Goal: Information Seeking & Learning: Find specific fact

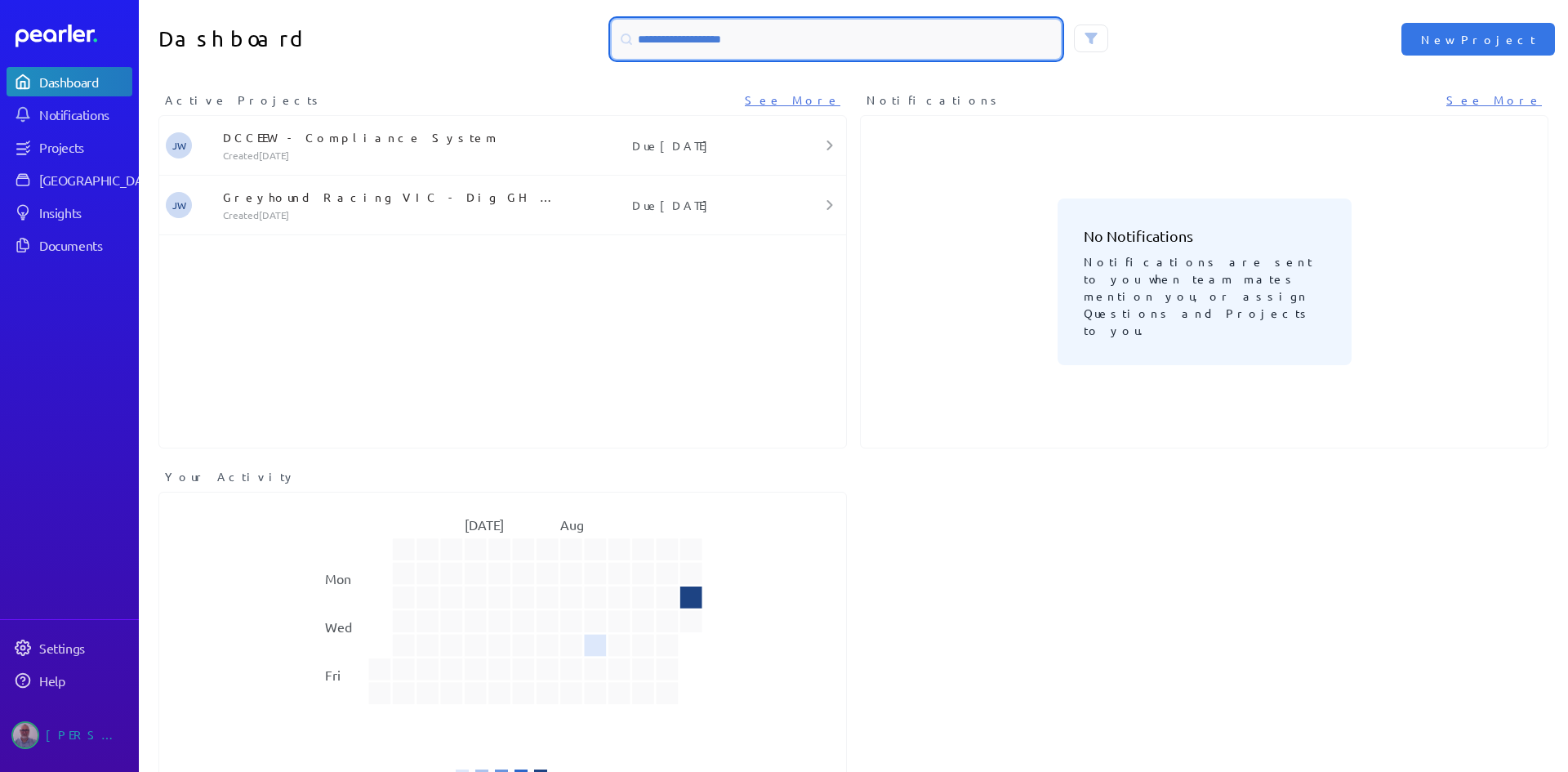
click at [763, 35] on input at bounding box center [837, 38] width 449 height 39
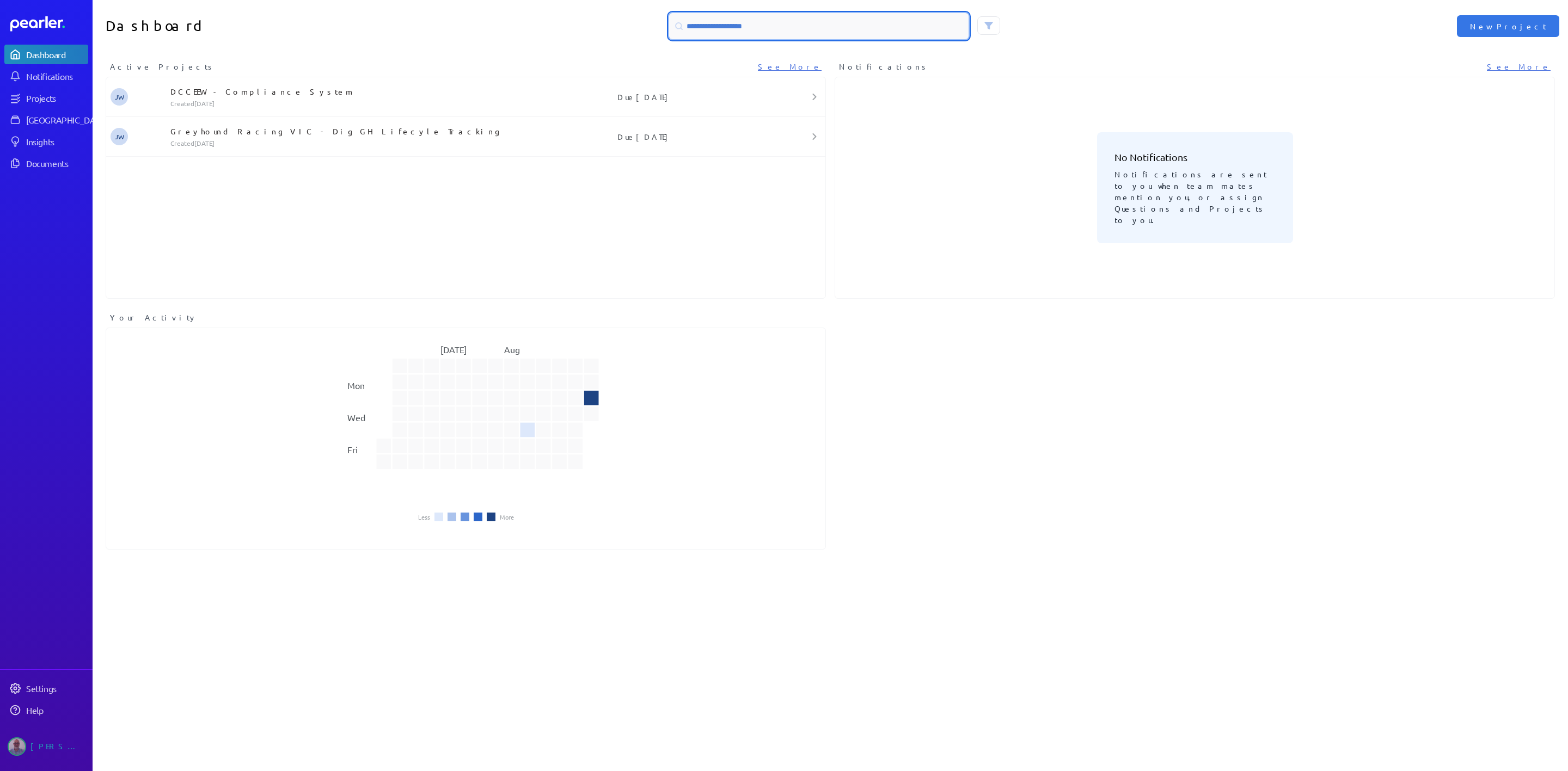
drag, startPoint x: 1003, startPoint y: 1, endPoint x: 817, endPoint y: 19, distance: 186.9
click at [817, 19] on input at bounding box center [819, 26] width 299 height 26
click at [978, 24] on button at bounding box center [989, 26] width 23 height 18
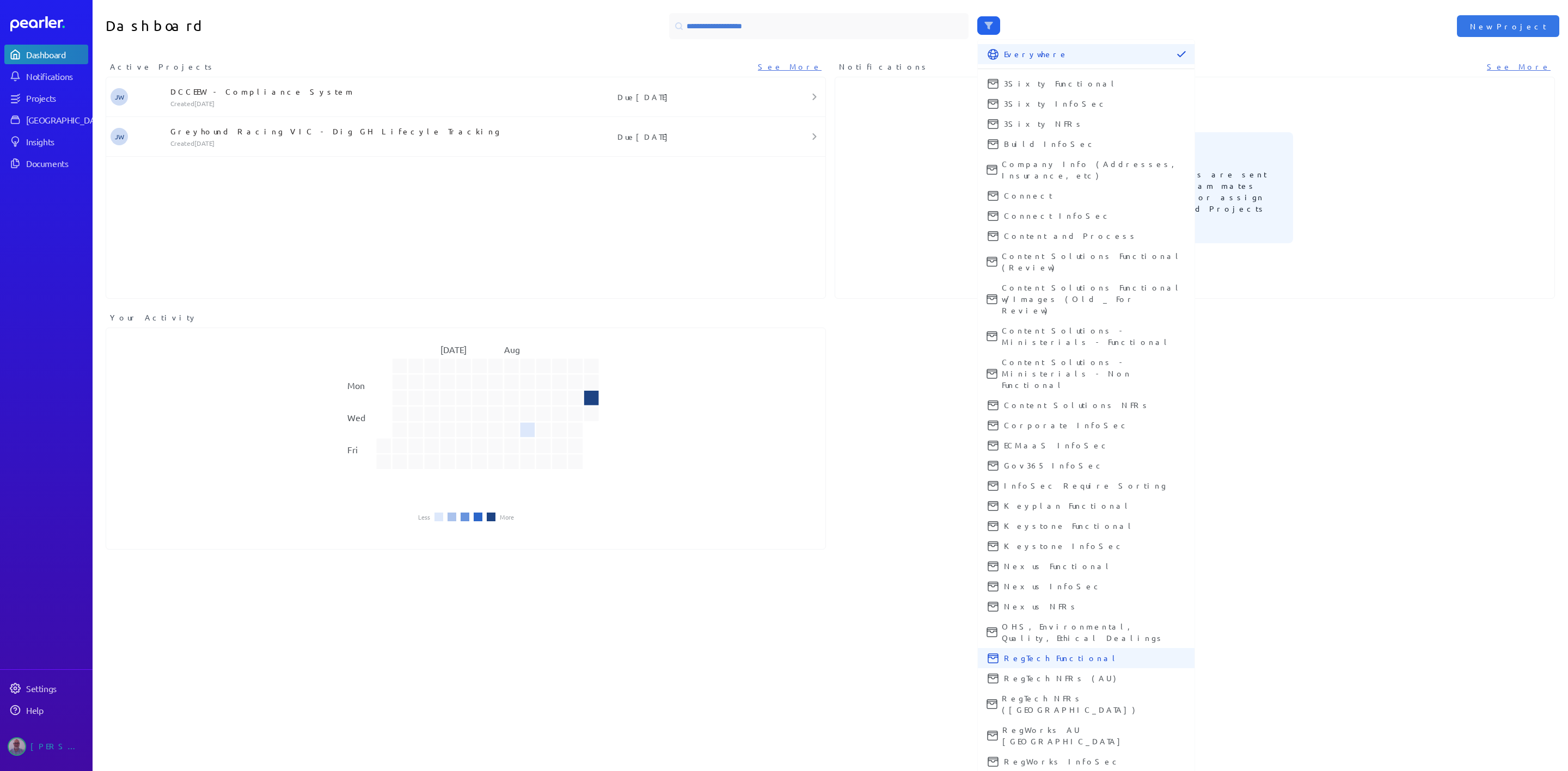
click at [1045, 514] on span "RegTech Functional" at bounding box center [1094, 658] width 182 height 12
click at [1045, 514] on span "RegTech NFRs (AU)" at bounding box center [1094, 679] width 182 height 12
click at [1045, 514] on span "RegTech NFRs ([GEOGRAPHIC_DATA])" at bounding box center [1094, 705] width 184 height 23
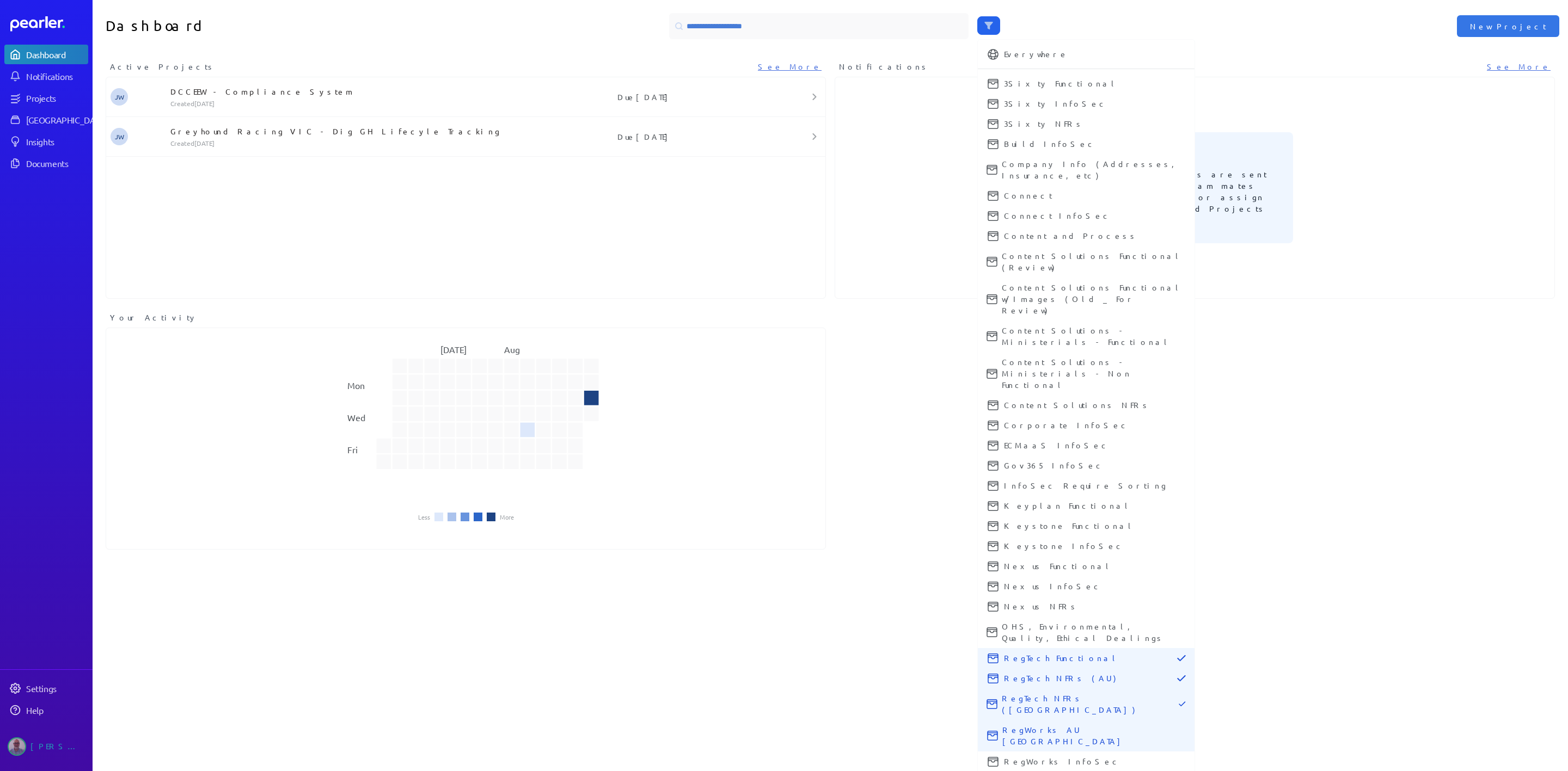
click at [1045, 514] on span "RegWorks AU [GEOGRAPHIC_DATA]" at bounding box center [1094, 736] width 183 height 23
click at [1043, 514] on span "RegWorks InfoSec" at bounding box center [1094, 761] width 182 height 12
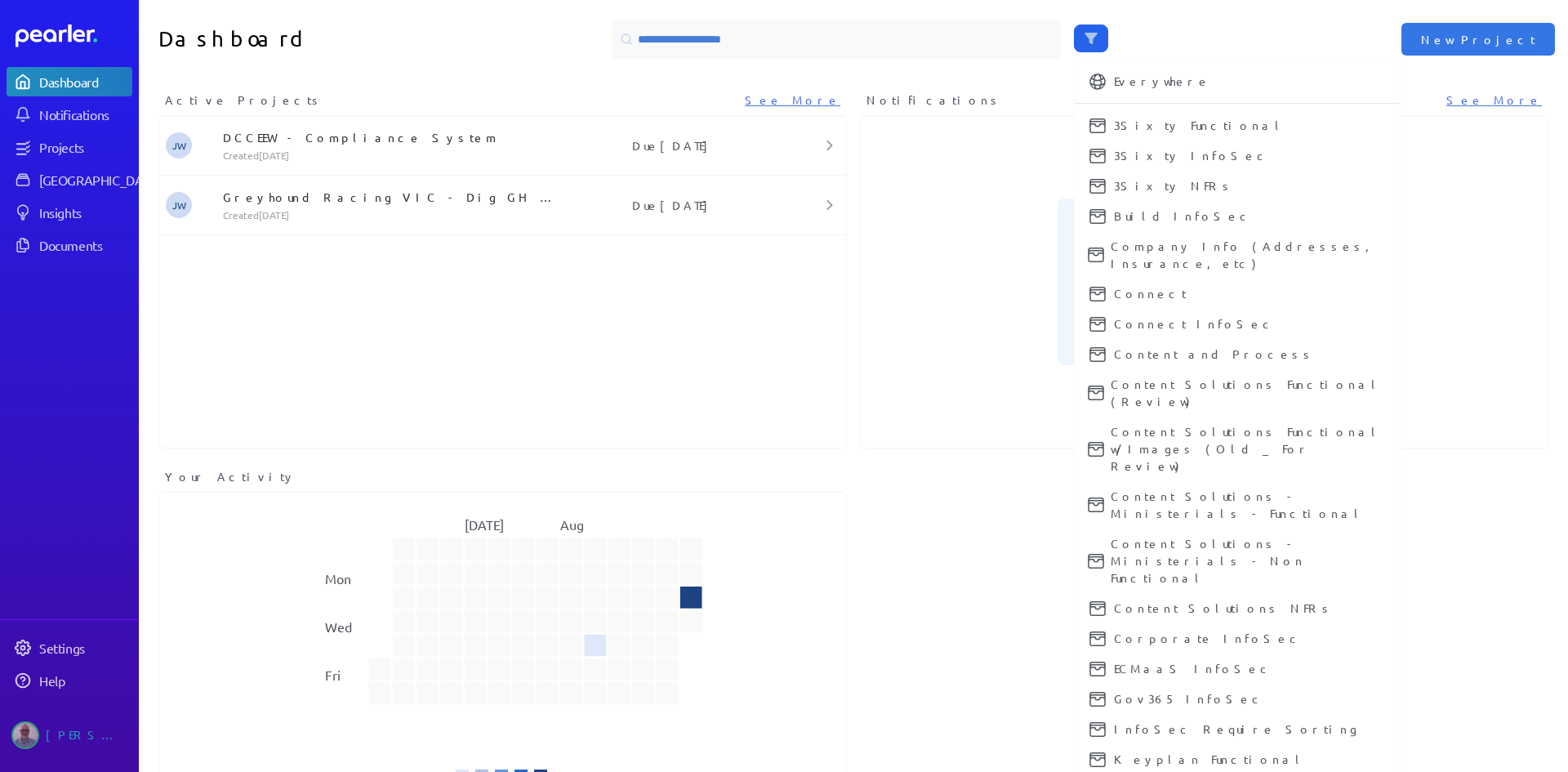
drag, startPoint x: 2278, startPoint y: 0, endPoint x: 877, endPoint y: 245, distance: 1422.3
click at [878, 245] on div "No Notifications Notifications are sent to you when team mates mention you, or …" at bounding box center [1205, 281] width 687 height 332
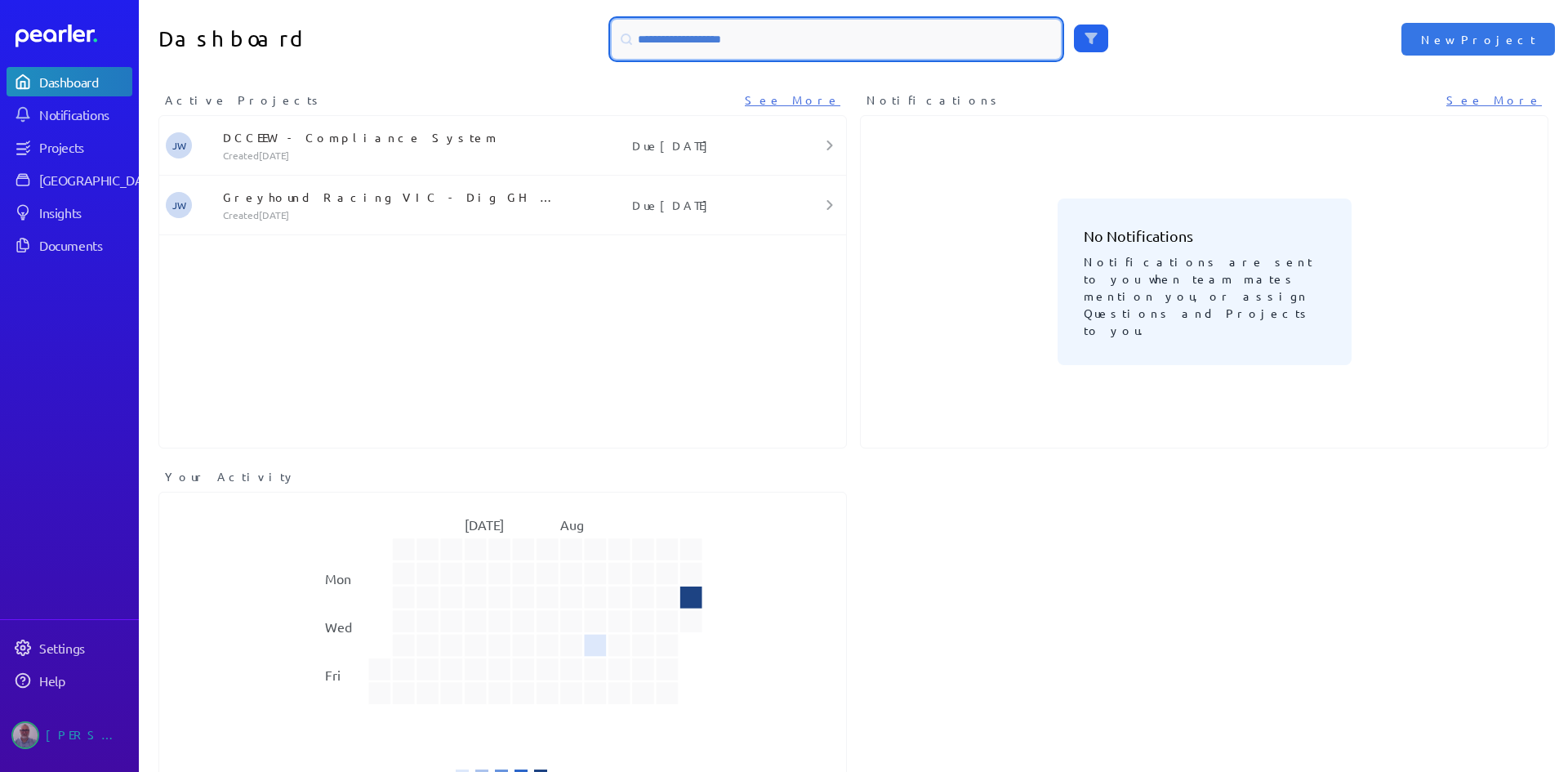
click at [746, 35] on input at bounding box center [837, 38] width 449 height 39
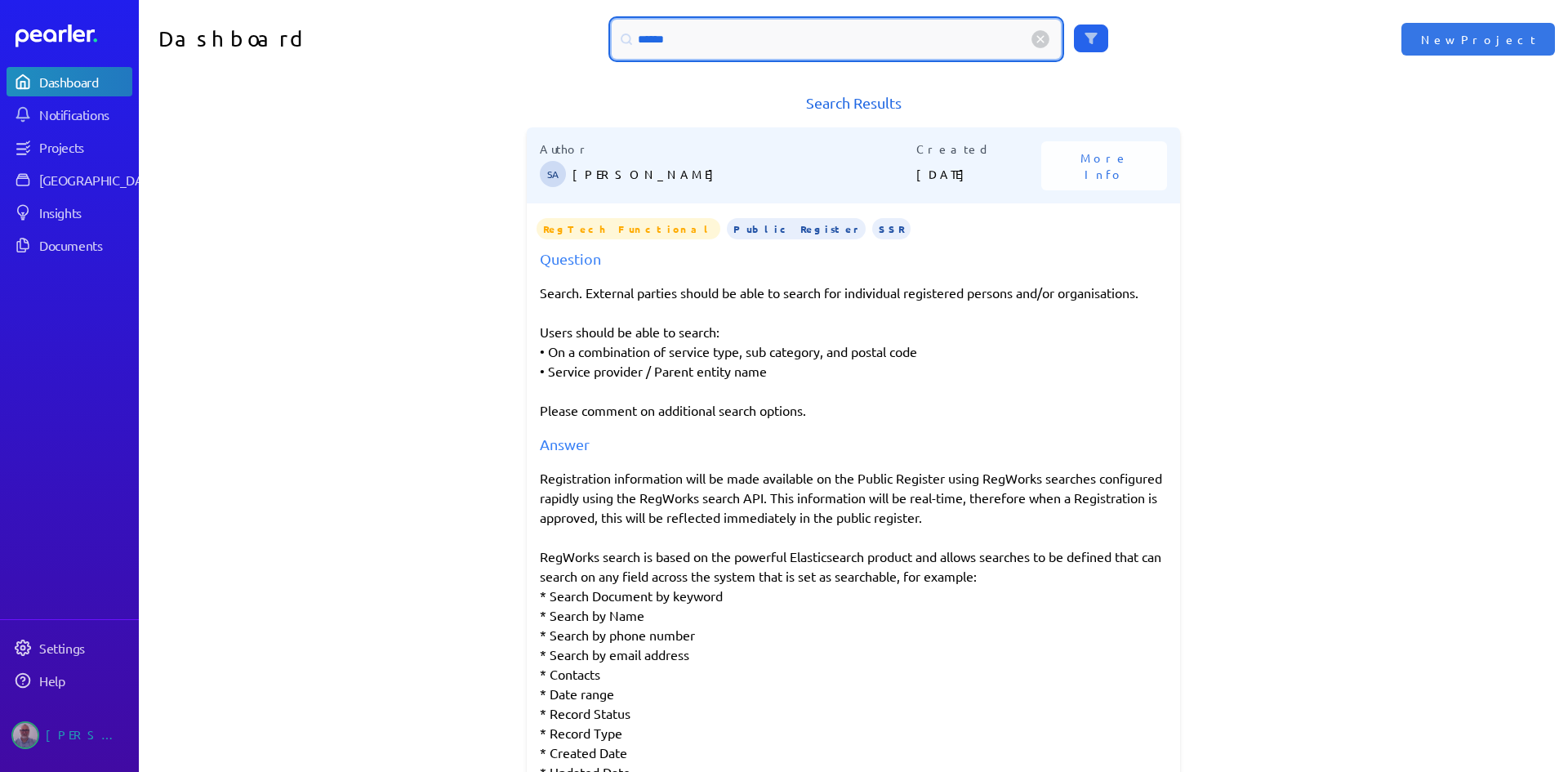
drag, startPoint x: 677, startPoint y: 40, endPoint x: 569, endPoint y: 46, distance: 108.2
click at [569, 46] on div "******" at bounding box center [854, 38] width 715 height 39
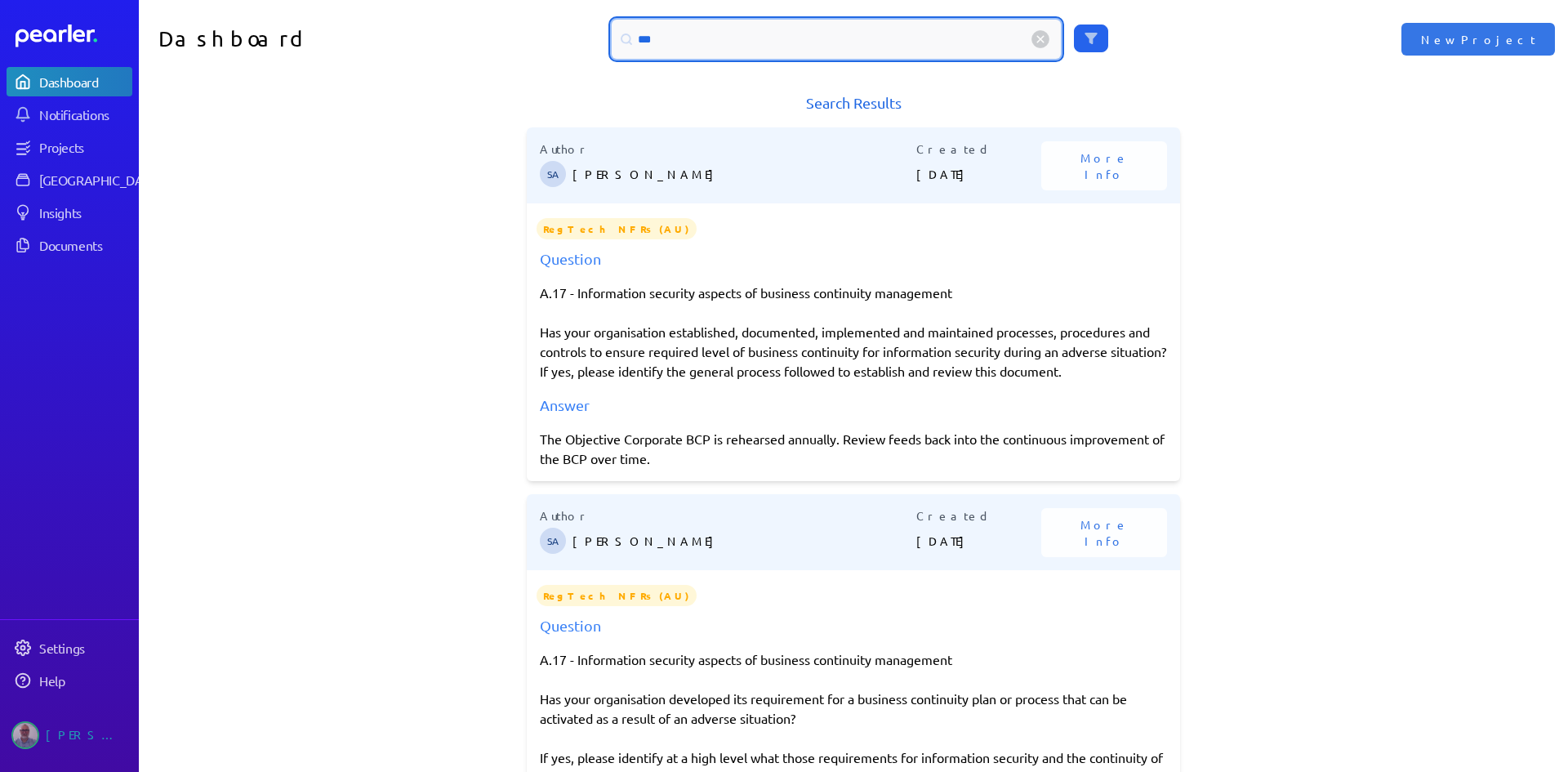
drag, startPoint x: 654, startPoint y: 43, endPoint x: 632, endPoint y: 43, distance: 22.0
click at [632, 43] on div "***" at bounding box center [837, 38] width 449 height 39
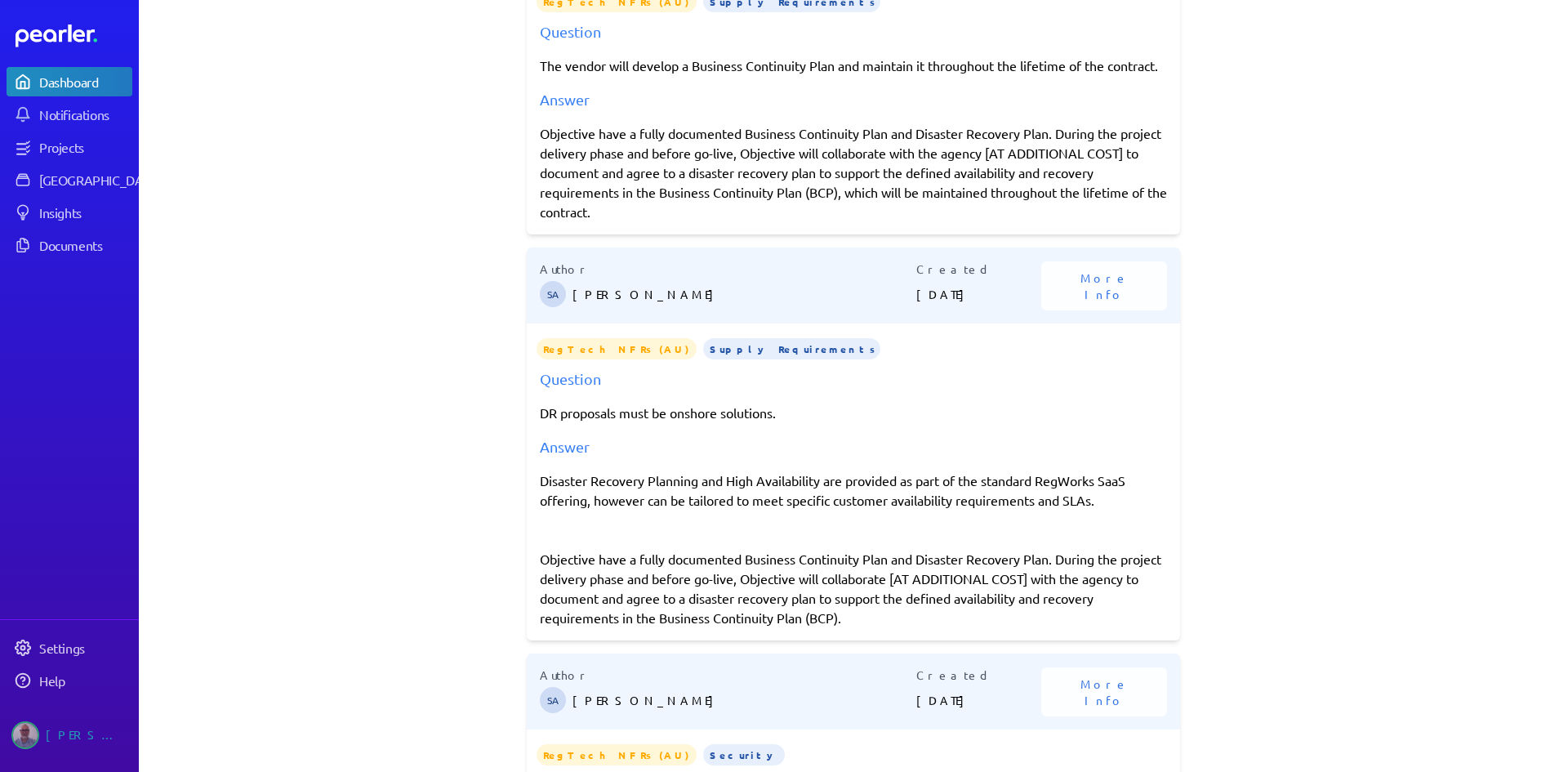
scroll to position [245, 0]
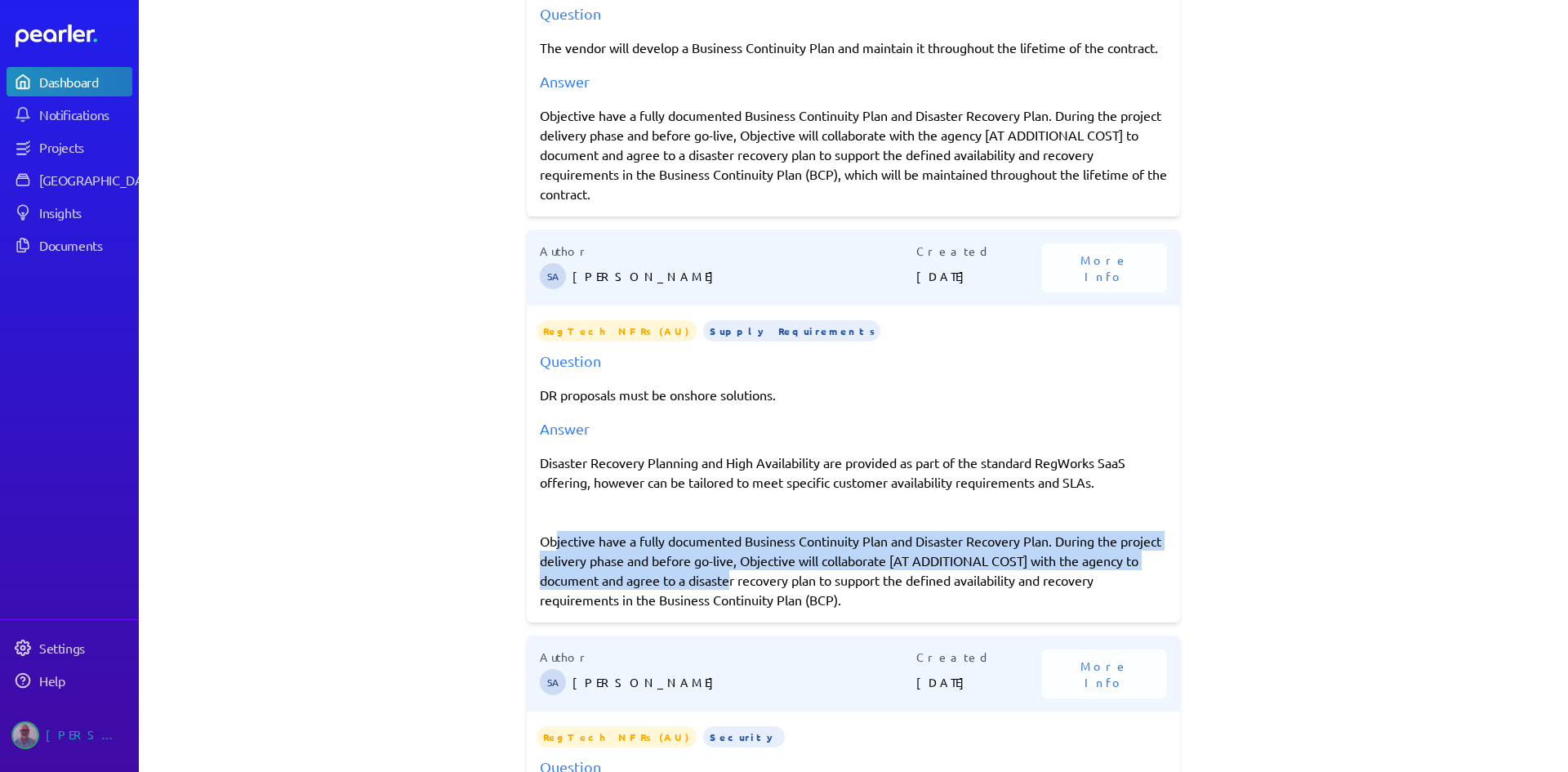
drag, startPoint x: 542, startPoint y: 562, endPoint x: 778, endPoint y: 598, distance: 238.7
click at [778, 598] on p "Objective have a fully documented Business Continuity Plan and Disaster Recover…" at bounding box center [853, 570] width 627 height 79
click at [766, 595] on p "Objective have a fully documented Business Continuity Plan and Disaster Recover…" at bounding box center [853, 570] width 627 height 79
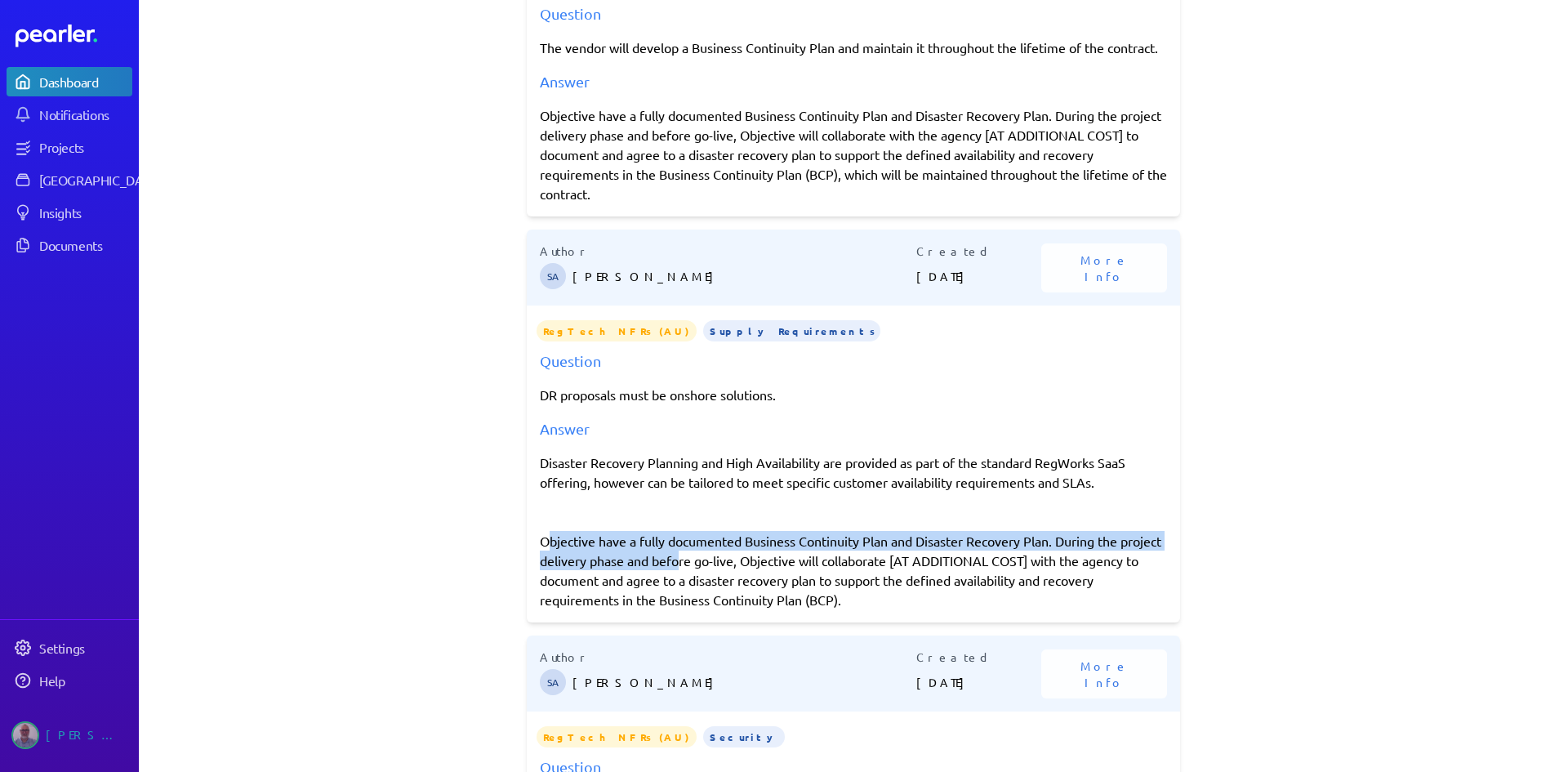
drag, startPoint x: 536, startPoint y: 558, endPoint x: 710, endPoint y: 577, distance: 175.0
click at [710, 577] on p "Objective have a fully documented Business Continuity Plan and Disaster Recover…" at bounding box center [853, 570] width 627 height 79
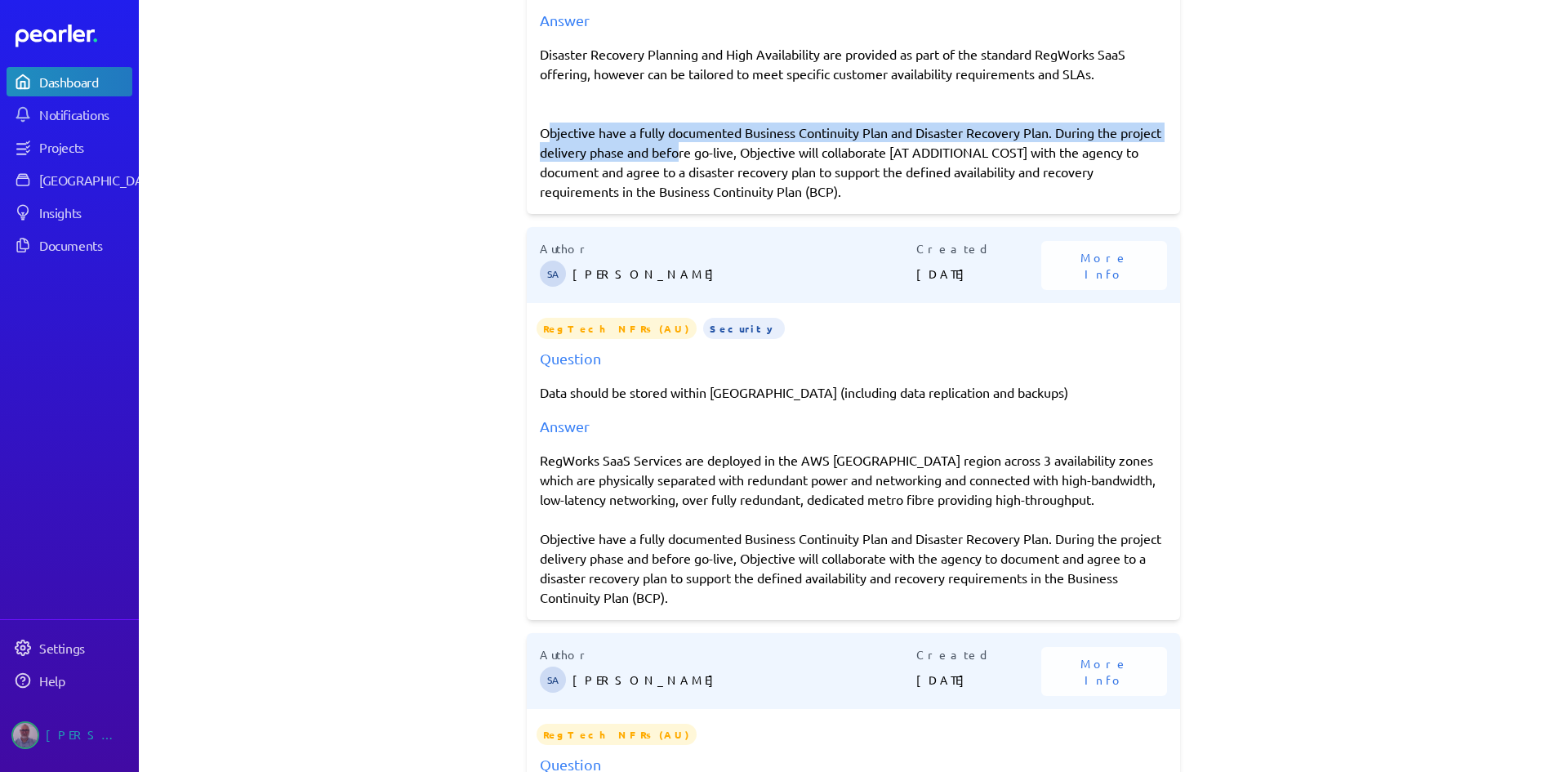
scroll to position [735, 0]
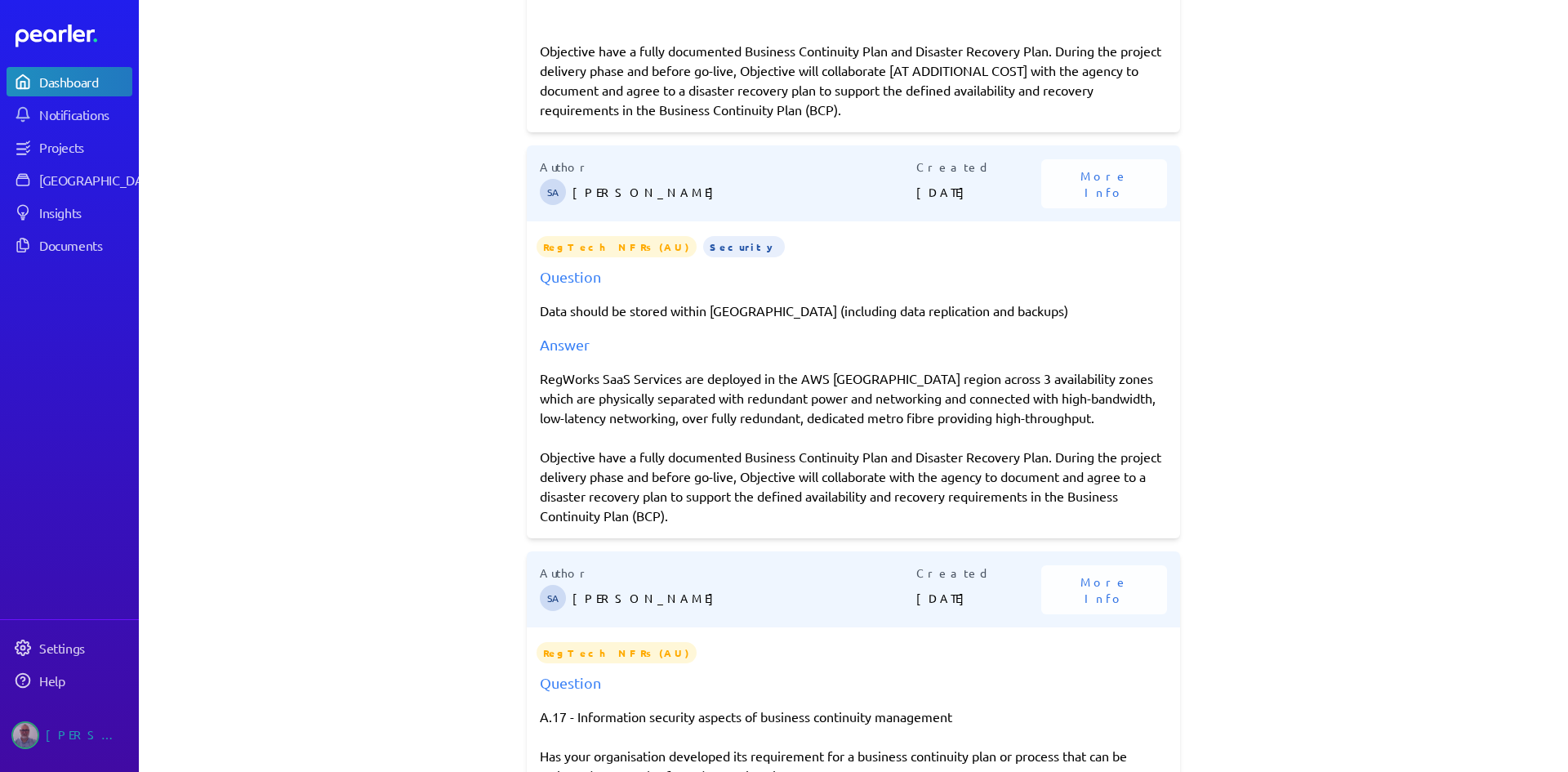
click at [550, 482] on div "RegWorks SaaS Services are deployed in the AWS [GEOGRAPHIC_DATA] region across …" at bounding box center [853, 447] width 627 height 157
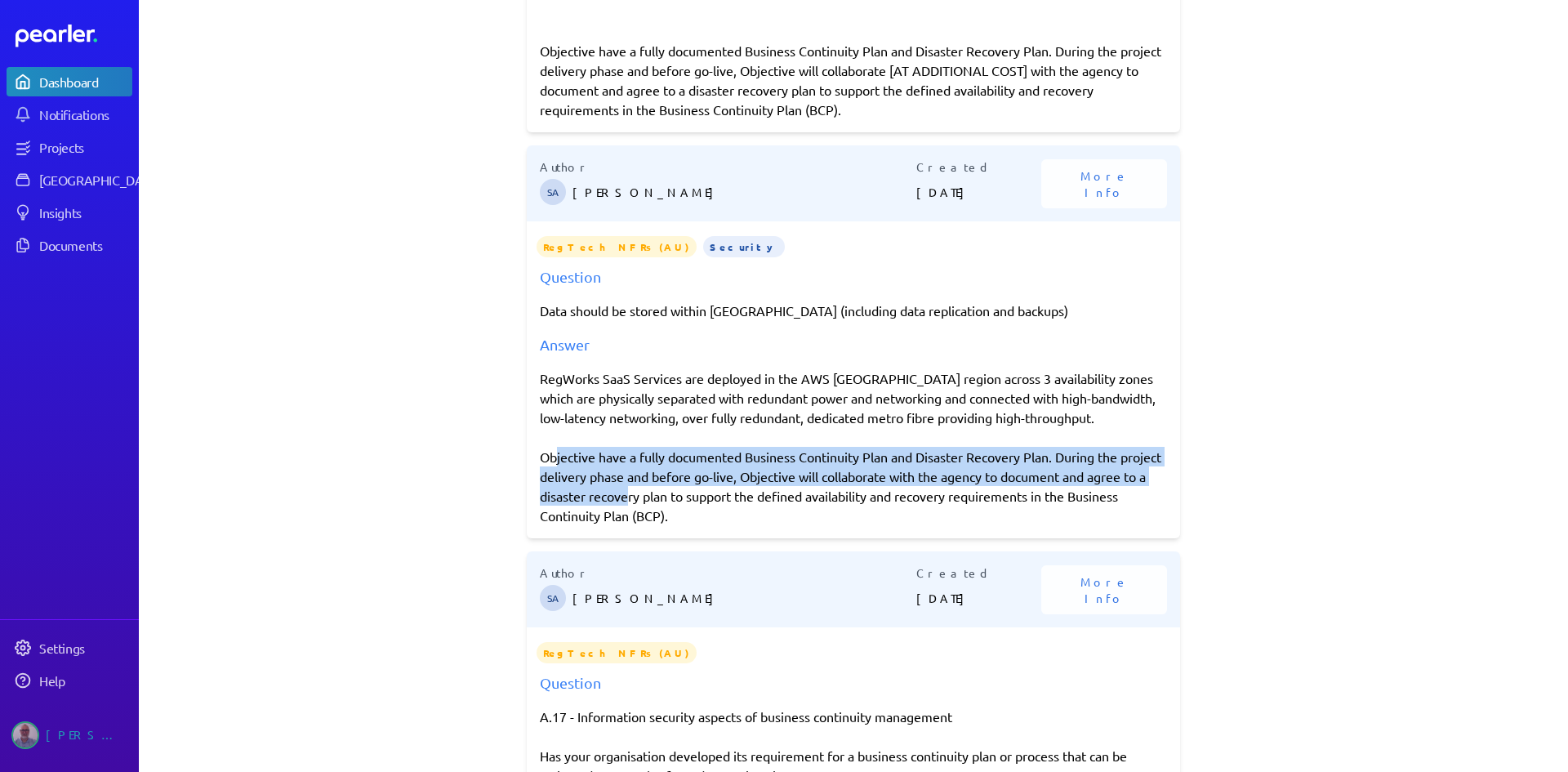
drag, startPoint x: 540, startPoint y: 482, endPoint x: 676, endPoint y: 513, distance: 139.5
click at [676, 513] on div "RegWorks SaaS Services are deployed in the AWS [GEOGRAPHIC_DATA] region across …" at bounding box center [853, 447] width 627 height 157
click at [619, 511] on div "RegWorks SaaS Services are deployed in the AWS [GEOGRAPHIC_DATA] region across …" at bounding box center [853, 447] width 627 height 157
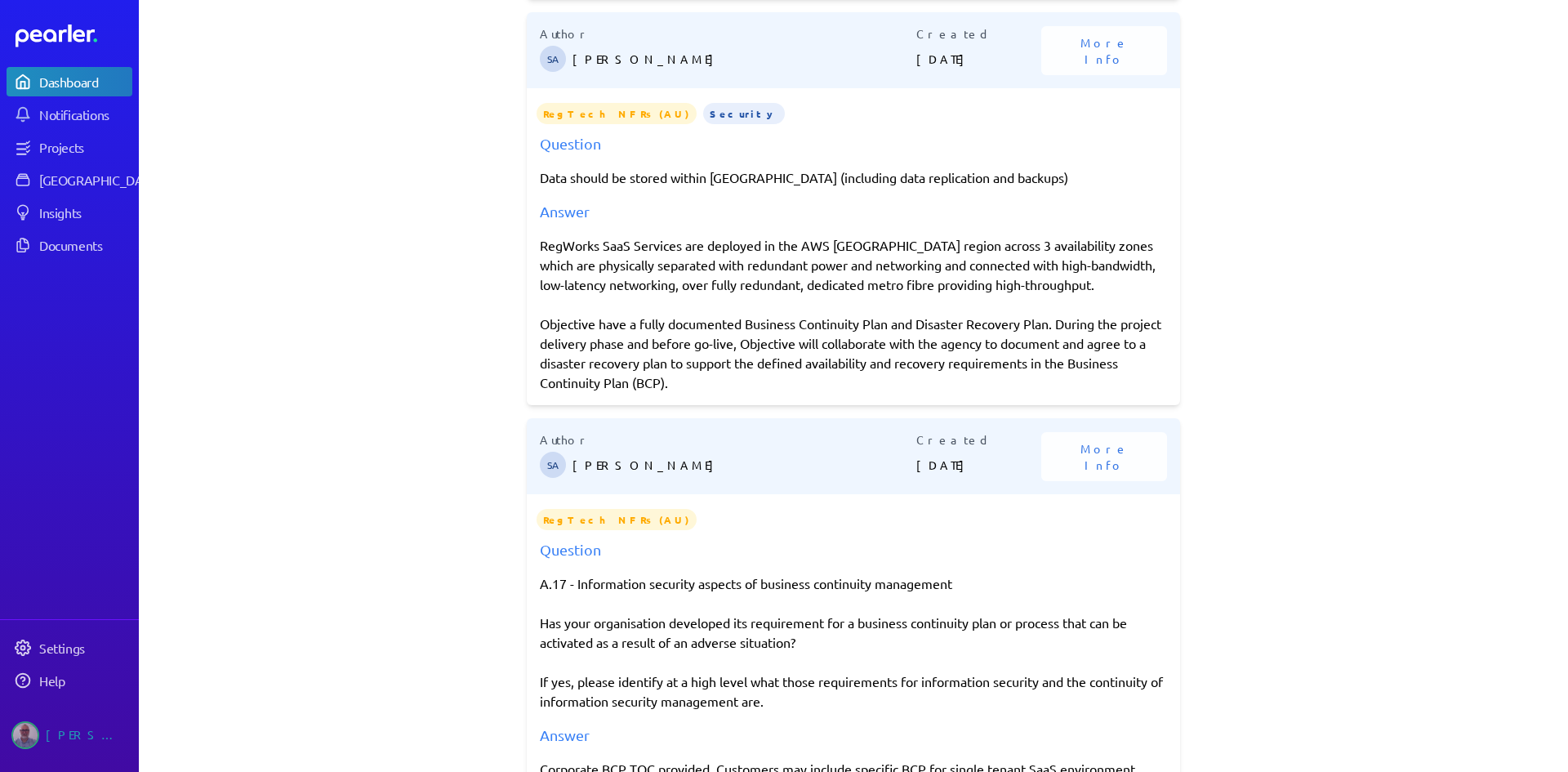
scroll to position [899, 0]
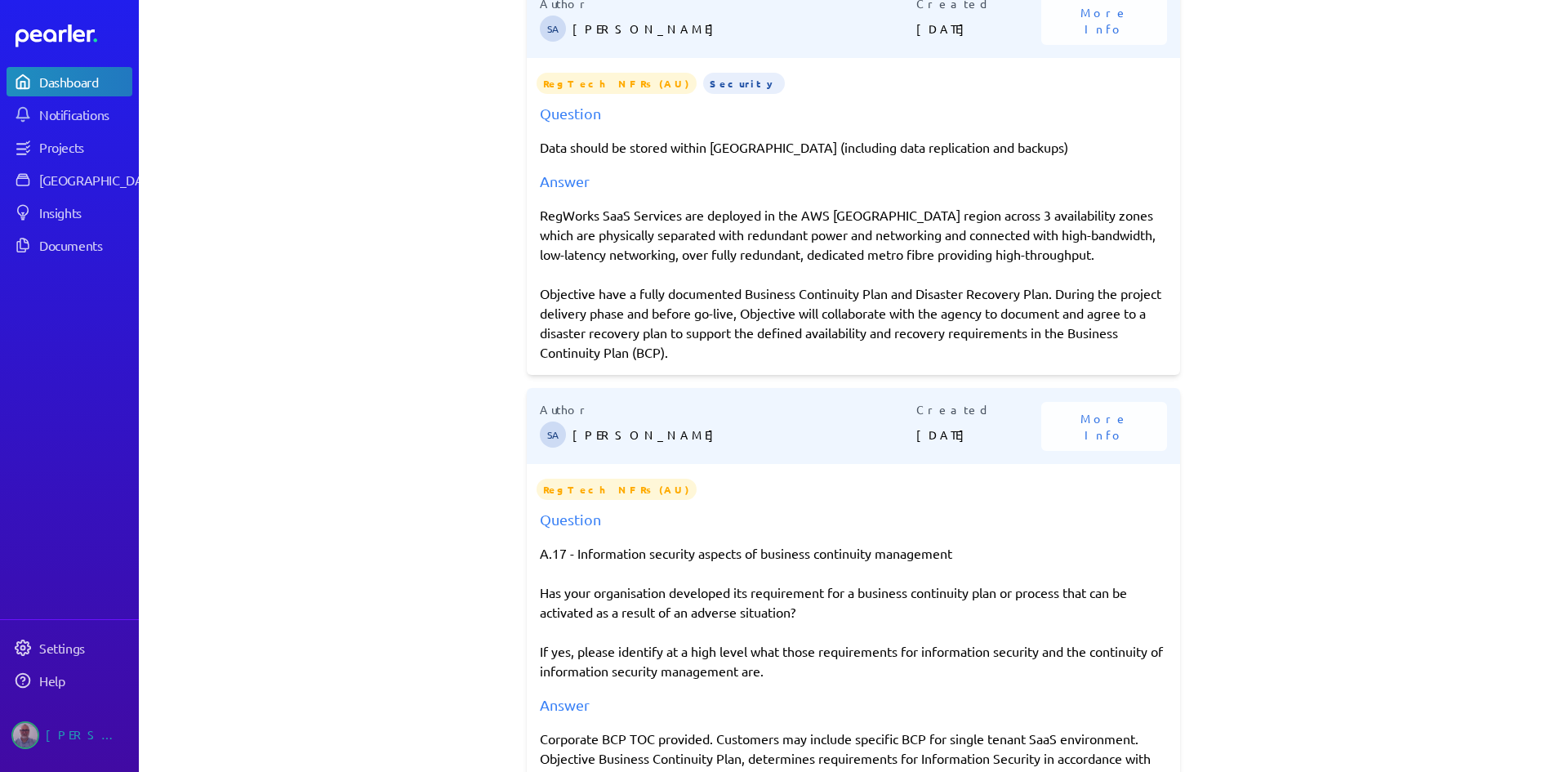
drag, startPoint x: 1057, startPoint y: 313, endPoint x: 763, endPoint y: 374, distance: 300.3
click at [763, 362] on div "RegWorks SaaS Services are deployed in the AWS [GEOGRAPHIC_DATA] region across …" at bounding box center [853, 284] width 627 height 157
copy div "During the project delivery phase and before go-live, Objective will collaborat…"
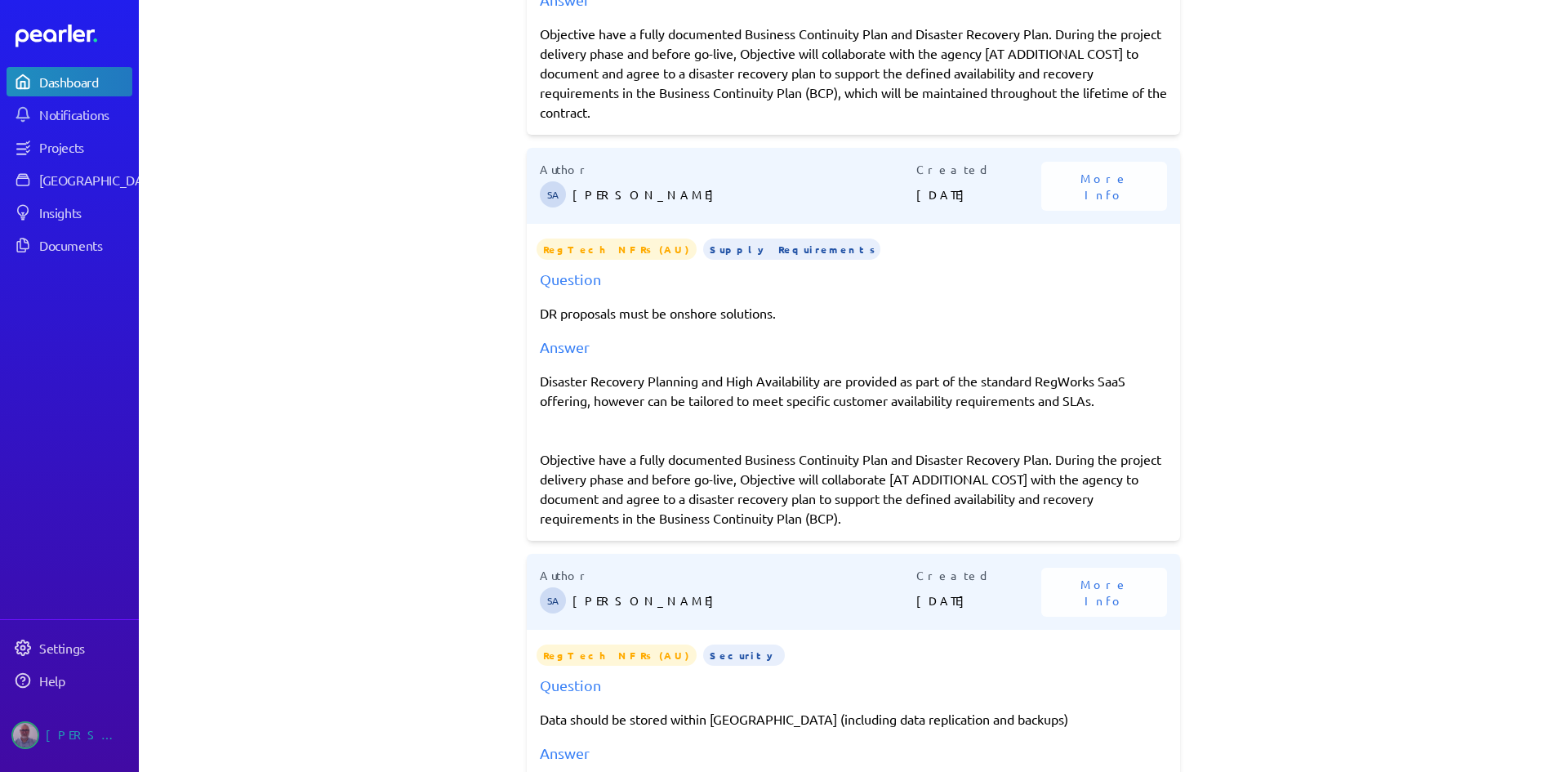
scroll to position [0, 0]
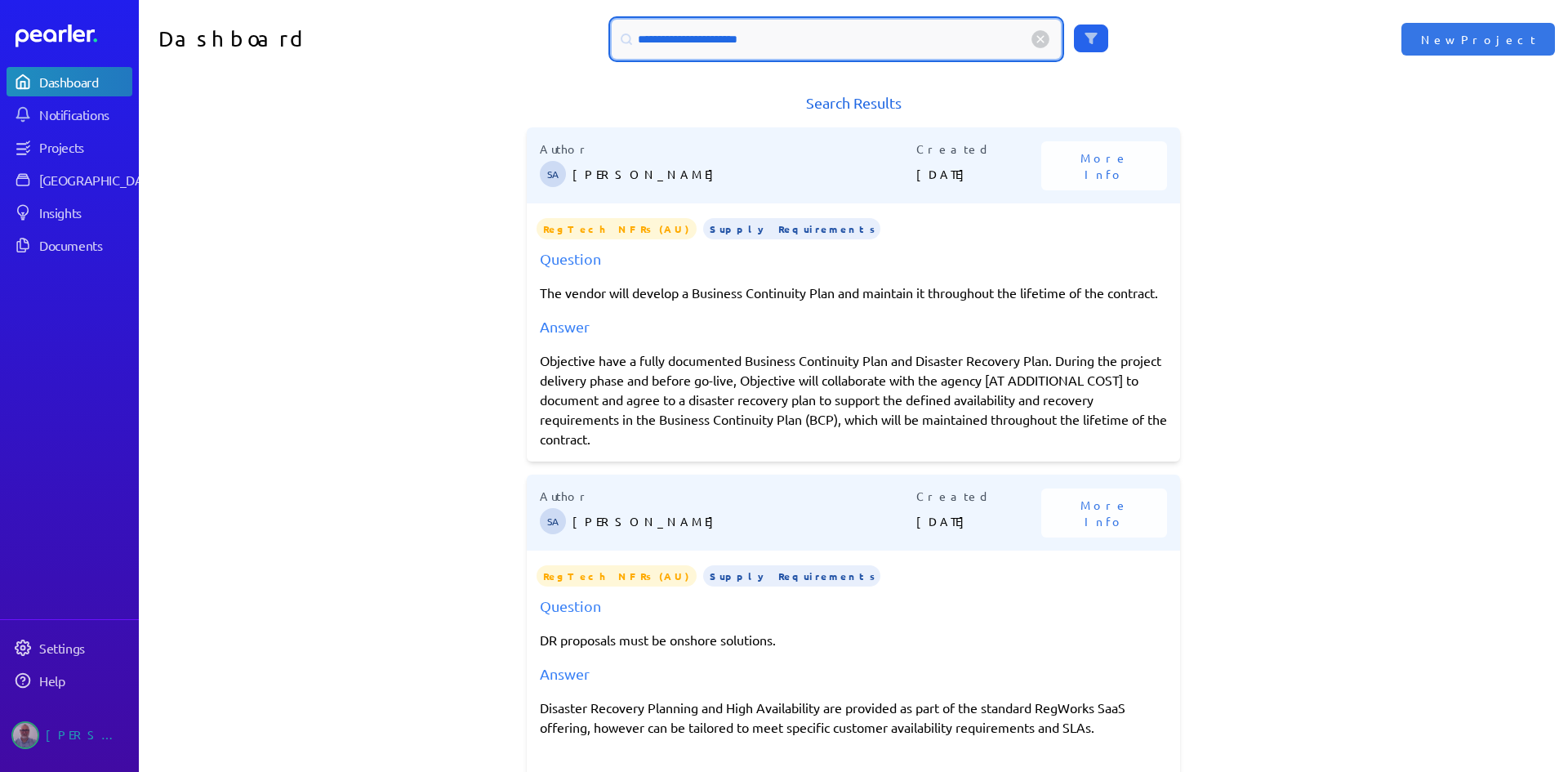
click at [727, 42] on input "**********" at bounding box center [837, 38] width 449 height 39
drag, startPoint x: 764, startPoint y: 41, endPoint x: 558, endPoint y: 43, distance: 206.0
click at [558, 43] on div "**********" at bounding box center [854, 38] width 715 height 39
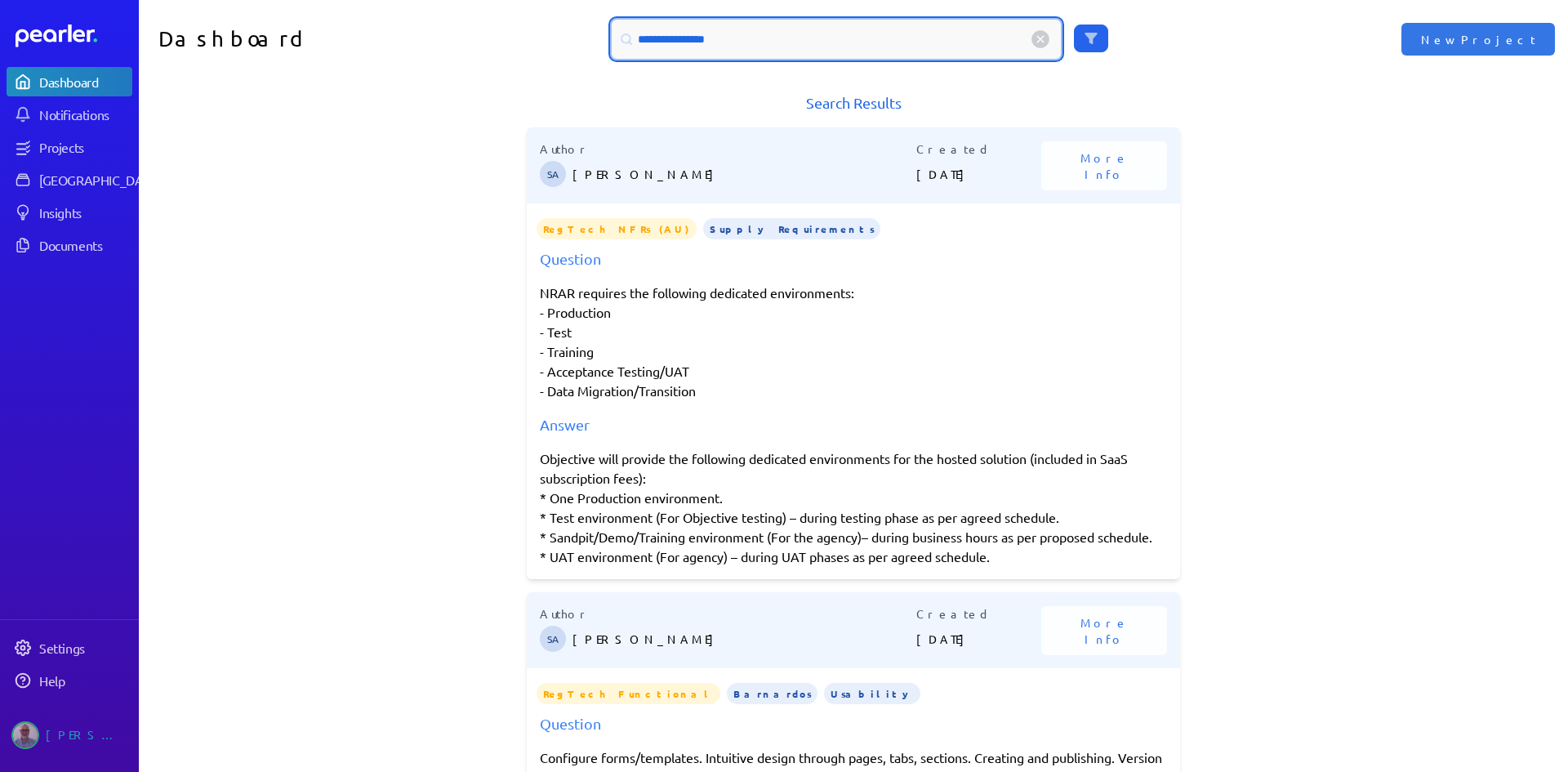
drag, startPoint x: 735, startPoint y: 41, endPoint x: 623, endPoint y: 43, distance: 112.0
click at [623, 43] on div "**********" at bounding box center [837, 38] width 449 height 39
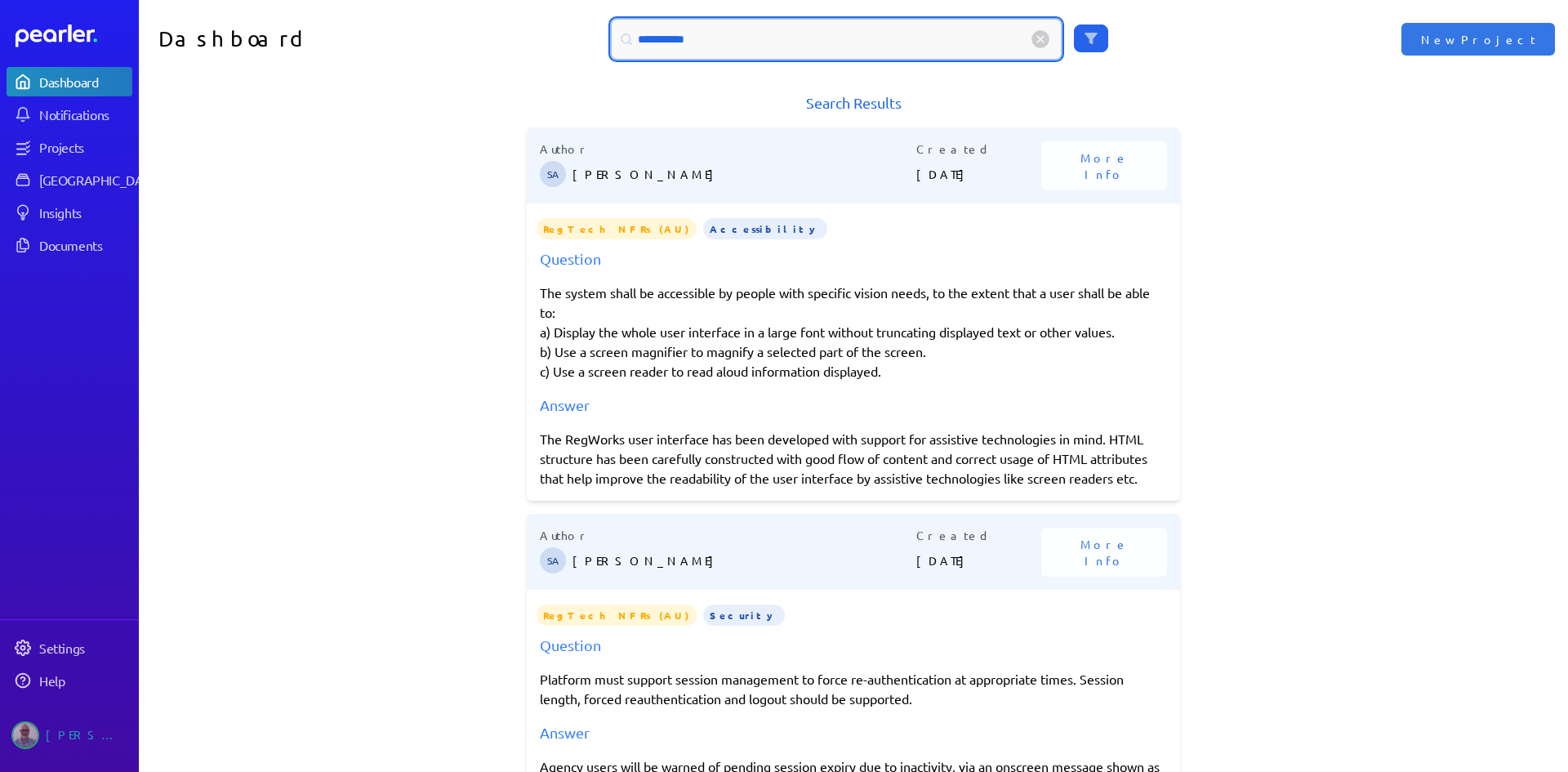
drag, startPoint x: 704, startPoint y: 37, endPoint x: 614, endPoint y: 49, distance: 90.8
click at [615, 49] on div "**********" at bounding box center [837, 38] width 449 height 39
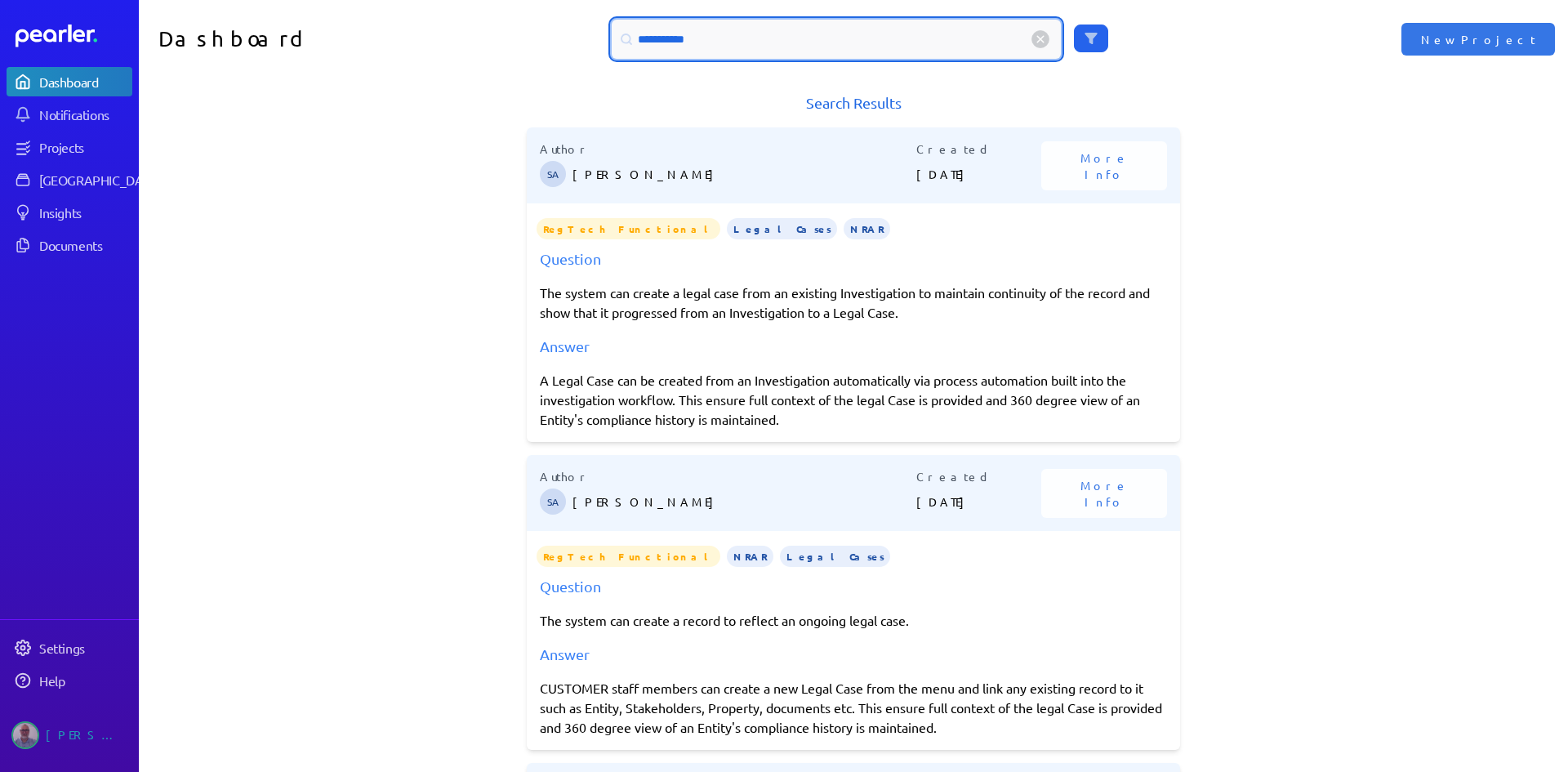
drag, startPoint x: 713, startPoint y: 36, endPoint x: 588, endPoint y: 37, distance: 125.0
click at [588, 37] on div "**********" at bounding box center [854, 38] width 715 height 39
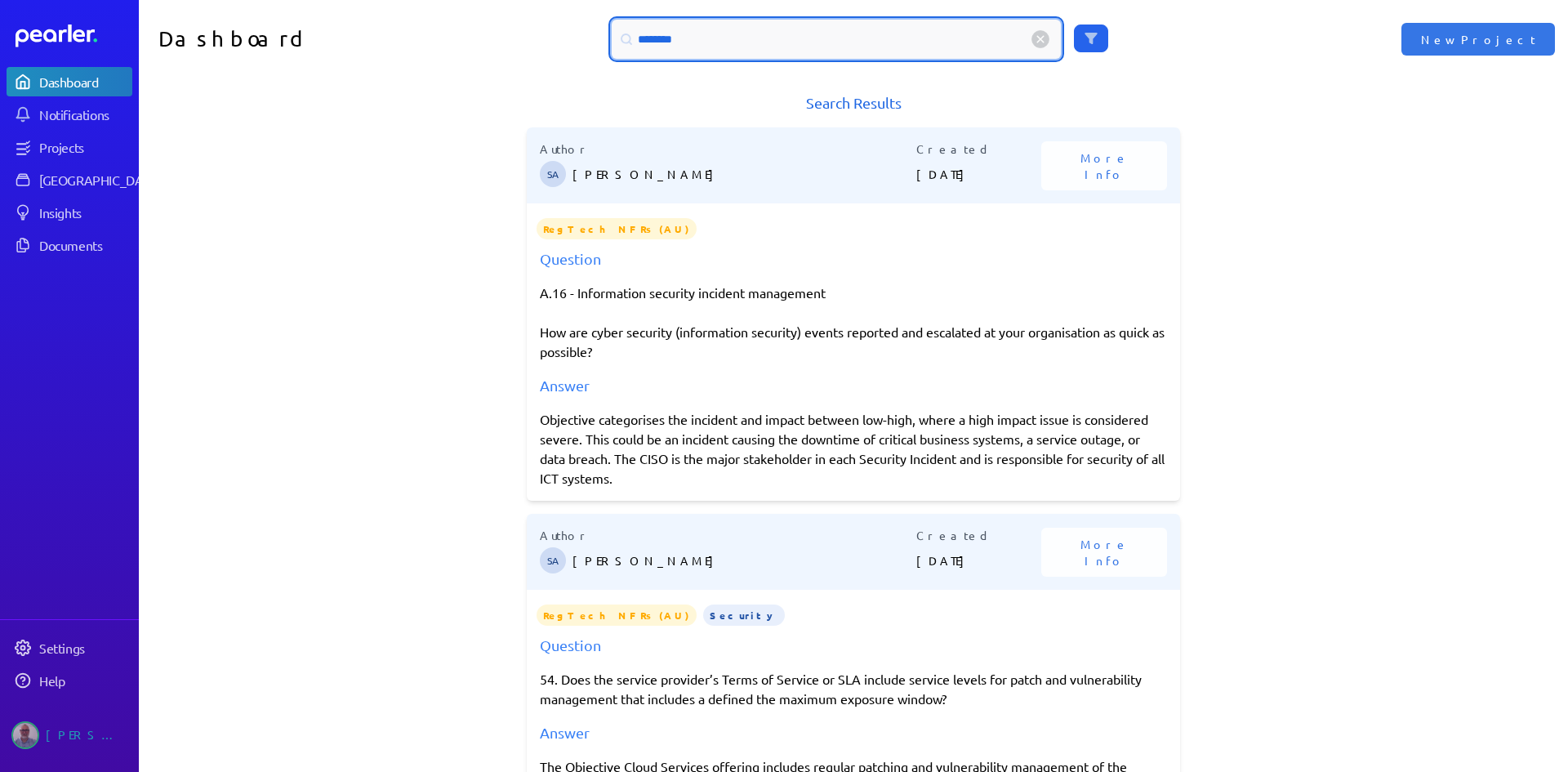
drag, startPoint x: 727, startPoint y: 30, endPoint x: 619, endPoint y: 47, distance: 109.3
click at [619, 47] on div "********" at bounding box center [837, 38] width 449 height 39
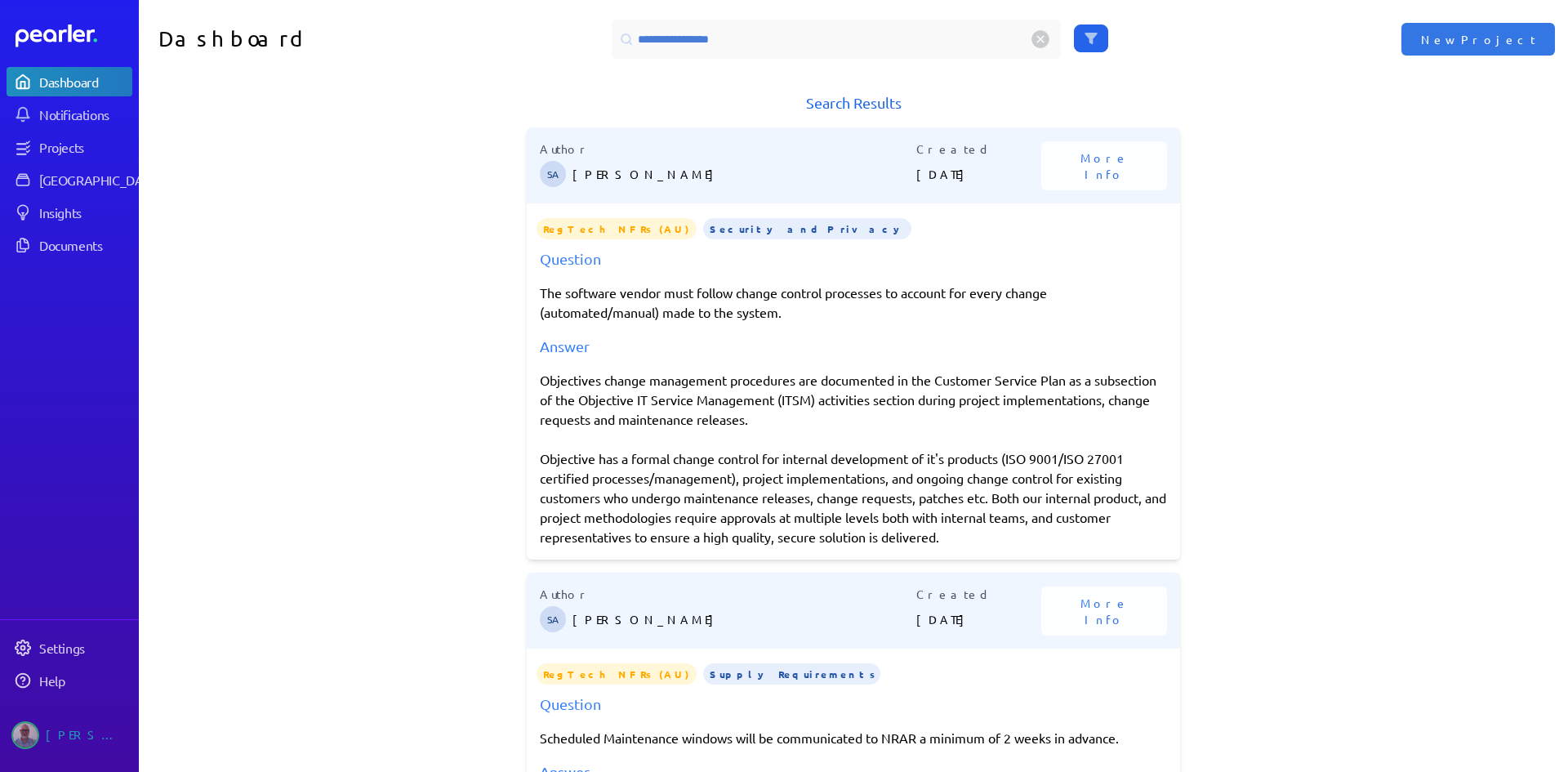
drag, startPoint x: 536, startPoint y: 376, endPoint x: 957, endPoint y: 542, distance: 452.5
click at [957, 542] on div "Objectives change management procedures are documented in the Customer Service …" at bounding box center [853, 458] width 627 height 176
copy div "Objectives change management procedures are documented in the Customer Service …"
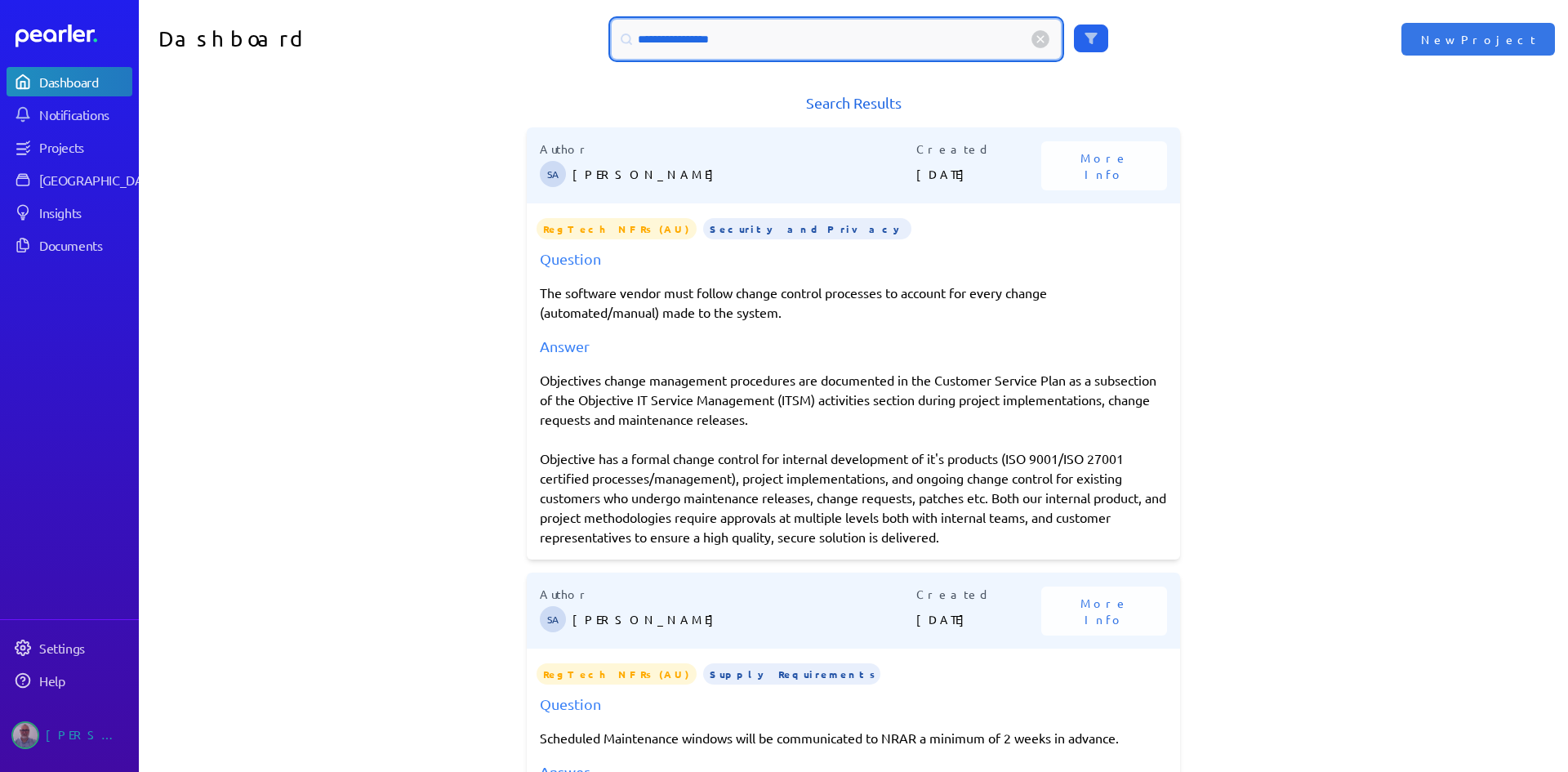
drag, startPoint x: 668, startPoint y: 35, endPoint x: 607, endPoint y: 37, distance: 61.0
click at [612, 37] on div "**********" at bounding box center [837, 38] width 449 height 39
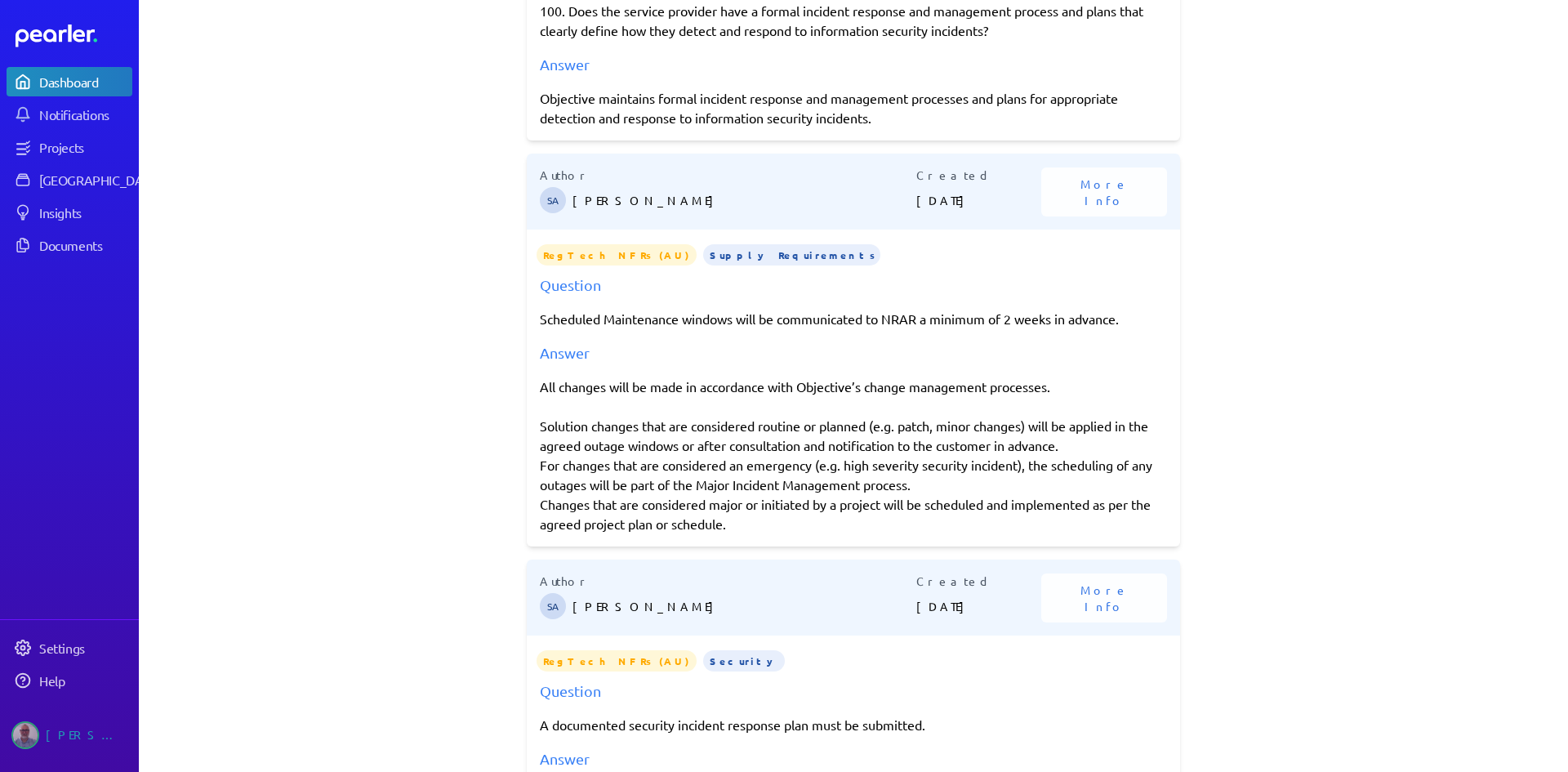
scroll to position [980, 0]
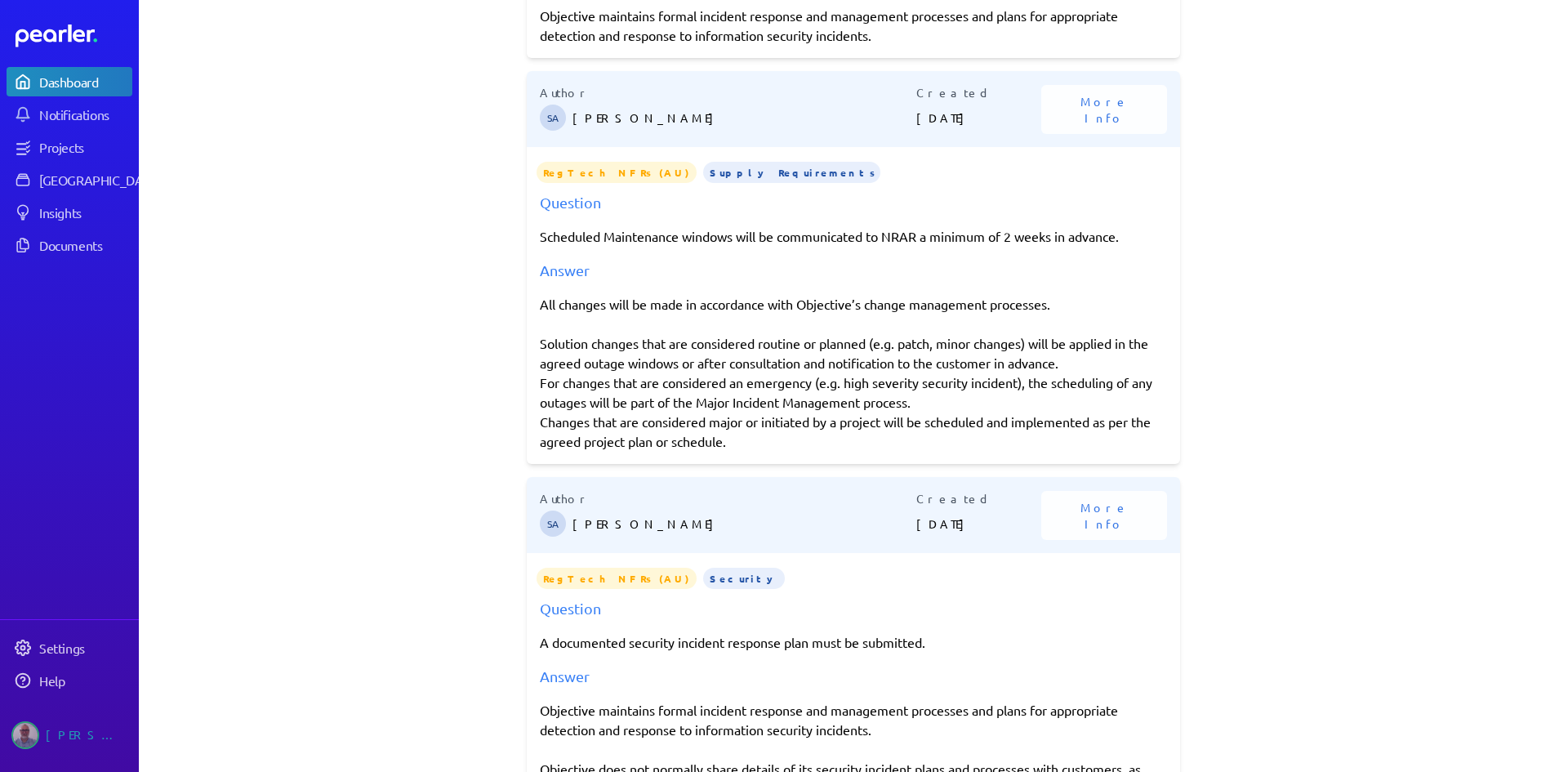
drag, startPoint x: 535, startPoint y: 305, endPoint x: 730, endPoint y: 440, distance: 237.2
click at [730, 440] on div "All changes will be made in accordance with Objective’s change management proce…" at bounding box center [853, 373] width 627 height 157
copy div "All changes will be made in accordance with Objective’s change management proce…"
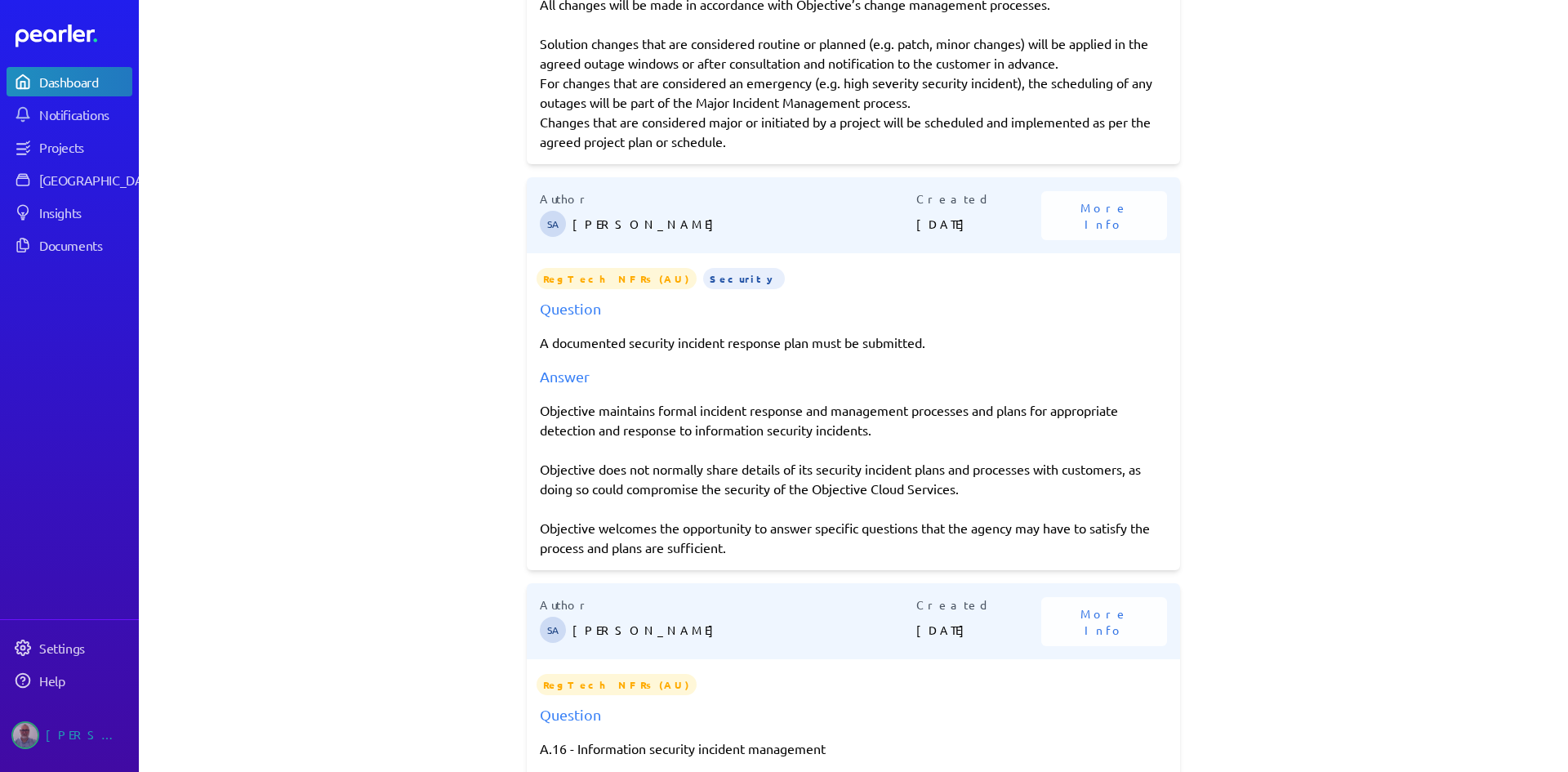
scroll to position [1307, 0]
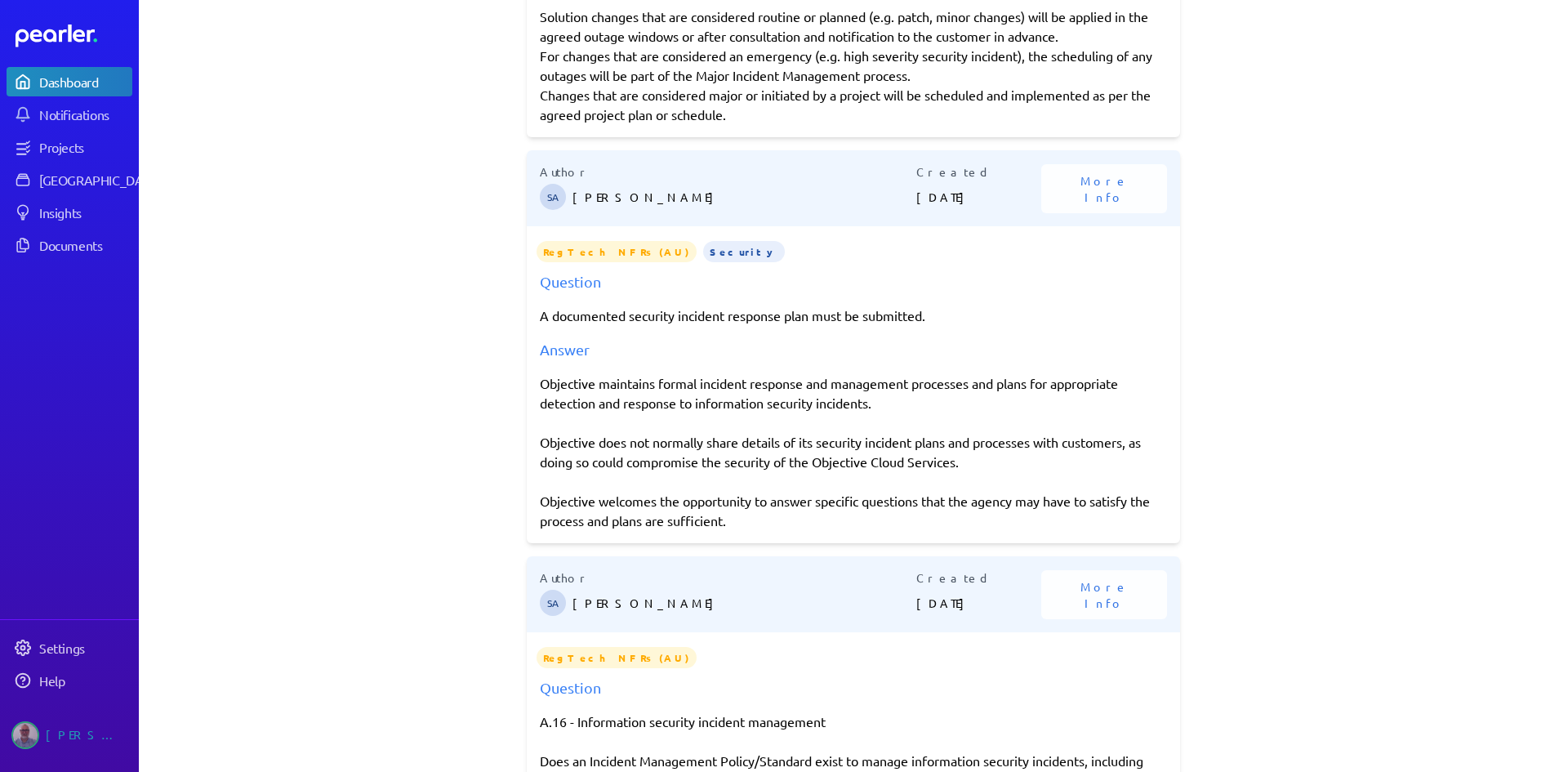
click at [543, 391] on div "Objective maintains formal incident response and management processes and plans…" at bounding box center [853, 452] width 627 height 157
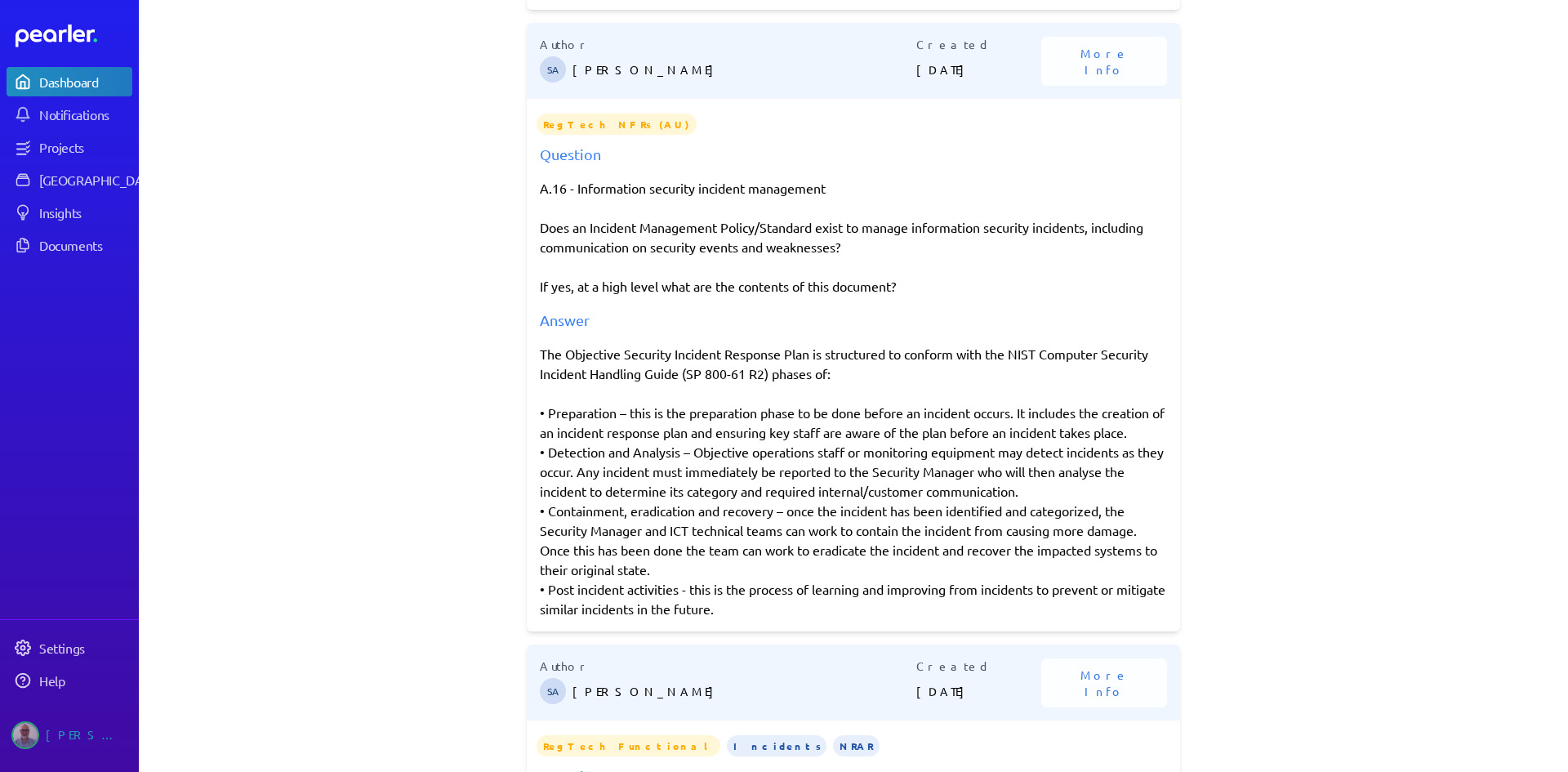
scroll to position [1879, 0]
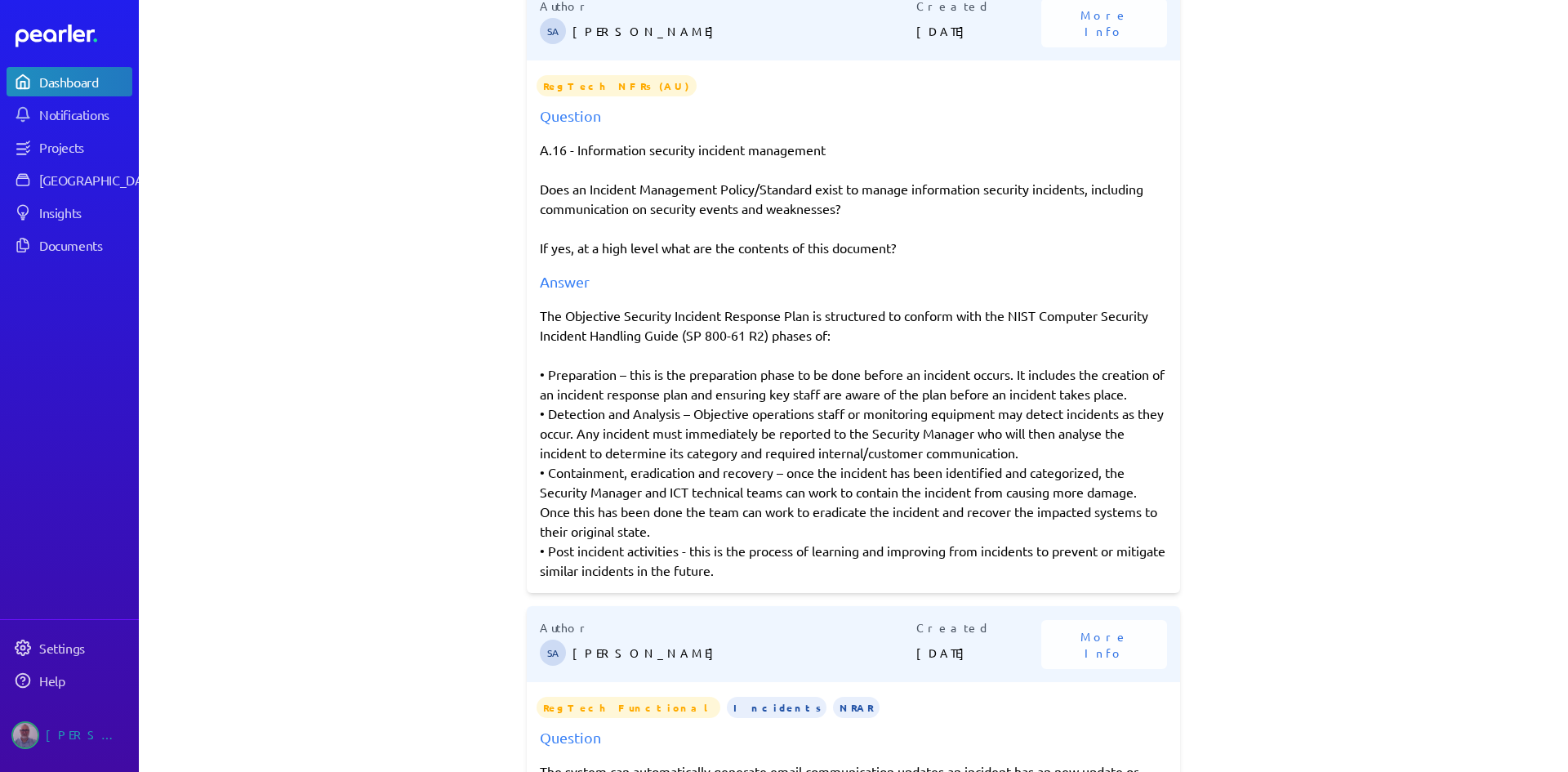
drag, startPoint x: 536, startPoint y: 317, endPoint x: 794, endPoint y: 566, distance: 358.6
click at [794, 566] on div "The Objective Security Incident Response Plan is structured to conform with the…" at bounding box center [853, 443] width 627 height 275
copy div "Lor Ipsumdolo Sitametc Adipisci Elitsedd Eius te incididunt ut laboree dolo mag…"
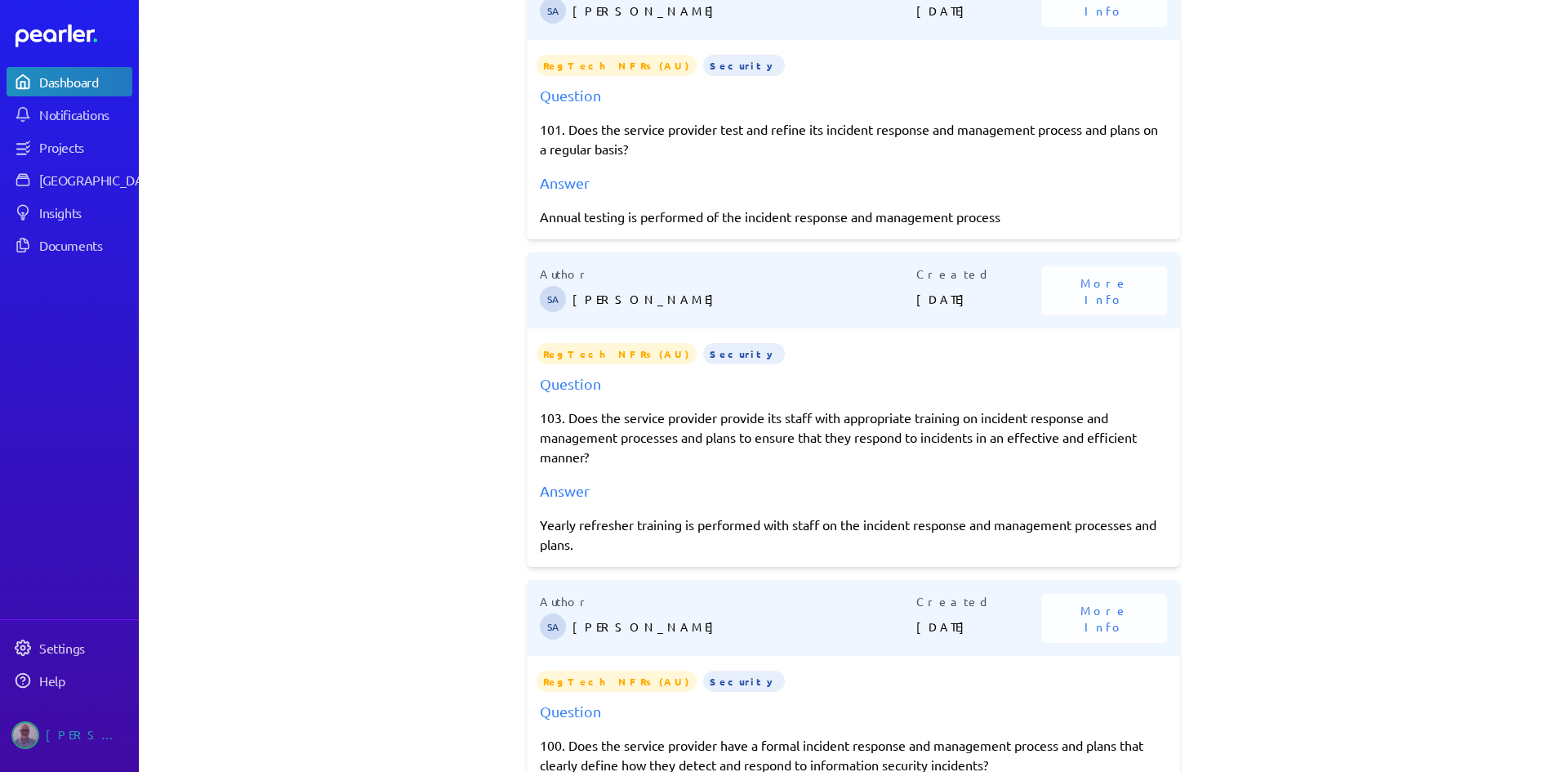
scroll to position [0, 0]
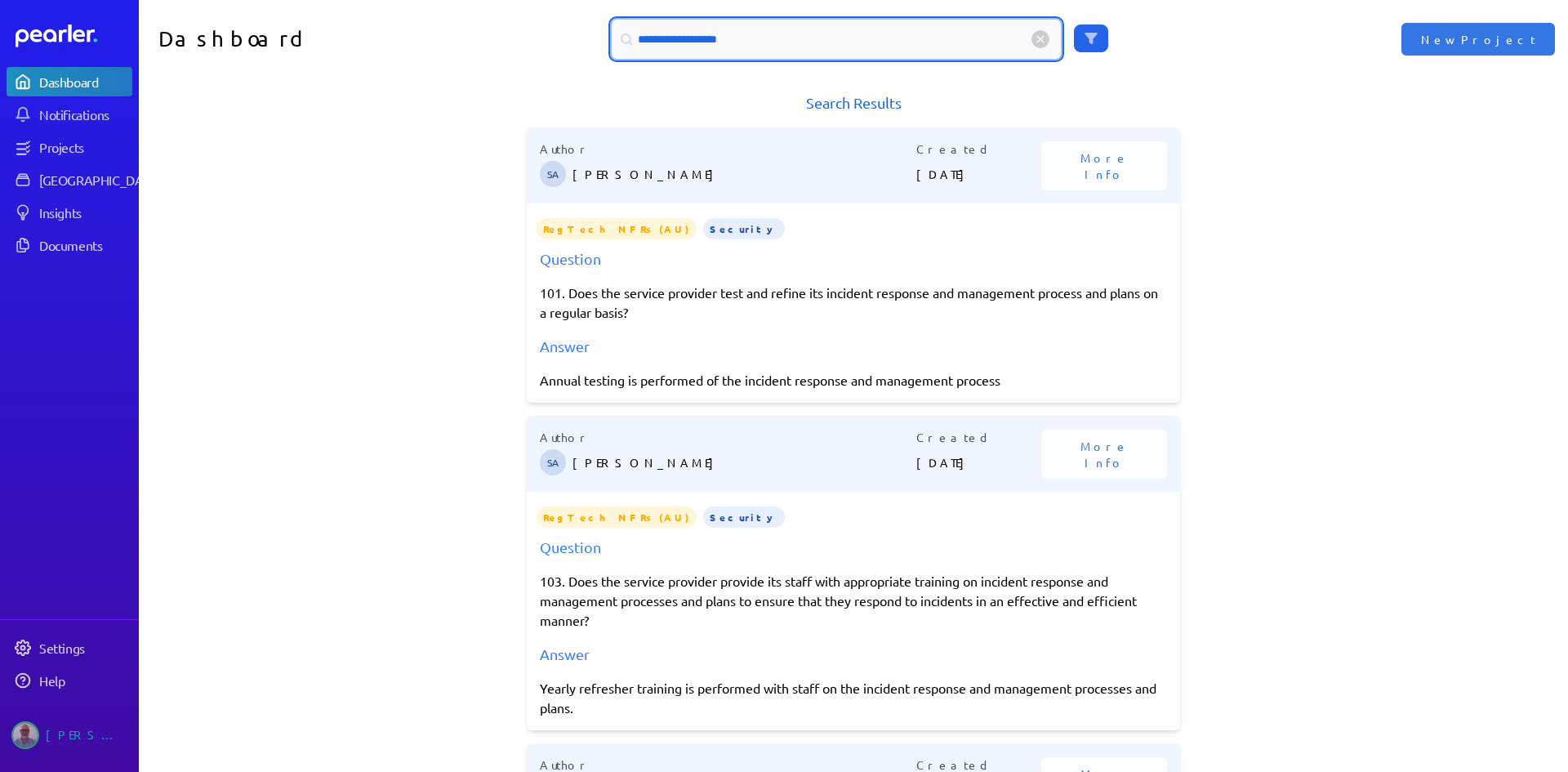
drag, startPoint x: 754, startPoint y: 36, endPoint x: 552, endPoint y: 43, distance: 202.1
click at [552, 43] on div "**********" at bounding box center [854, 38] width 715 height 39
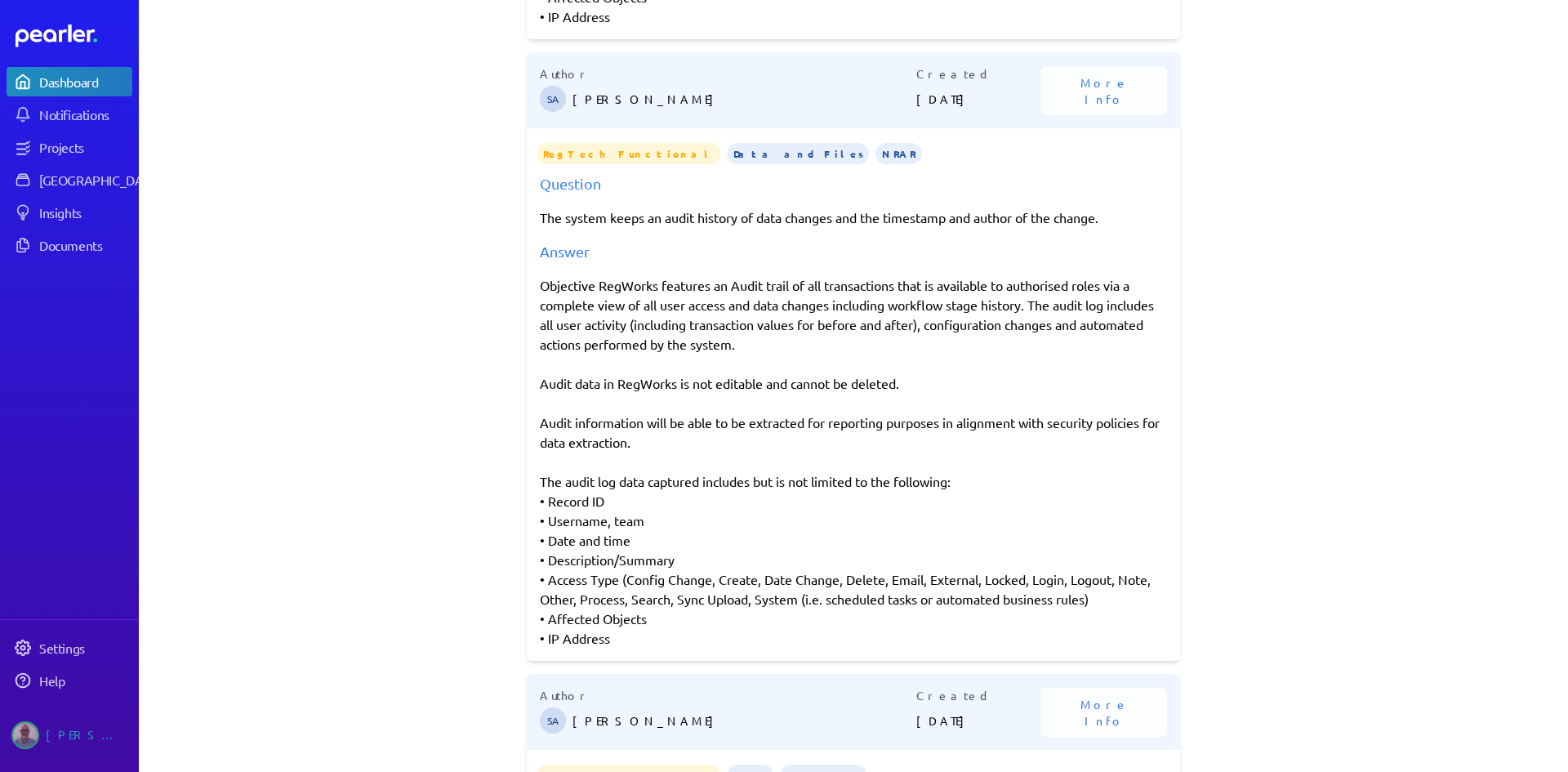
scroll to position [1634, 0]
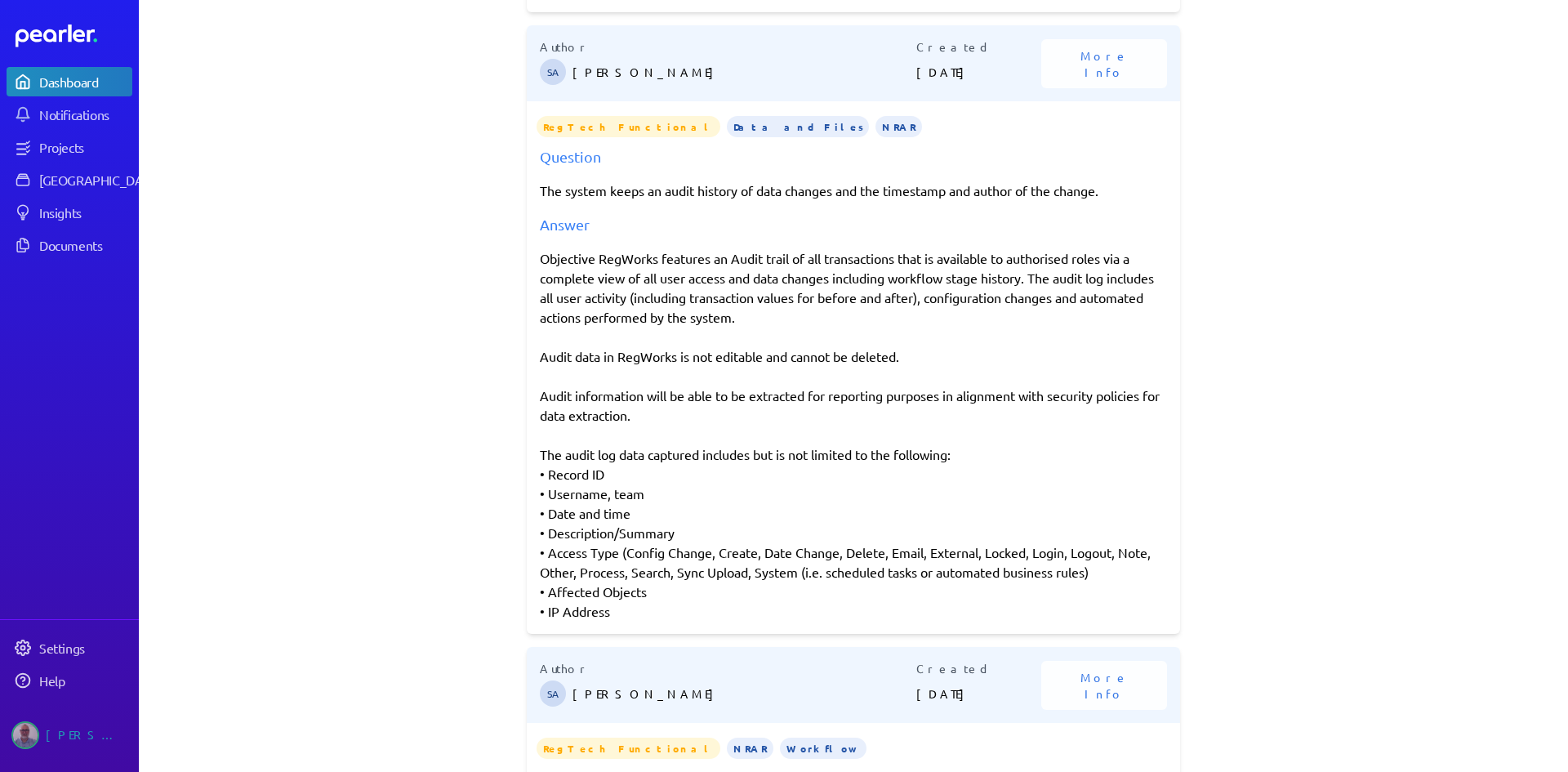
drag, startPoint x: 536, startPoint y: 261, endPoint x: 629, endPoint y: 611, distance: 362.1
click at [629, 611] on div "Objective RegWorks features an Audit trail of all transactions that is availabl…" at bounding box center [853, 435] width 627 height 373
copy div "Objective RegWorks features an Audit trail of all transactions that is availabl…"
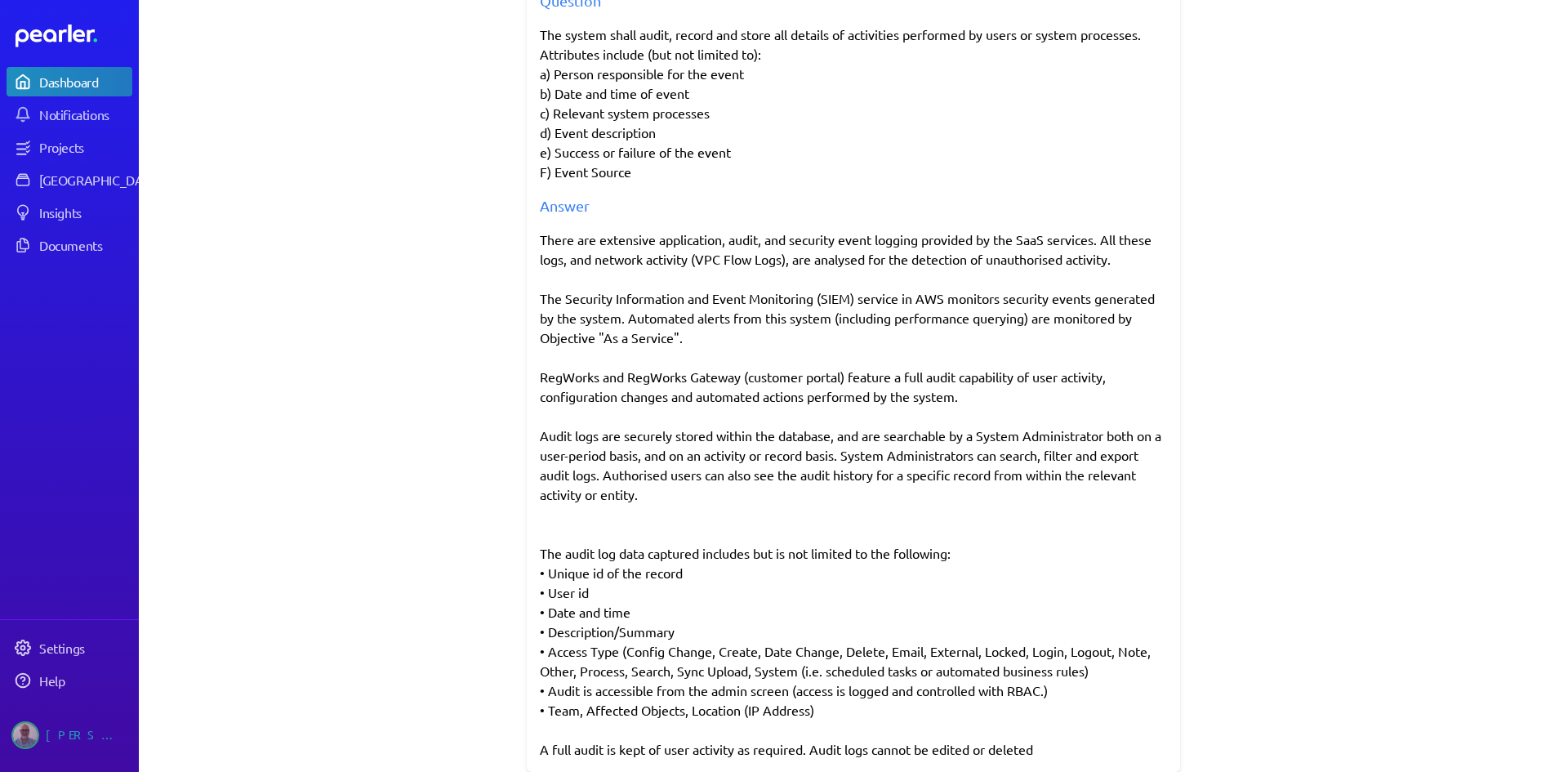
scroll to position [4658, 0]
click at [910, 395] on div "There are extensive application, audit, and security event logging provided by …" at bounding box center [853, 494] width 627 height 530
click at [965, 381] on div "There are extensive application, audit, and security event logging provided by …" at bounding box center [853, 494] width 627 height 530
drag, startPoint x: 1040, startPoint y: 375, endPoint x: 955, endPoint y: 402, distance: 89.2
click at [955, 402] on div "There are extensive application, audit, and security event logging provided by …" at bounding box center [853, 494] width 627 height 530
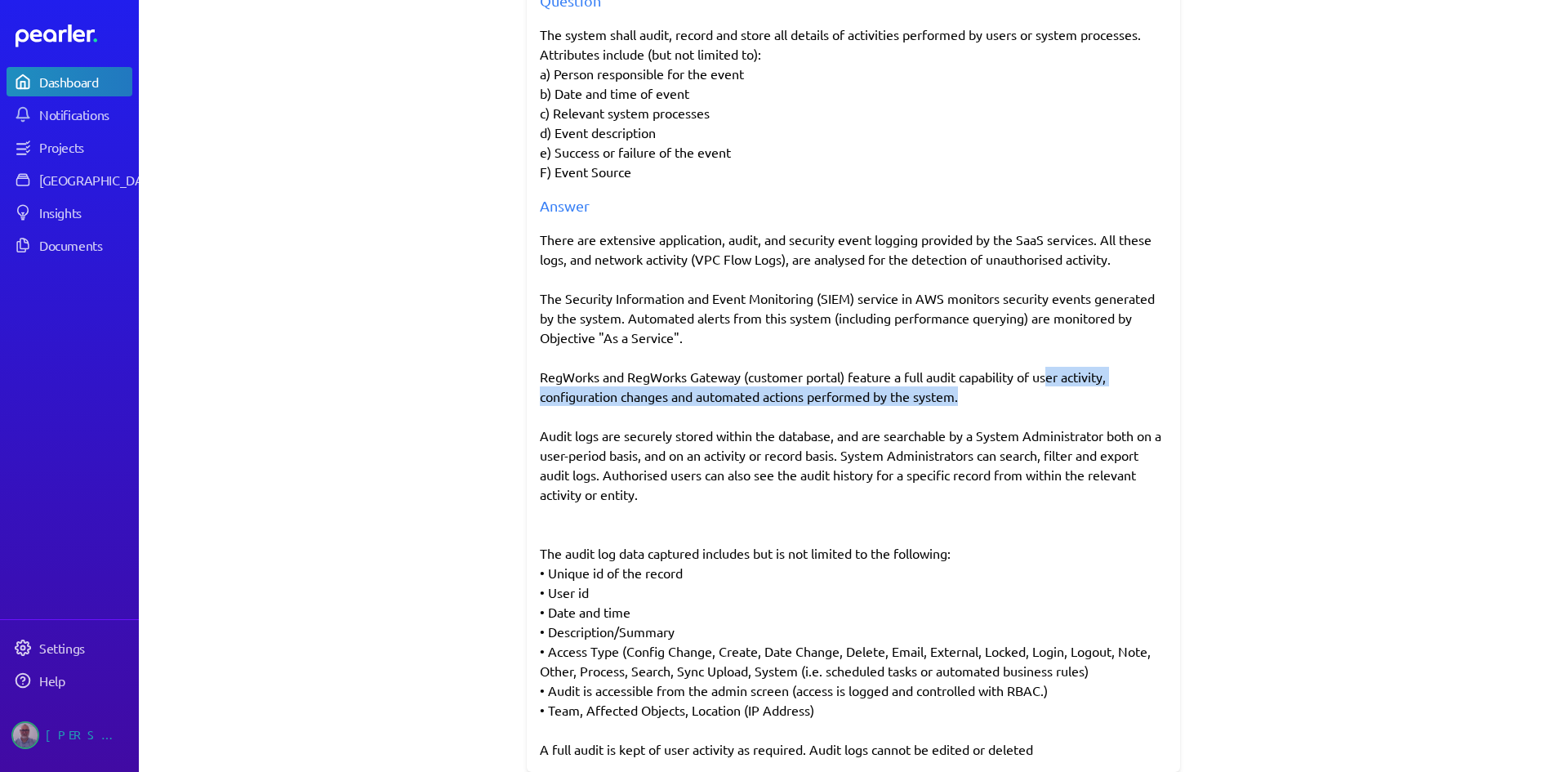
copy div "ser activity, configuration changes and automated actions performed by the syst…"
click at [540, 398] on div "There are extensive application, audit, and security event logging provided by …" at bounding box center [853, 494] width 627 height 530
drag, startPoint x: 539, startPoint y: 398, endPoint x: 755, endPoint y: 394, distance: 216.0
click at [755, 394] on div "There are extensive application, audit, and security event logging provided by …" at bounding box center [853, 494] width 627 height 530
drag, startPoint x: 534, startPoint y: 397, endPoint x: 958, endPoint y: 397, distance: 424.0
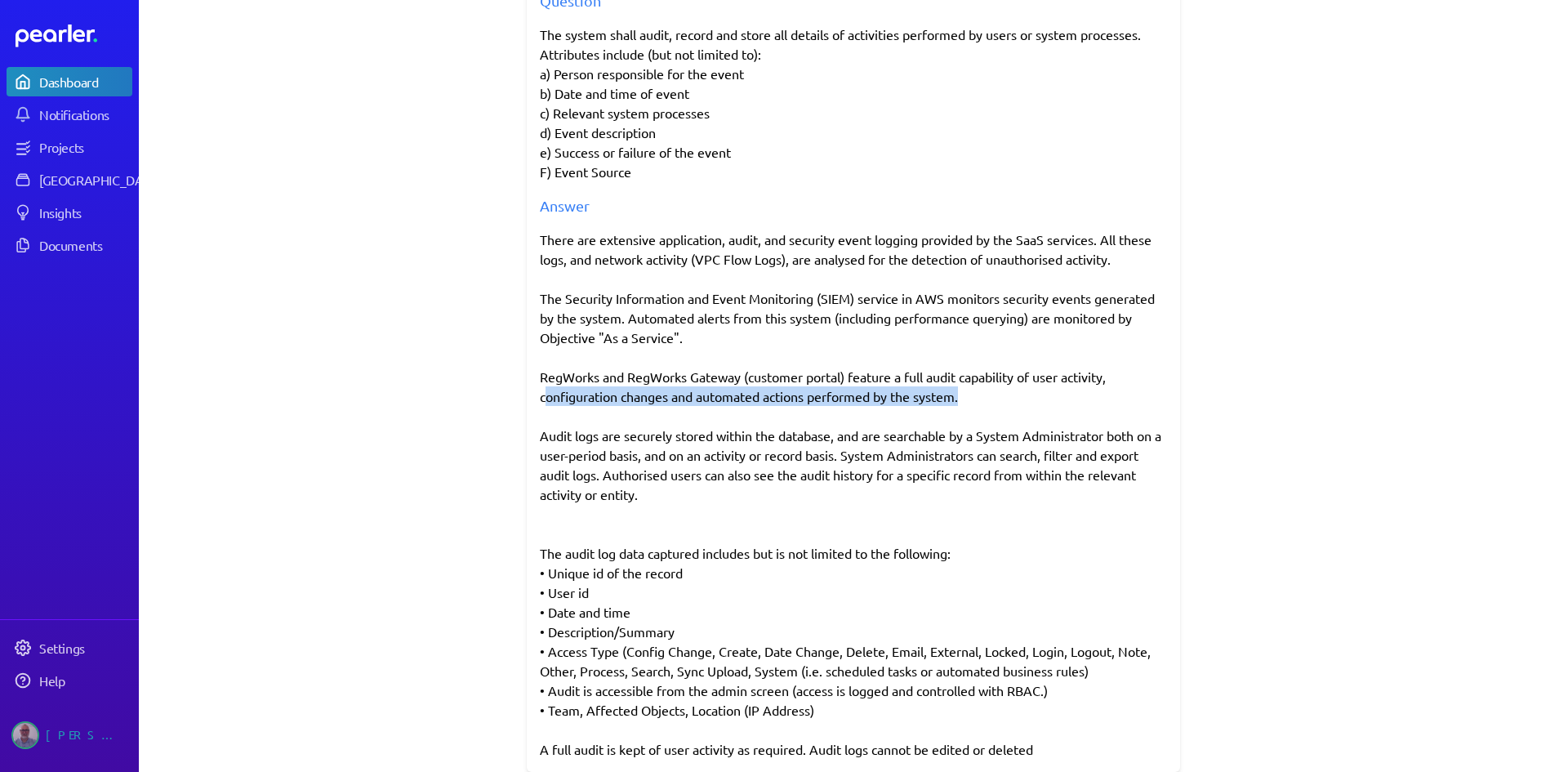
click at [958, 397] on div "There are extensive application, audit, and security event logging provided by …" at bounding box center [853, 494] width 627 height 530
copy div "configuration changes and automated actions performed by the system"
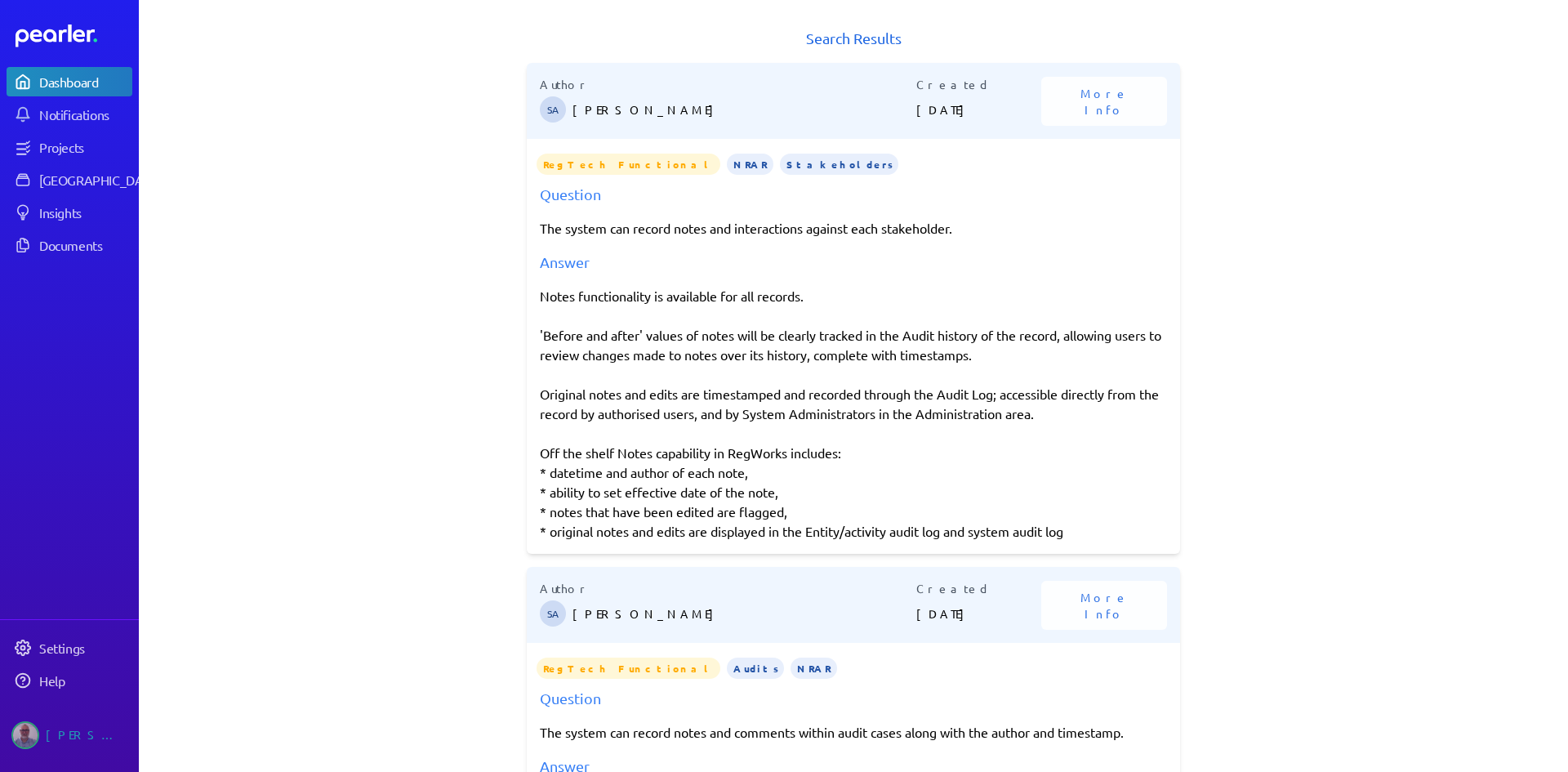
scroll to position [0, 0]
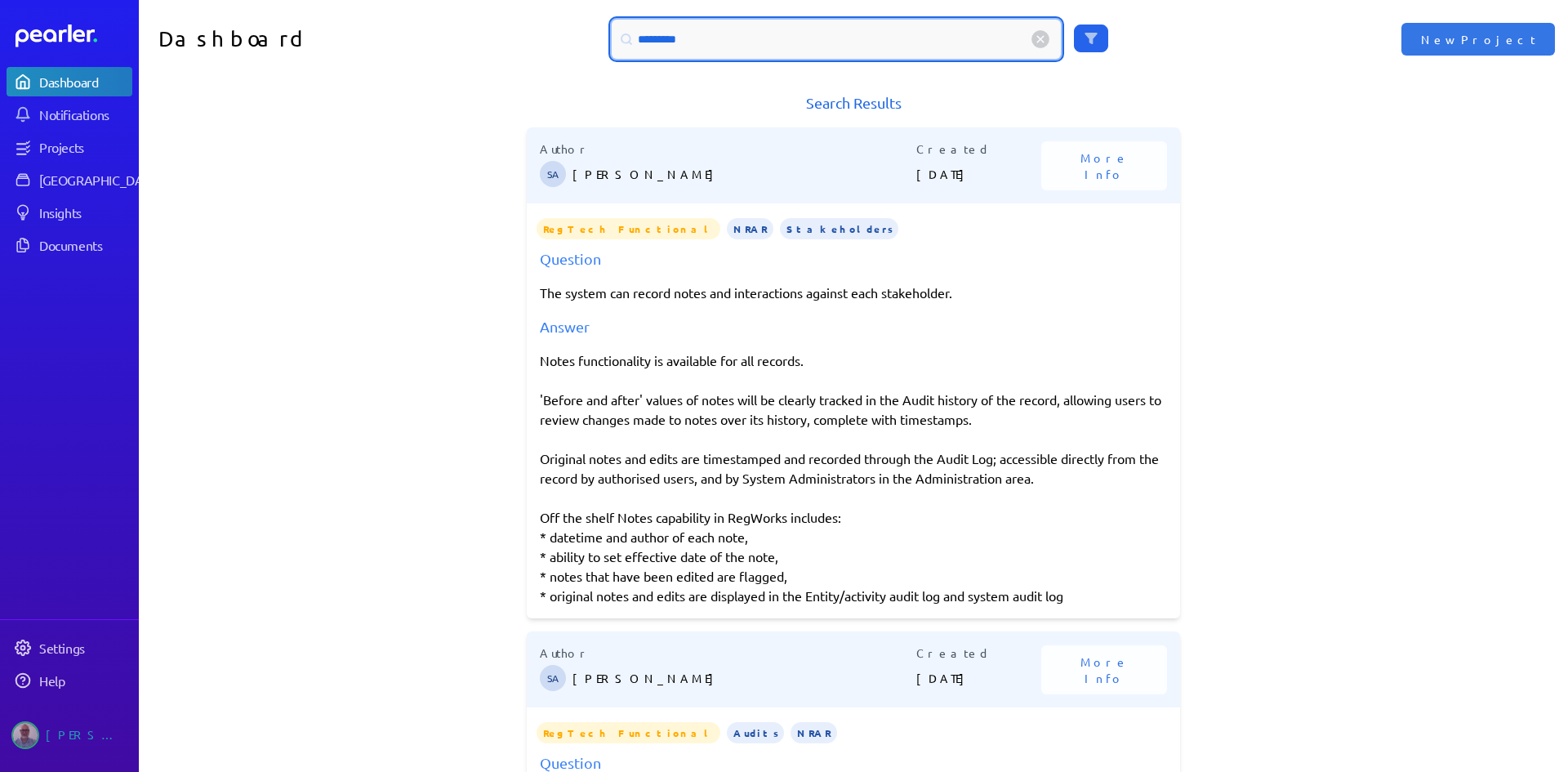
drag, startPoint x: 685, startPoint y: 43, endPoint x: 600, endPoint y: 44, distance: 85.0
click at [600, 44] on div "*********" at bounding box center [854, 38] width 715 height 39
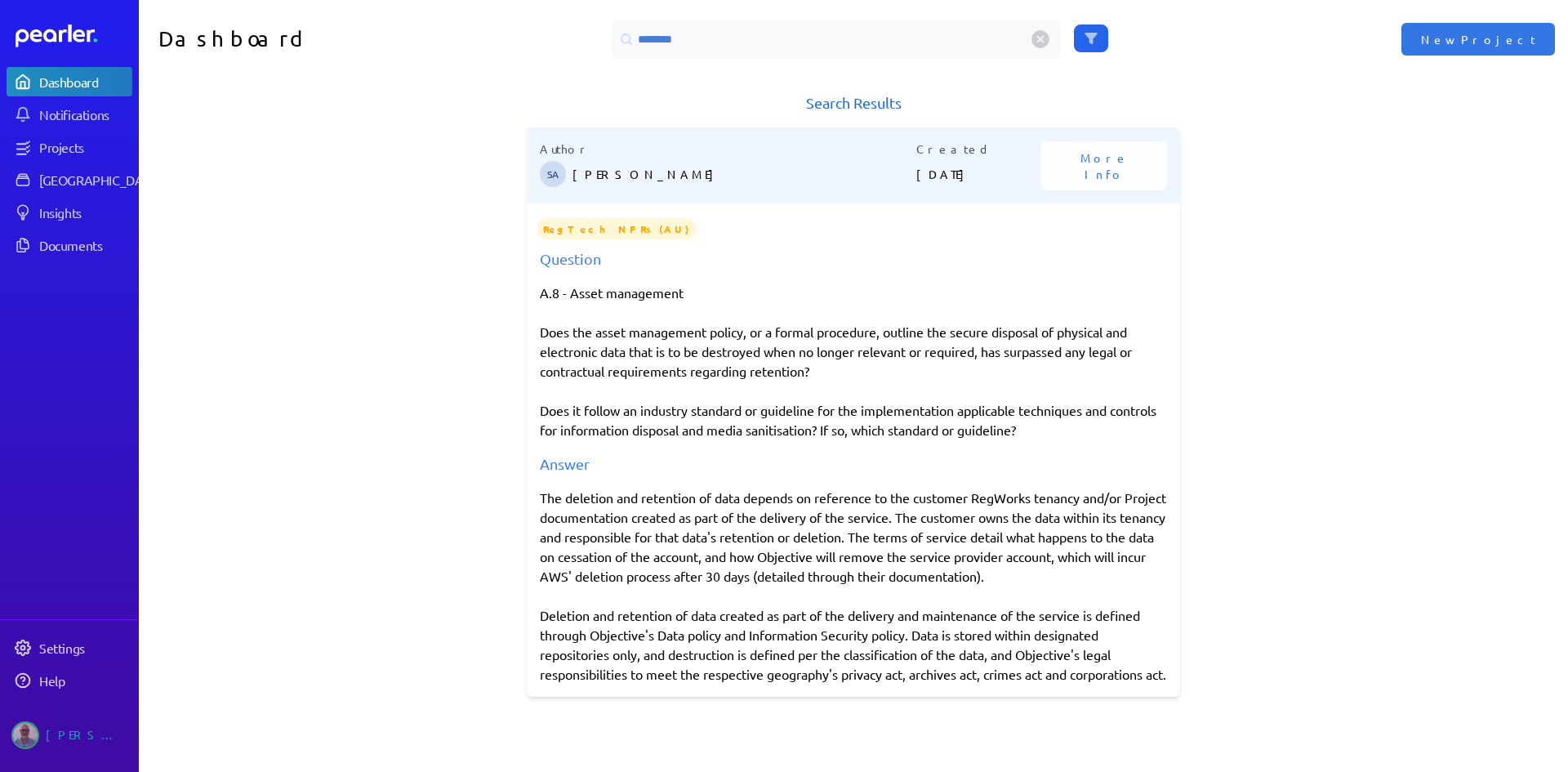
click at [808, 485] on div "Question A.8 - Asset management Does the asset management policy, or a formal p…" at bounding box center [854, 466] width 654 height 437
click at [806, 510] on div "The deletion and retention of data depends on reference to the customer RegWork…" at bounding box center [853, 586] width 627 height 196
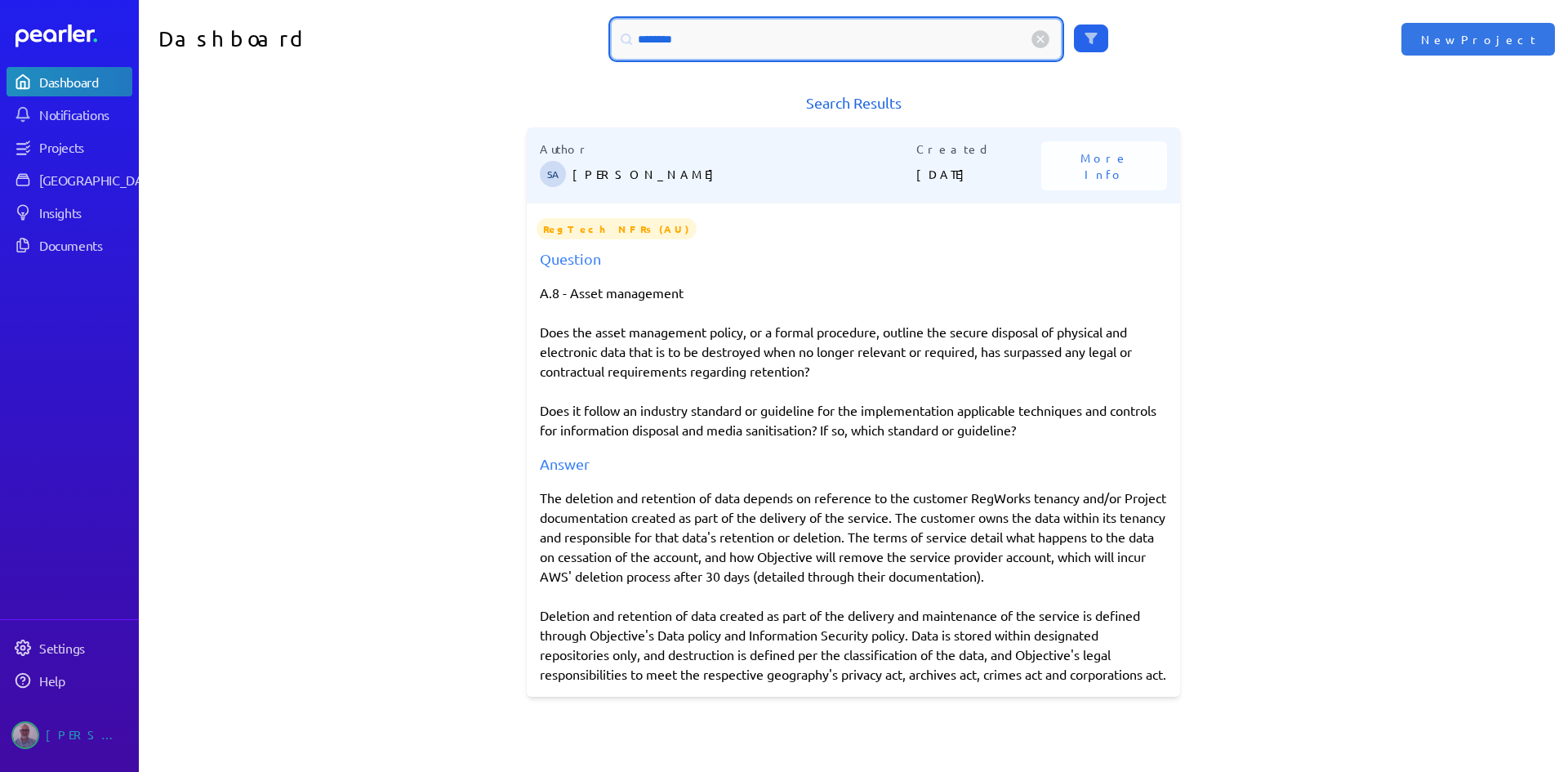
click at [715, 28] on input "********" at bounding box center [837, 38] width 449 height 39
drag, startPoint x: 699, startPoint y: 38, endPoint x: 600, endPoint y: 56, distance: 100.6
click at [601, 56] on div "********" at bounding box center [854, 38] width 715 height 39
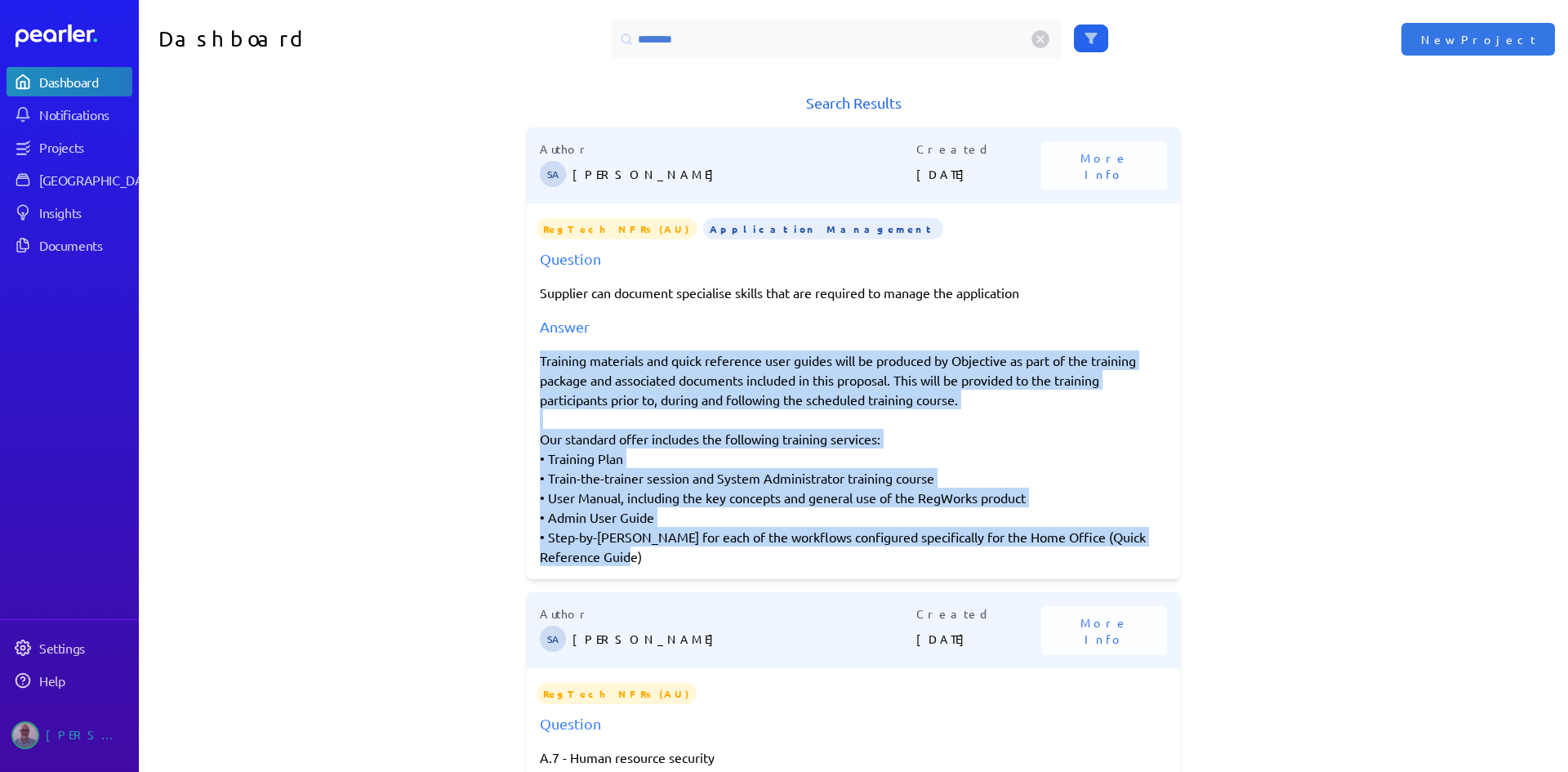
drag, startPoint x: 535, startPoint y: 355, endPoint x: 1086, endPoint y: 550, distance: 584.5
click at [1086, 550] on div "Training materials and quick reference user guides will be produced by Objectiv…" at bounding box center [853, 459] width 627 height 216
copy div "Training materials and quick reference user guides will be produced by Objectiv…"
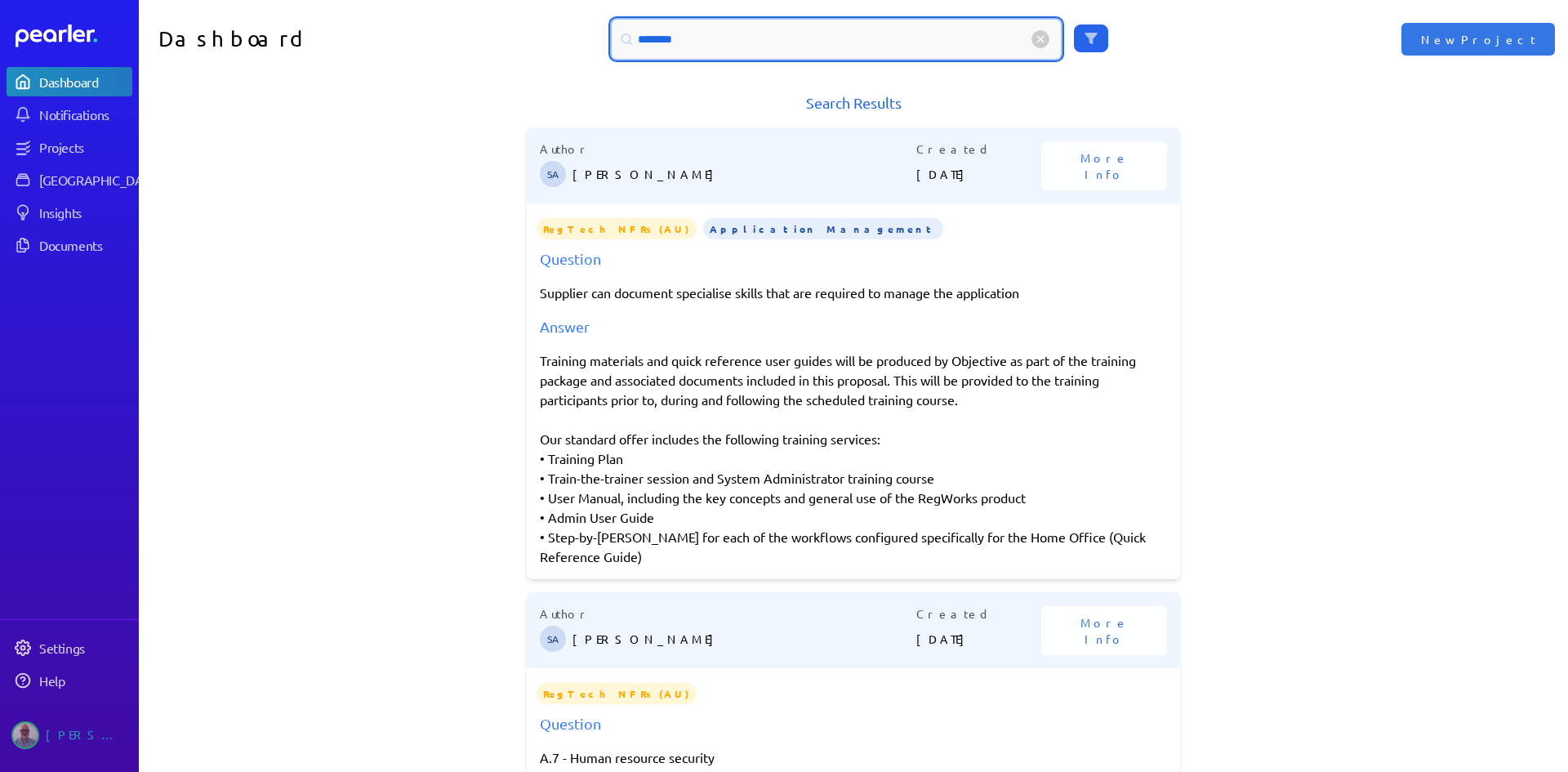
drag, startPoint x: 675, startPoint y: 37, endPoint x: 612, endPoint y: 48, distance: 64.0
click at [612, 48] on div "********" at bounding box center [837, 38] width 449 height 39
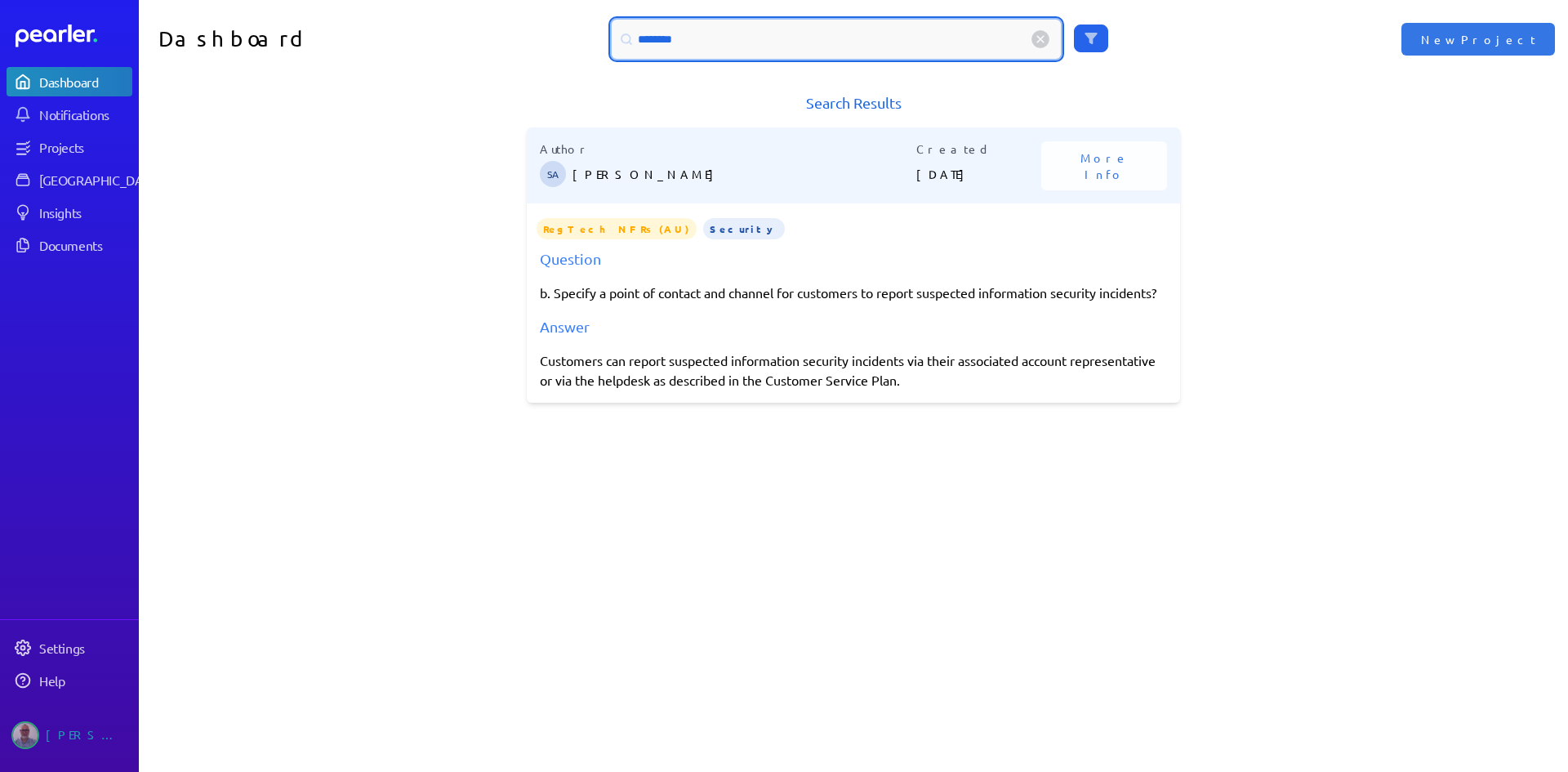
drag, startPoint x: 700, startPoint y: 46, endPoint x: 586, endPoint y: 46, distance: 114.0
click at [586, 46] on div "********" at bounding box center [854, 38] width 715 height 39
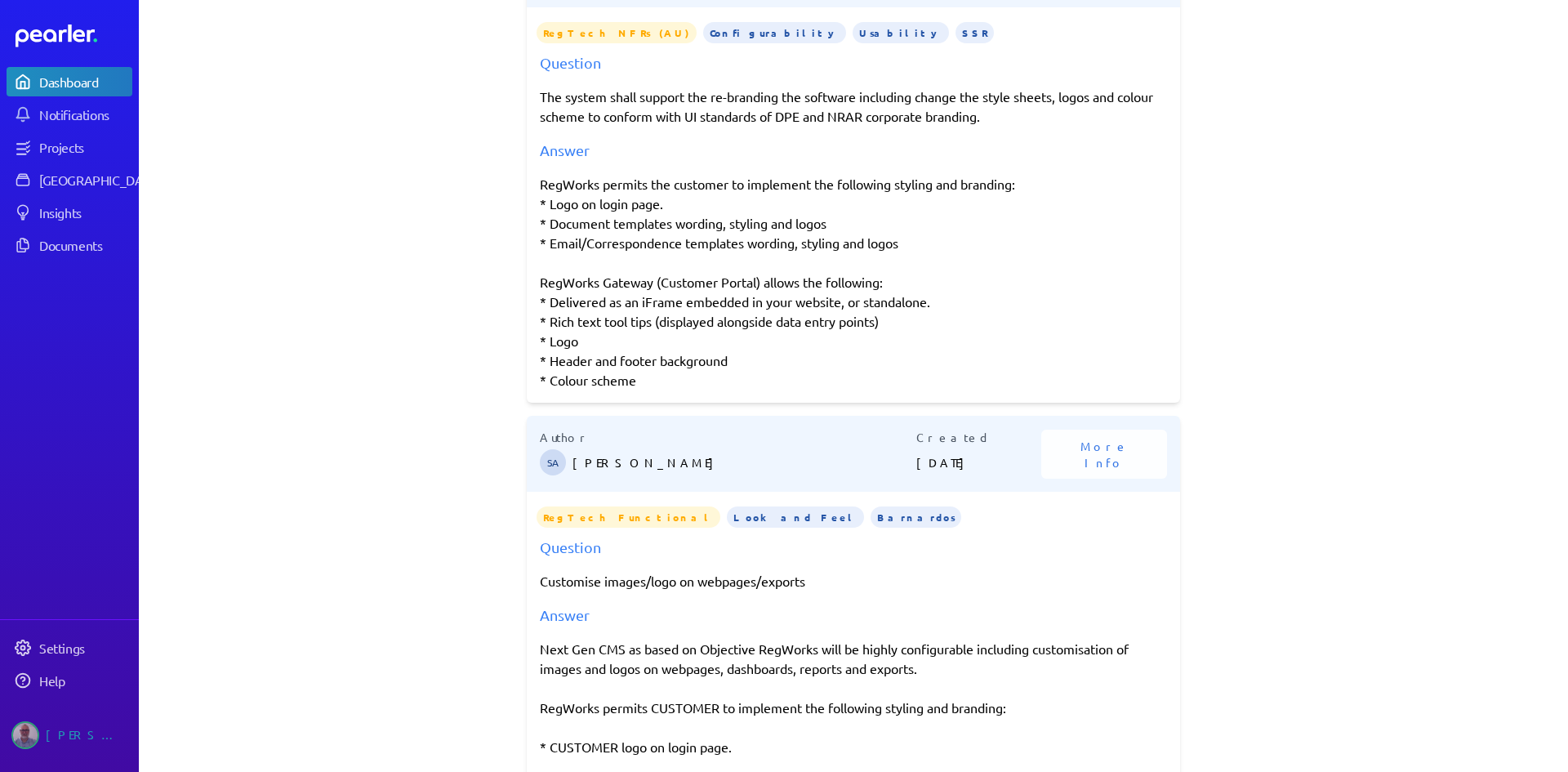
scroll to position [81, 0]
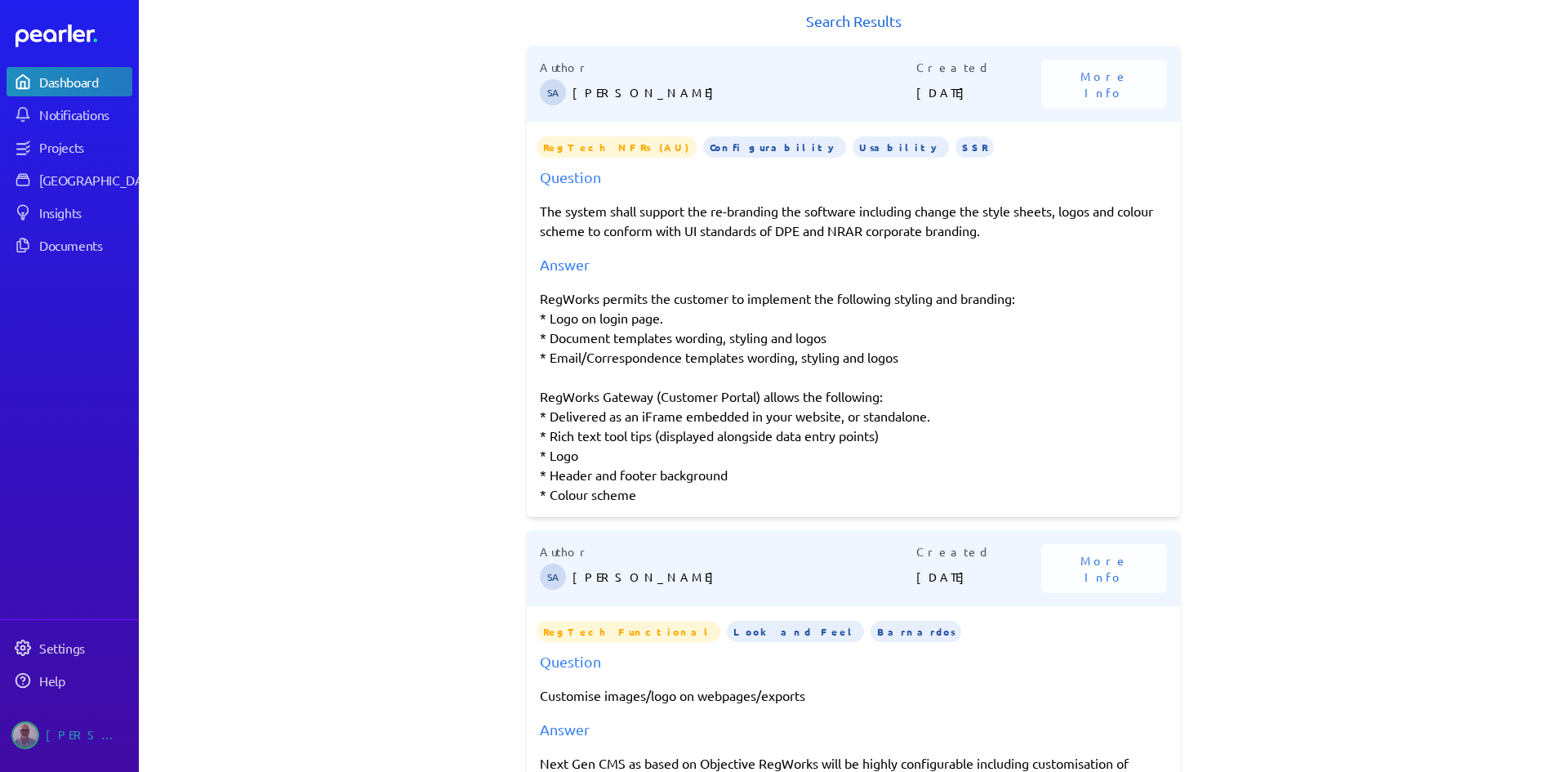
drag, startPoint x: 536, startPoint y: 294, endPoint x: 669, endPoint y: 495, distance: 241.0
click at [669, 495] on div "RegWorks permits the customer to implement the following styling and branding: …" at bounding box center [853, 397] width 627 height 216
copy div "RegWorks permits the customer to implement the following styling and branding: …"
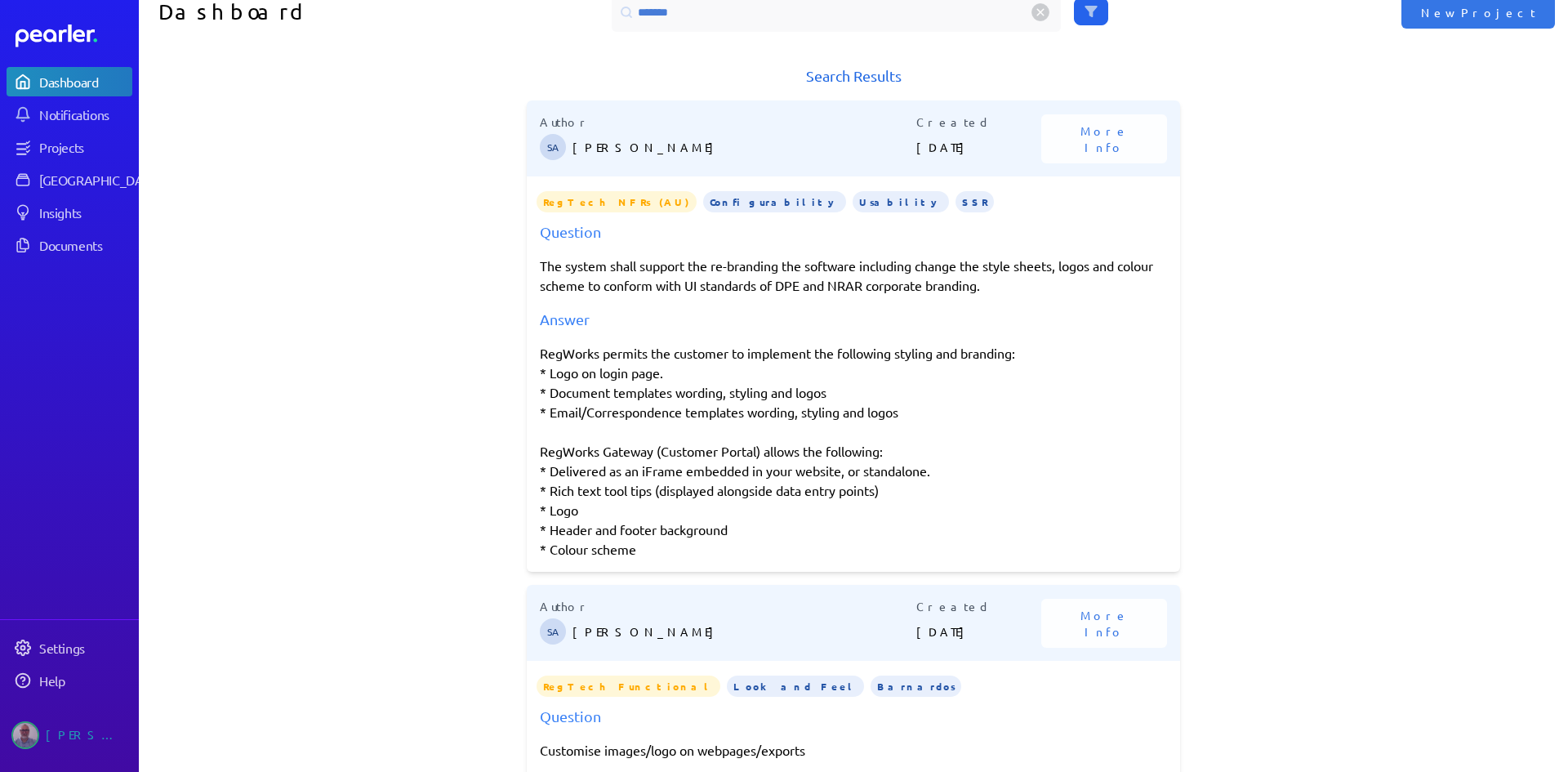
scroll to position [0, 0]
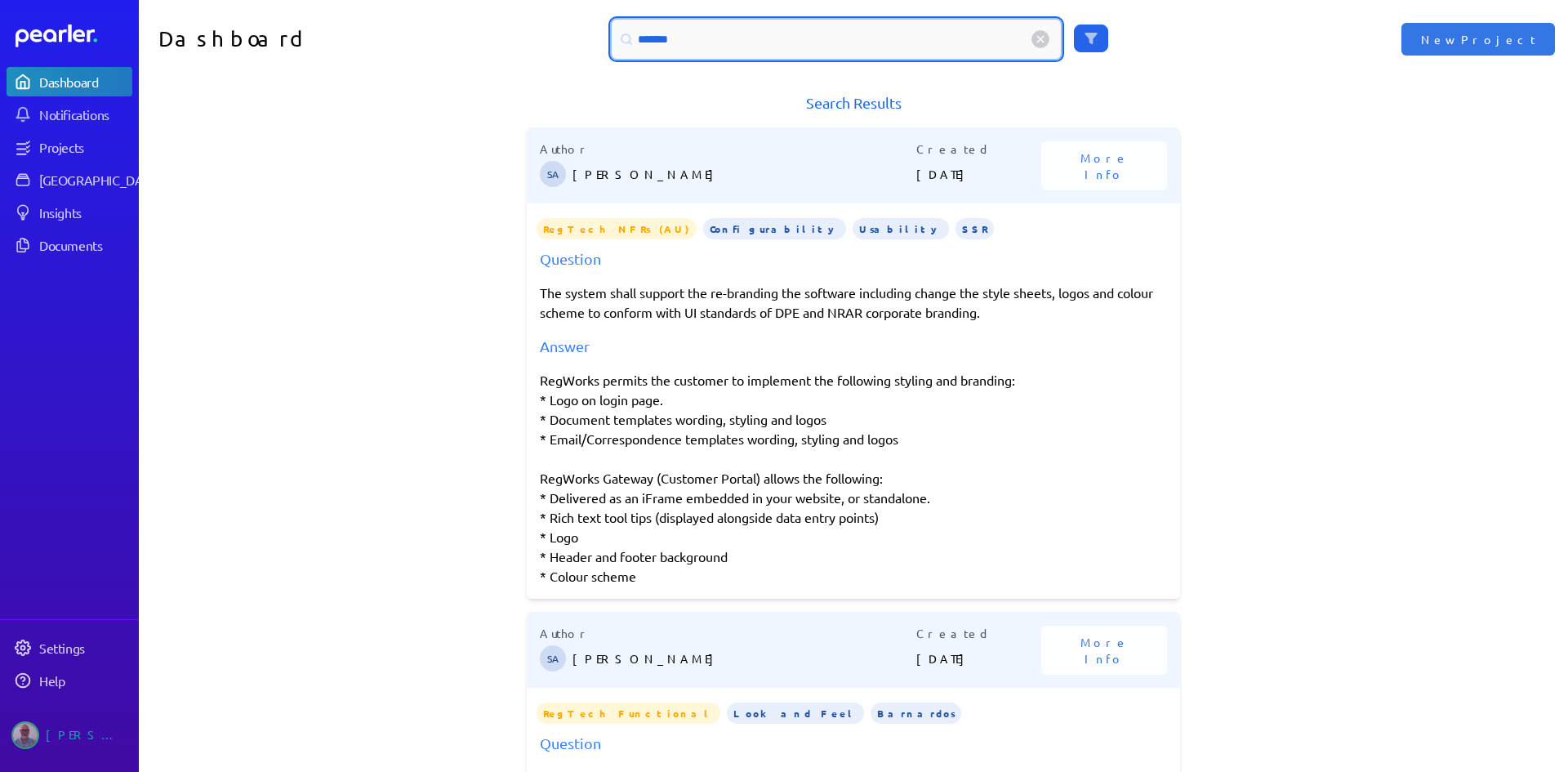
drag, startPoint x: 695, startPoint y: 37, endPoint x: 437, endPoint y: 37, distance: 258.0
click at [437, 37] on div "Dashboard ******* New Project" at bounding box center [853, 39] width 1429 height 79
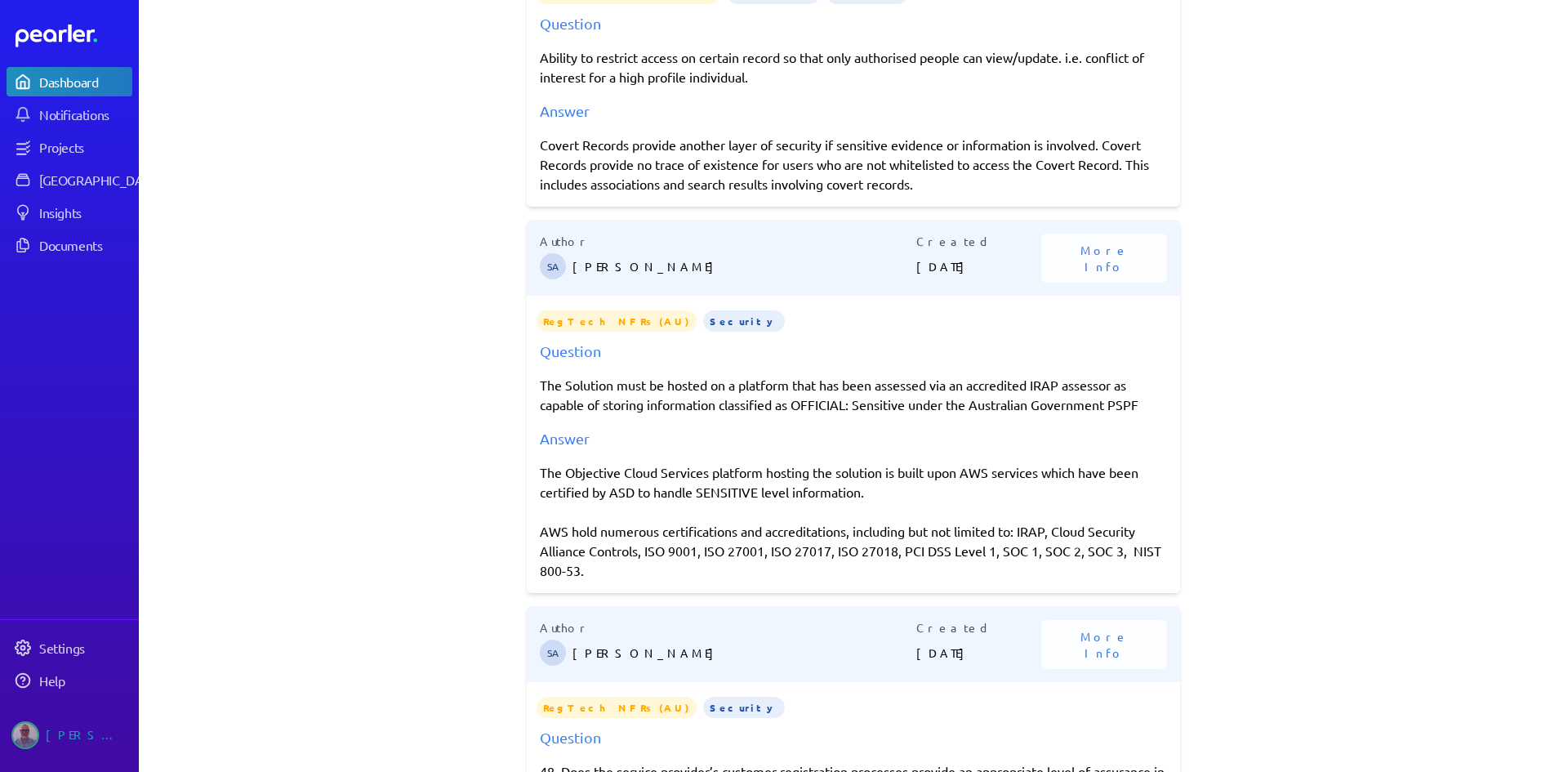
scroll to position [245, 0]
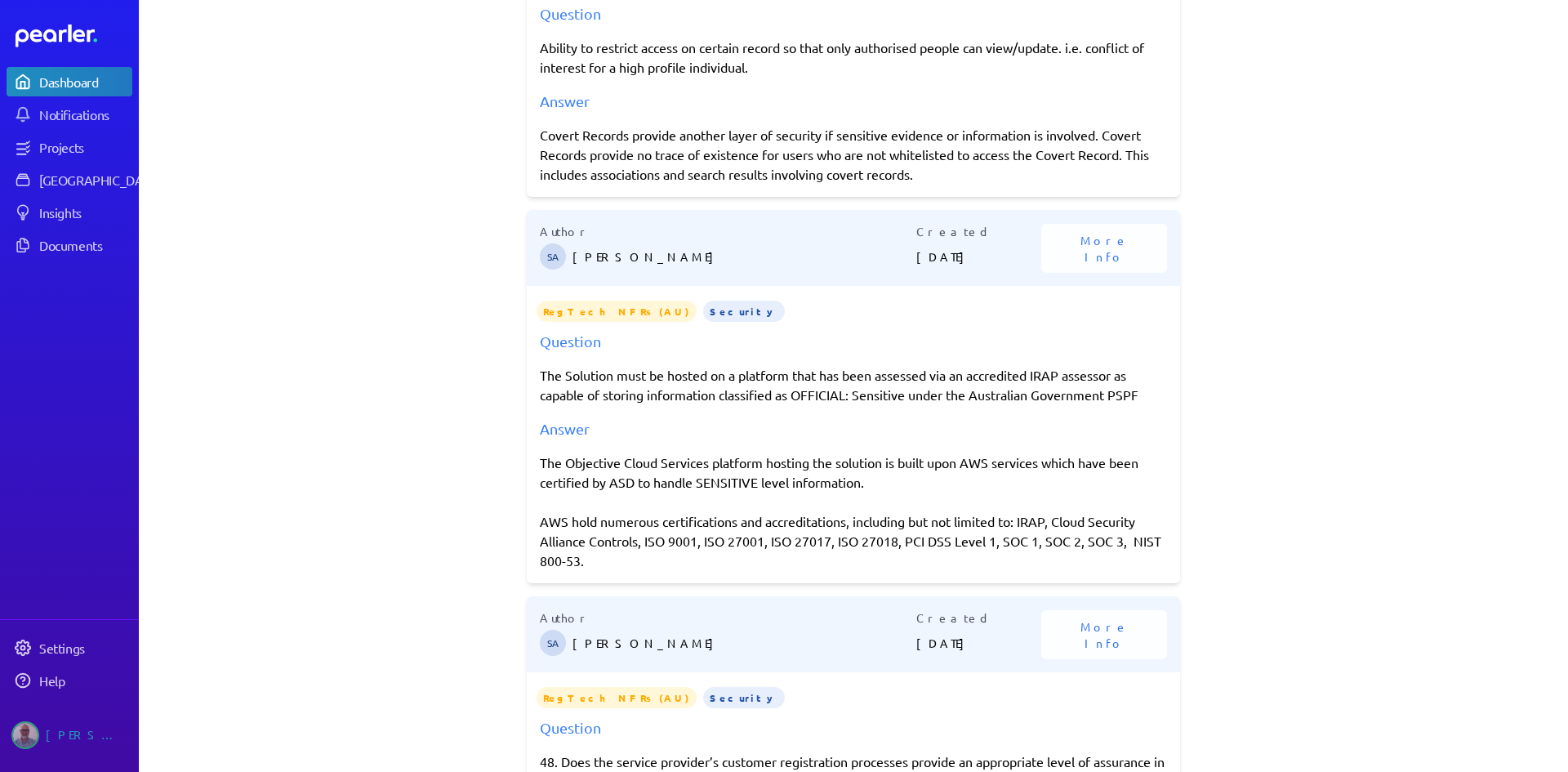
click at [566, 375] on p "The Solution must be hosted on a platform that has been assessed via an accredi…" at bounding box center [853, 385] width 627 height 39
drag, startPoint x: 534, startPoint y: 458, endPoint x: 888, endPoint y: 556, distance: 367.3
click at [888, 556] on div "The Objective Cloud Services platform hosting the solution is built upon AWS se…" at bounding box center [853, 512] width 627 height 118
copy div "The Objective Cloud Services platform hosting the solution is built upon AWS se…"
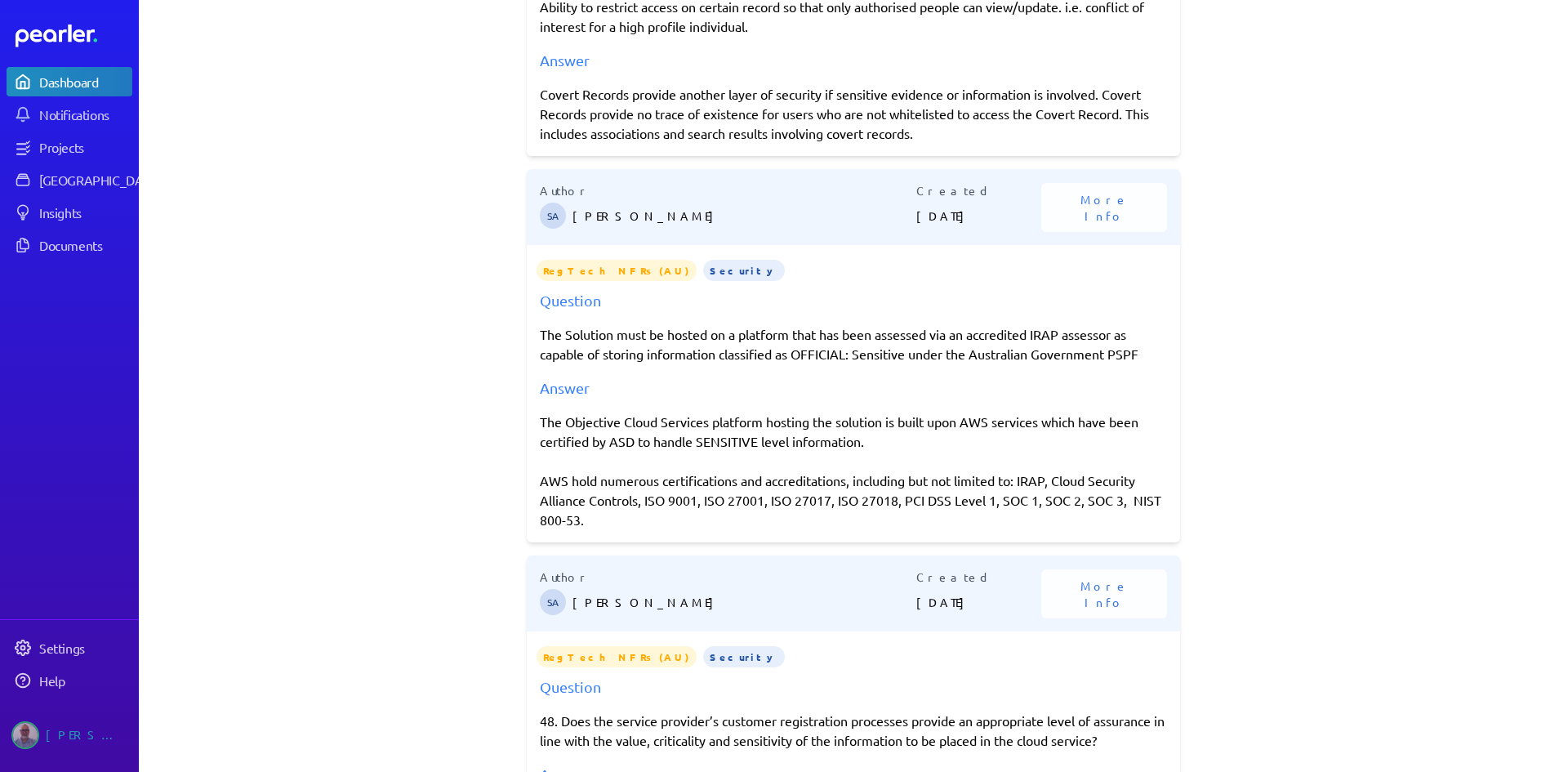
scroll to position [0, 0]
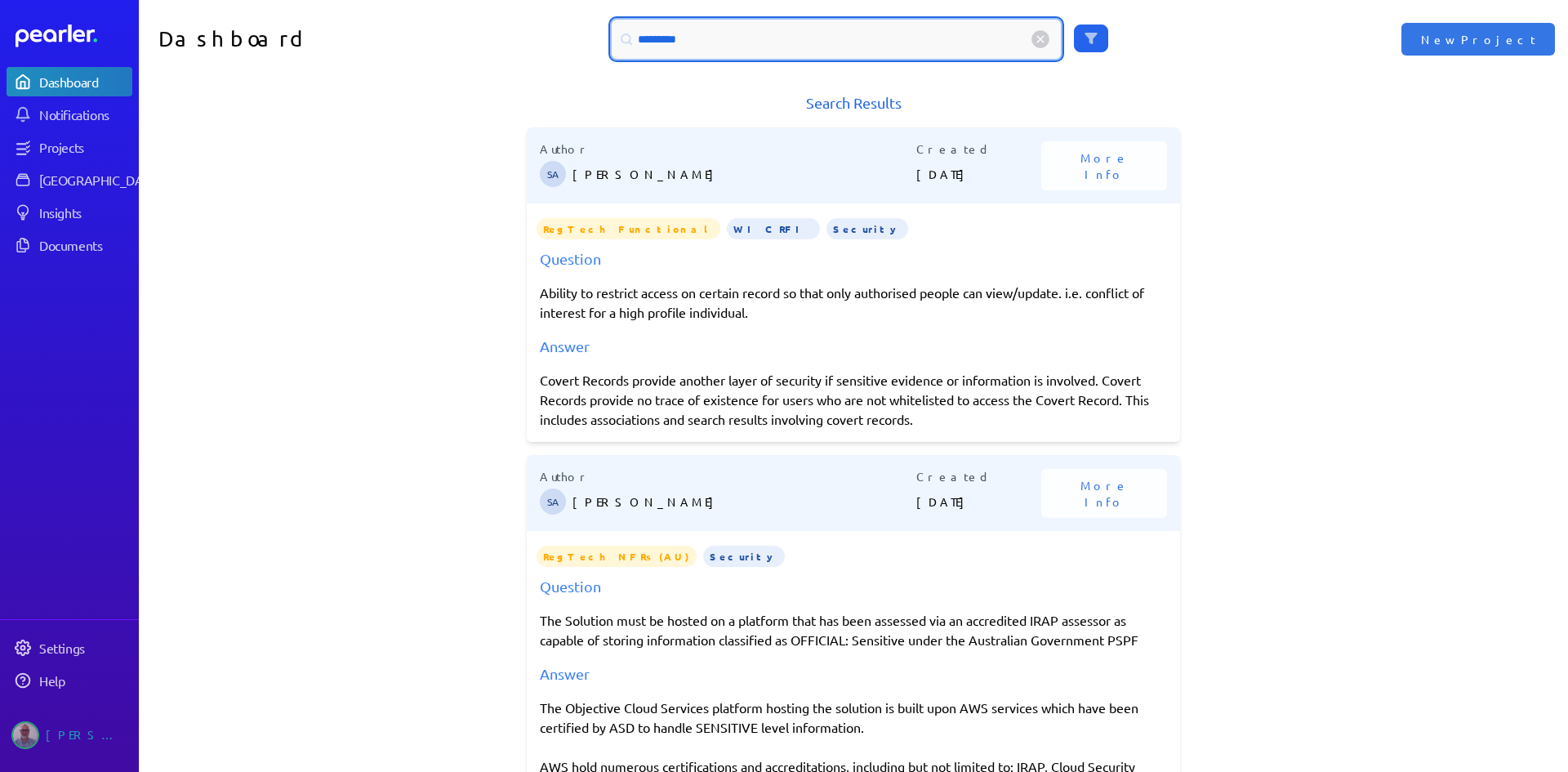
drag, startPoint x: 710, startPoint y: 45, endPoint x: 583, endPoint y: 51, distance: 127.1
click at [583, 51] on div "*********" at bounding box center [854, 38] width 715 height 39
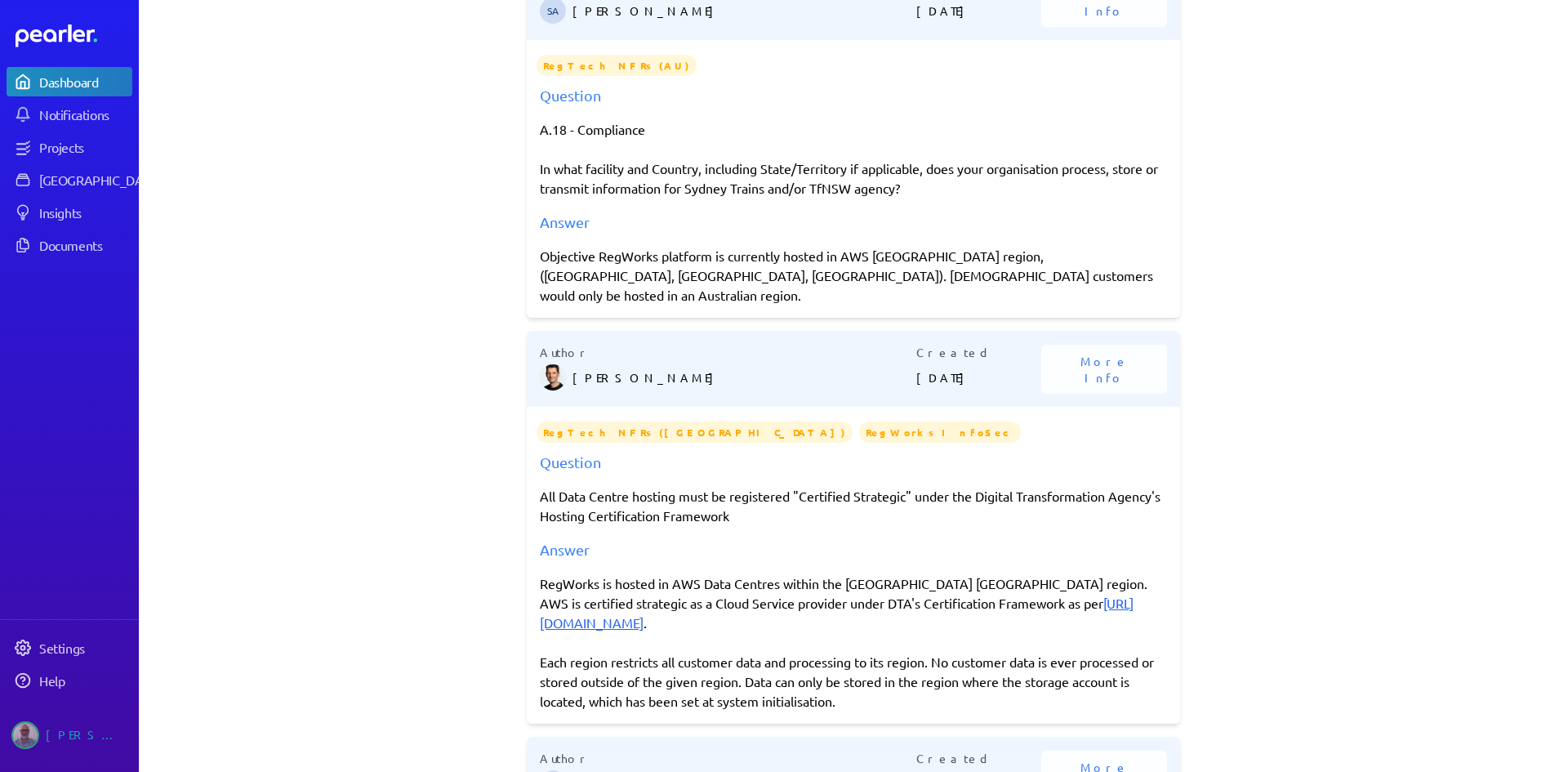
scroll to position [245, 0]
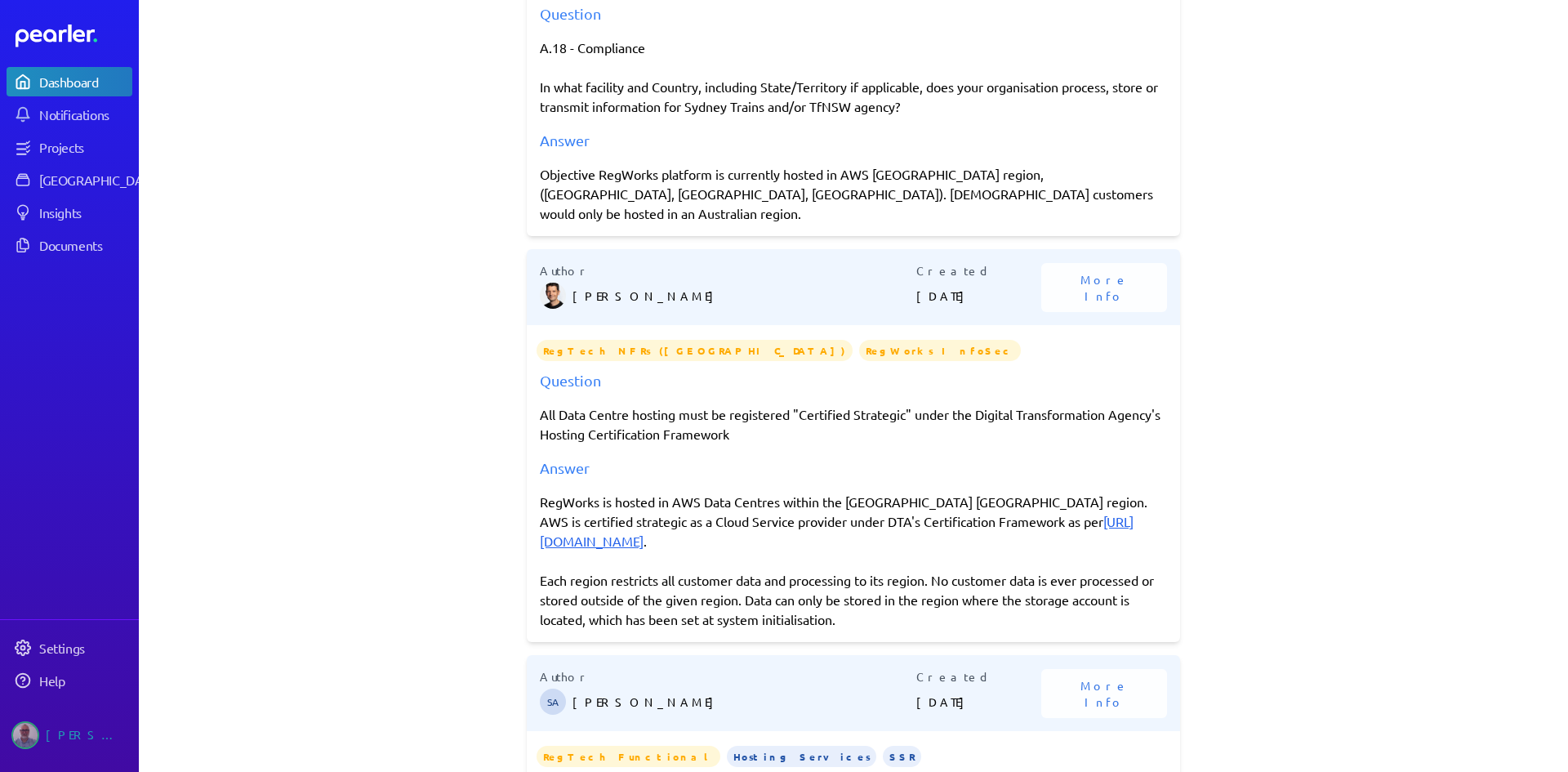
click at [552, 181] on div "Objective RegWorks platform is currently hosted in AWS [GEOGRAPHIC_DATA] region…" at bounding box center [853, 194] width 627 height 58
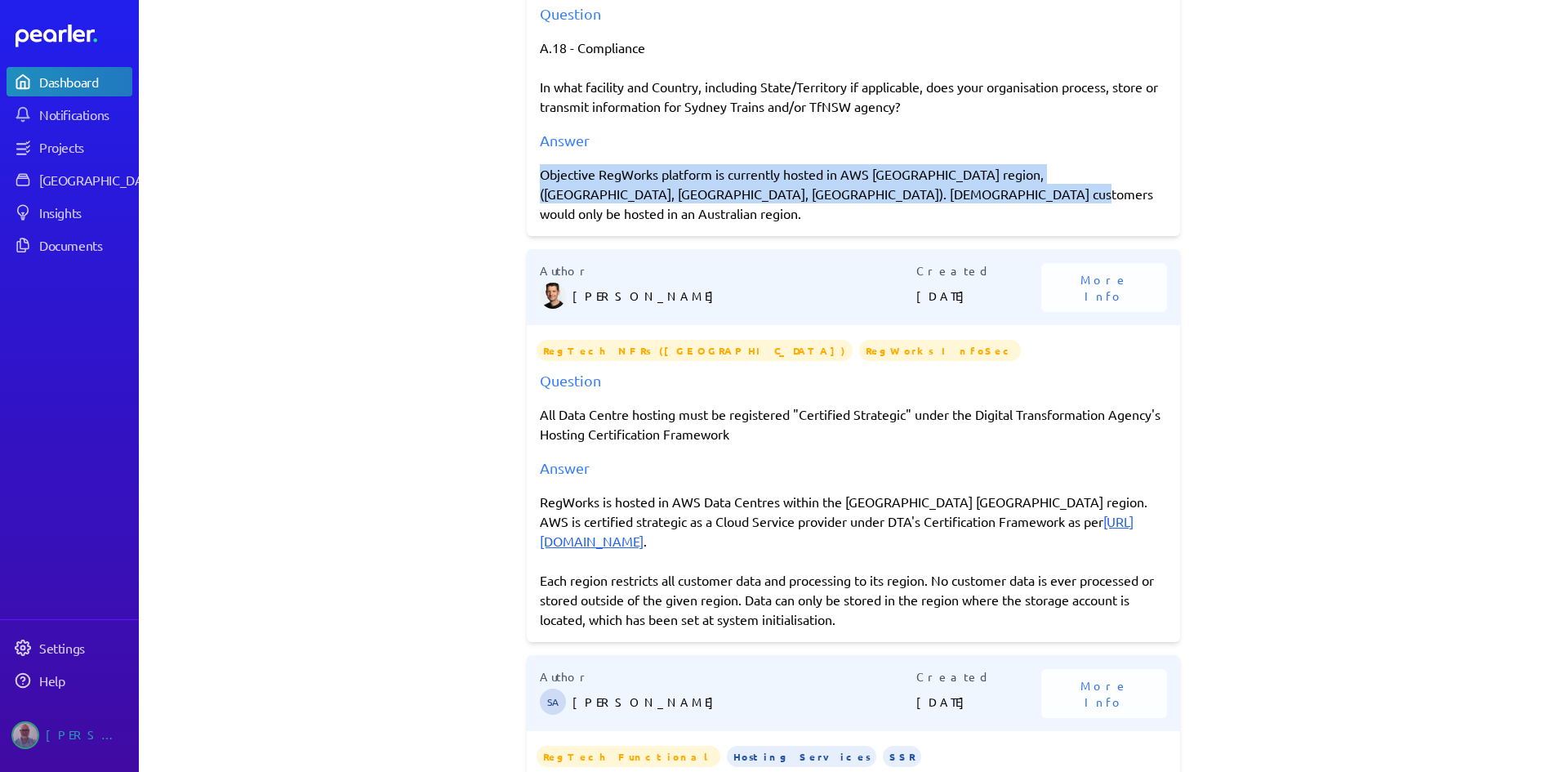
drag, startPoint x: 531, startPoint y: 182, endPoint x: 953, endPoint y: 193, distance: 422.1
click at [953, 193] on div "Question A.18 - Compliance In what facility and Country, including State/Territ…" at bounding box center [854, 113] width 654 height 221
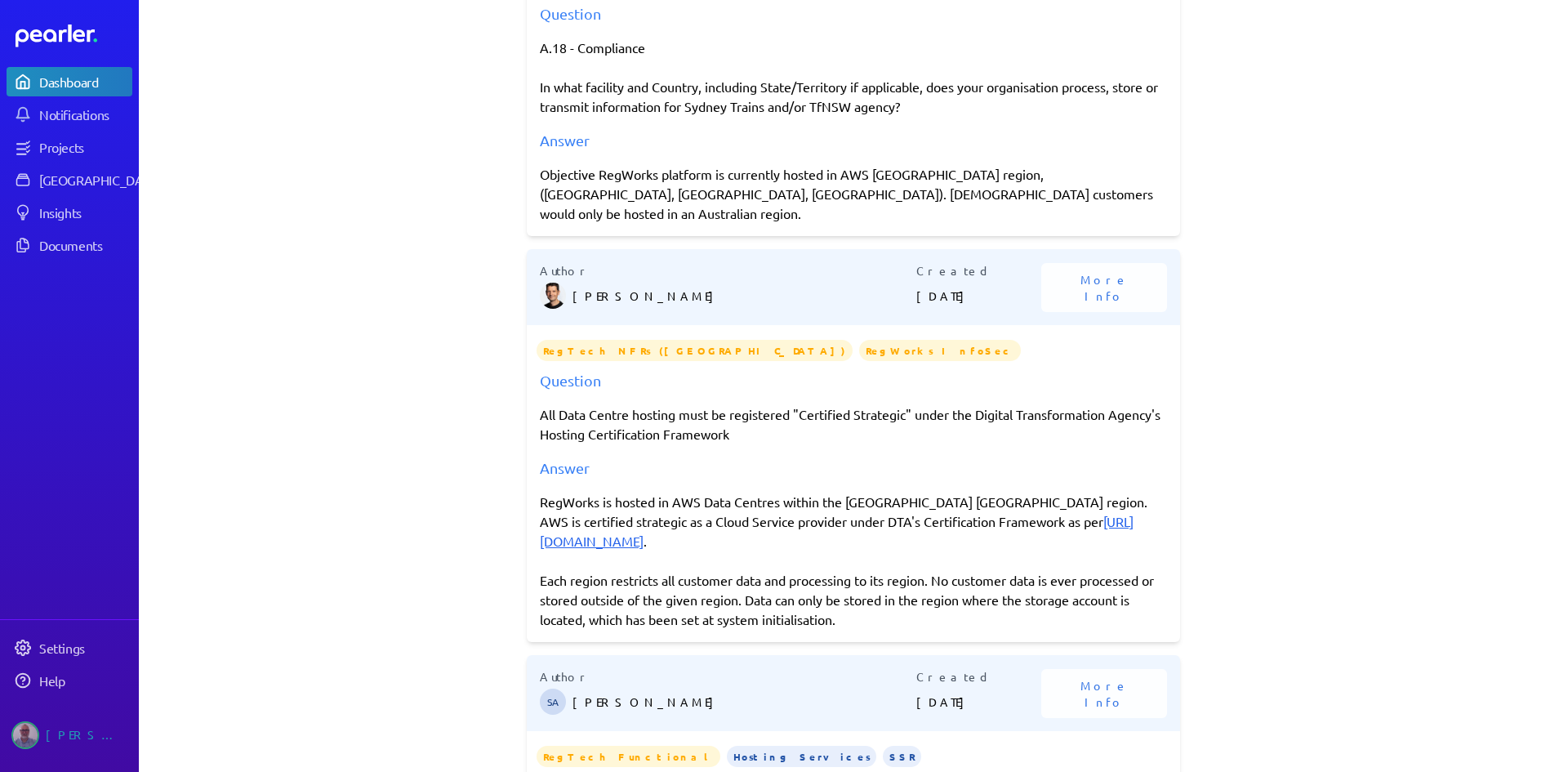
click at [838, 492] on p "RegWorks is hosted in AWS Data Centres within the [GEOGRAPHIC_DATA] [GEOGRAPHIC…" at bounding box center [853, 521] width 627 height 58
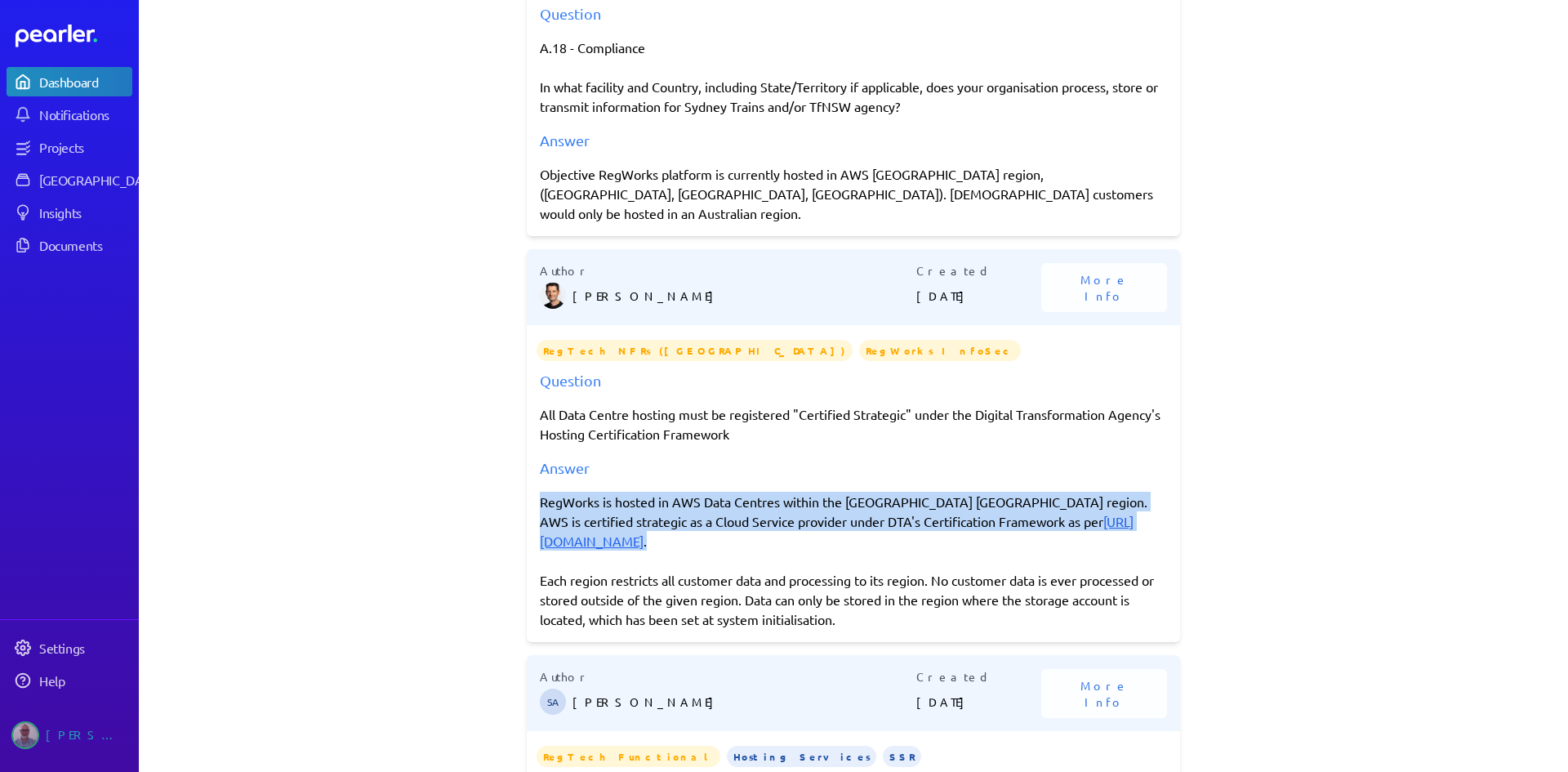
drag, startPoint x: 535, startPoint y: 481, endPoint x: 900, endPoint y: 523, distance: 367.4
click at [900, 523] on p "RegWorks is hosted in AWS Data Centres within the [GEOGRAPHIC_DATA] [GEOGRAPHIC…" at bounding box center [853, 521] width 627 height 58
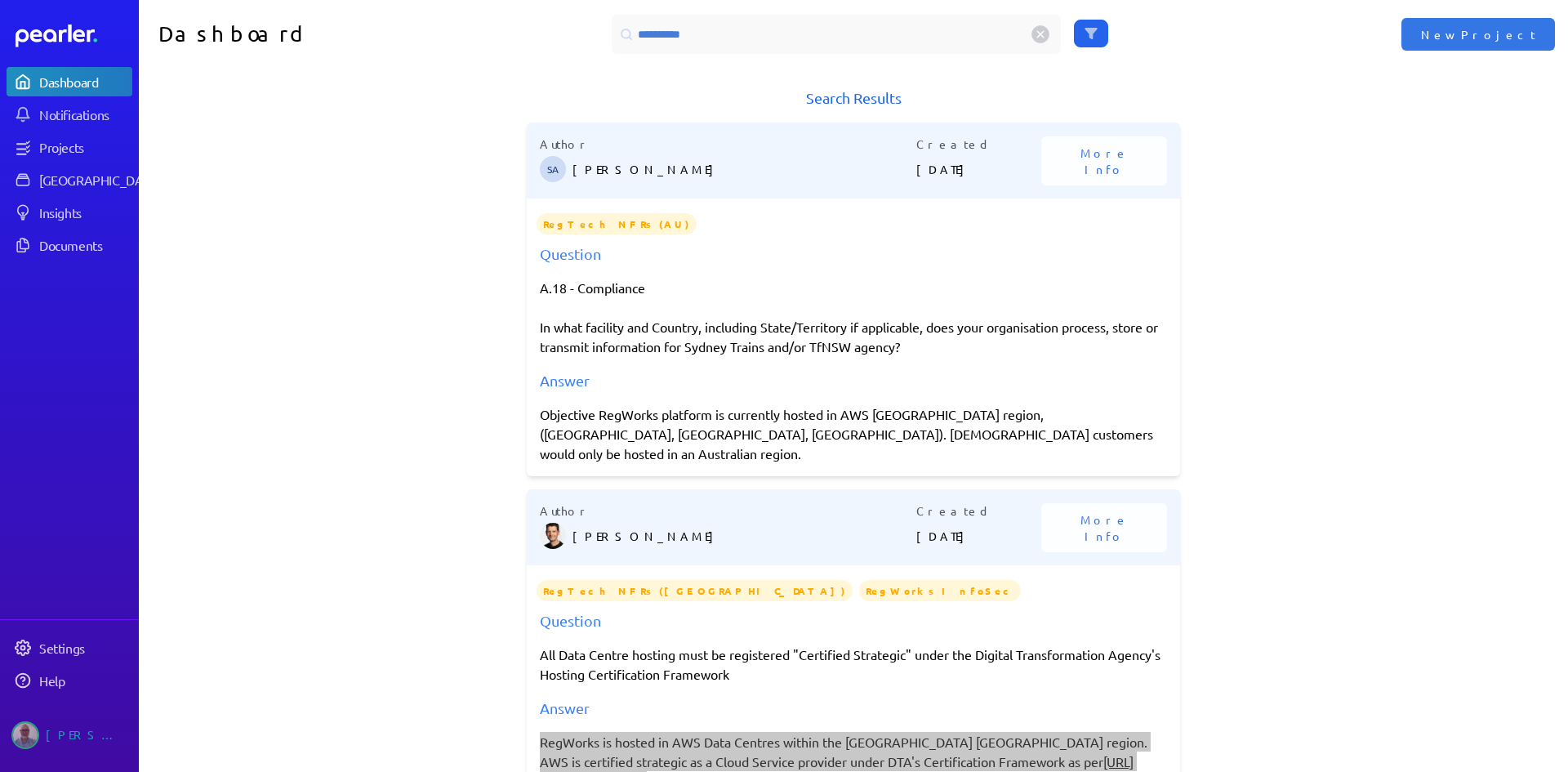
scroll to position [0, 0]
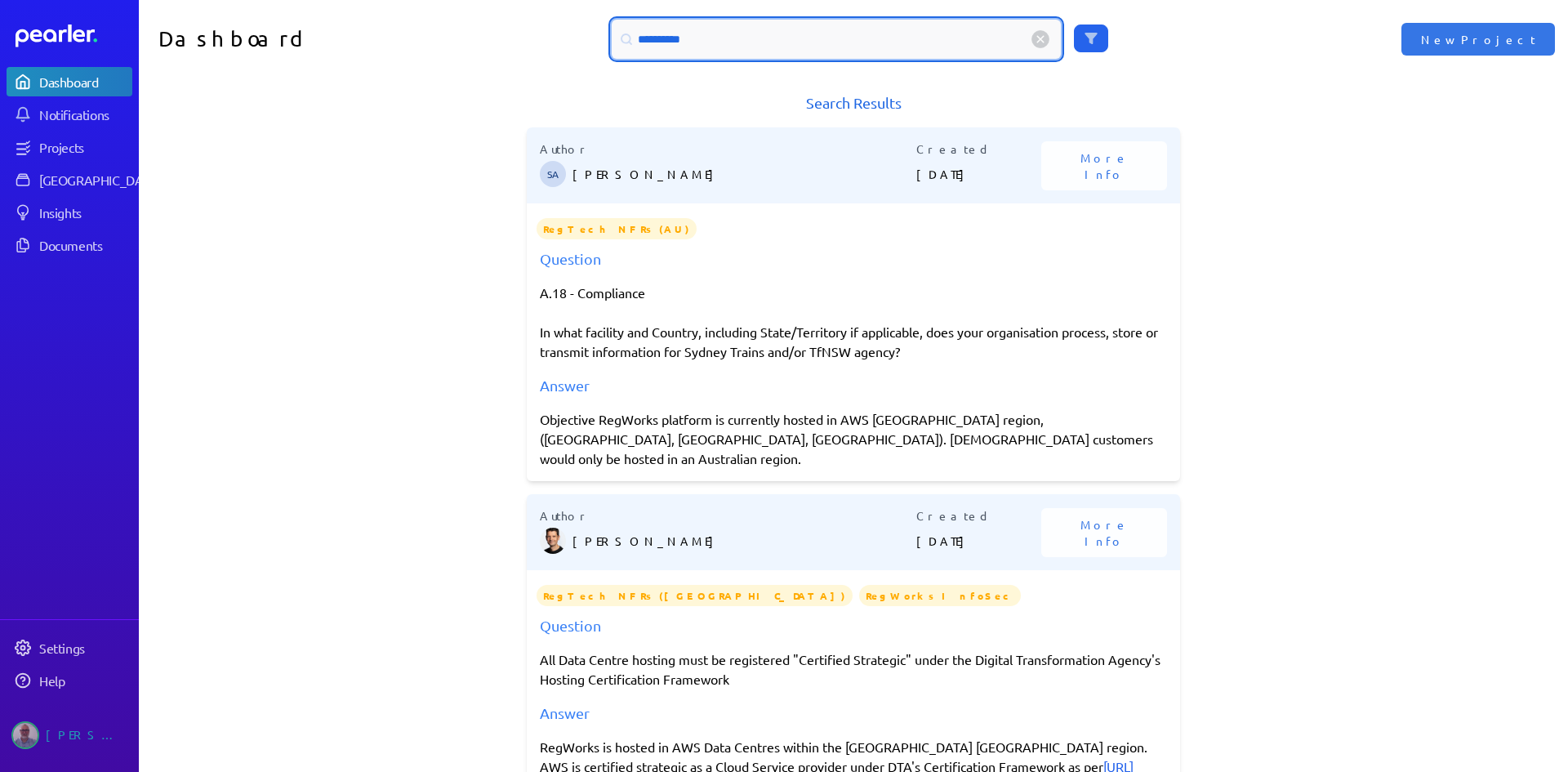
drag, startPoint x: 706, startPoint y: 48, endPoint x: 536, endPoint y: 49, distance: 170.0
click at [536, 49] on div "**********" at bounding box center [854, 38] width 715 height 39
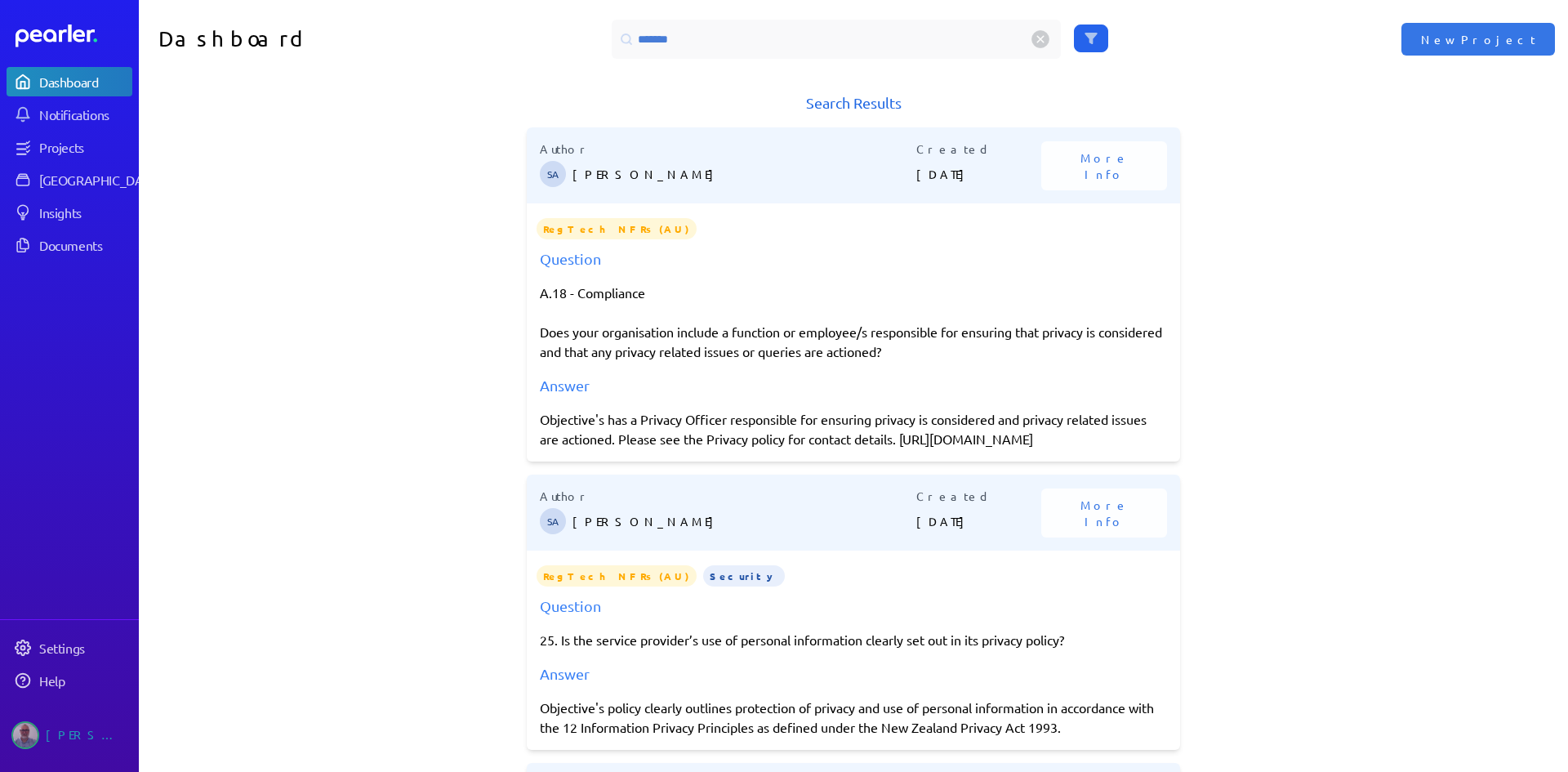
drag, startPoint x: 903, startPoint y: 439, endPoint x: 567, endPoint y: 464, distance: 336.9
click at [567, 449] on div "Objective's has a Privacy Officer responsible for ensuring privacy is considere…" at bounding box center [853, 428] width 627 height 39
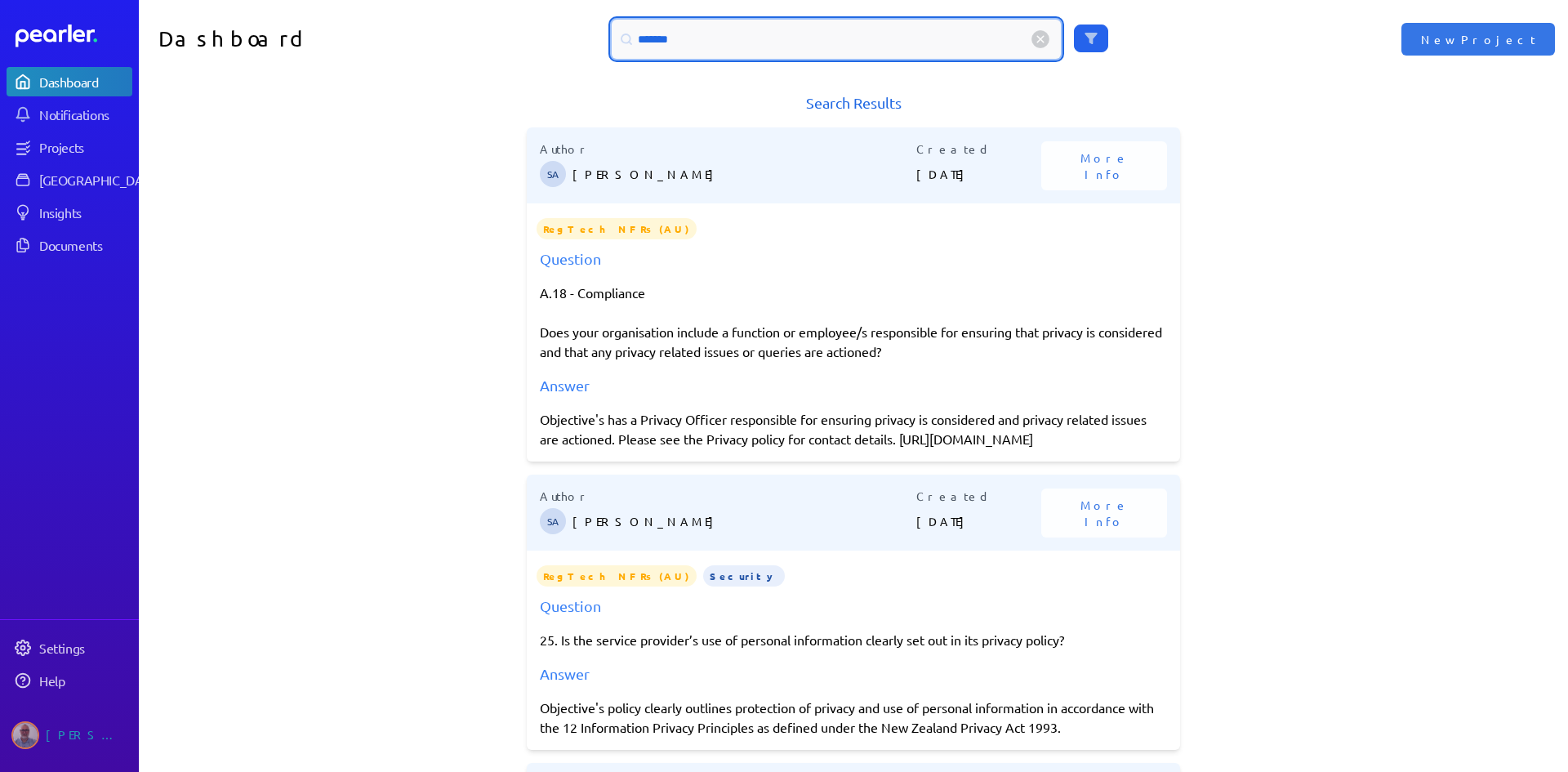
click at [689, 39] on input "*******" at bounding box center [837, 38] width 449 height 39
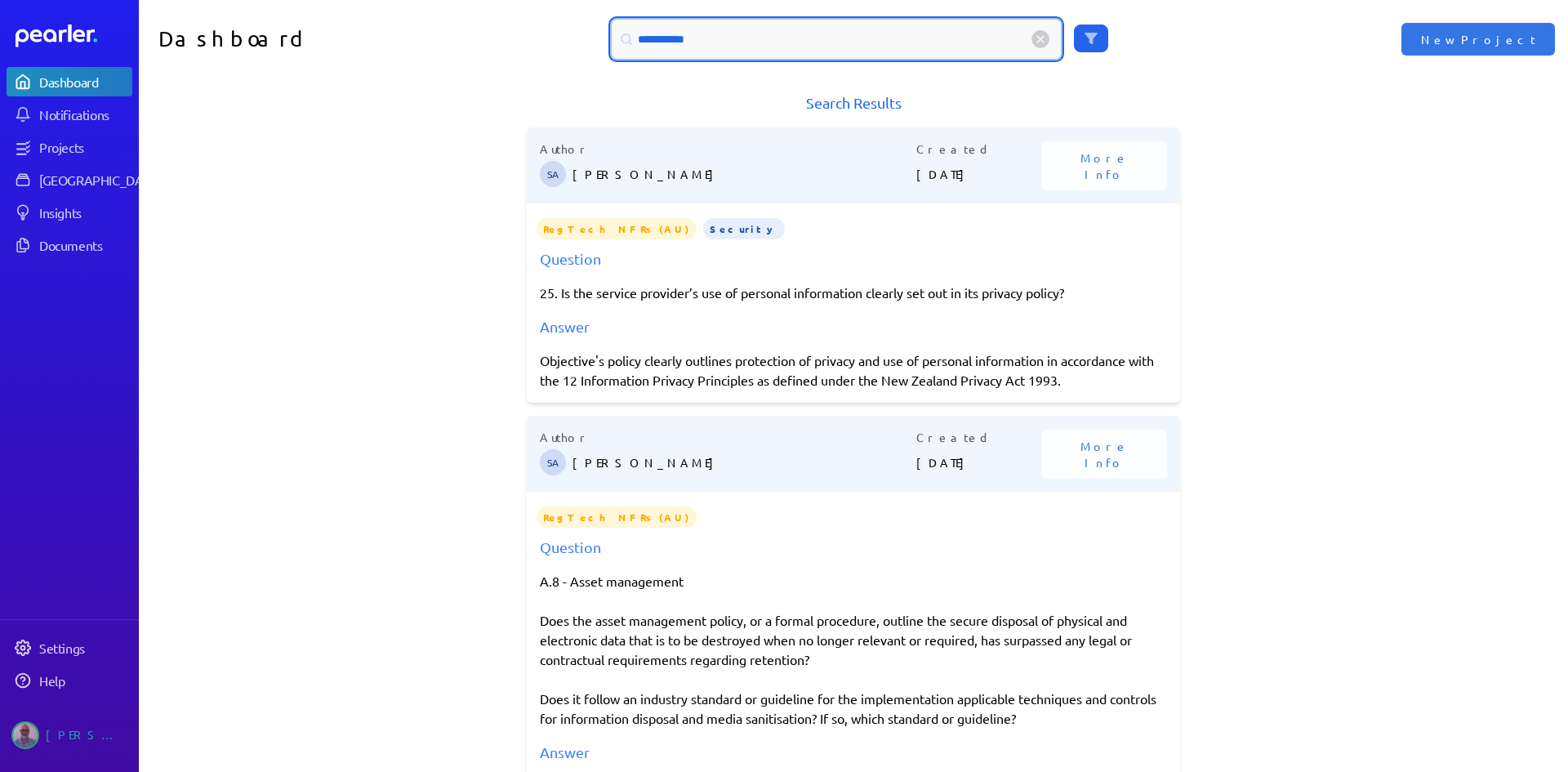
drag, startPoint x: 701, startPoint y: 44, endPoint x: 623, endPoint y: 46, distance: 78.0
click at [623, 46] on div "**********" at bounding box center [837, 38] width 449 height 39
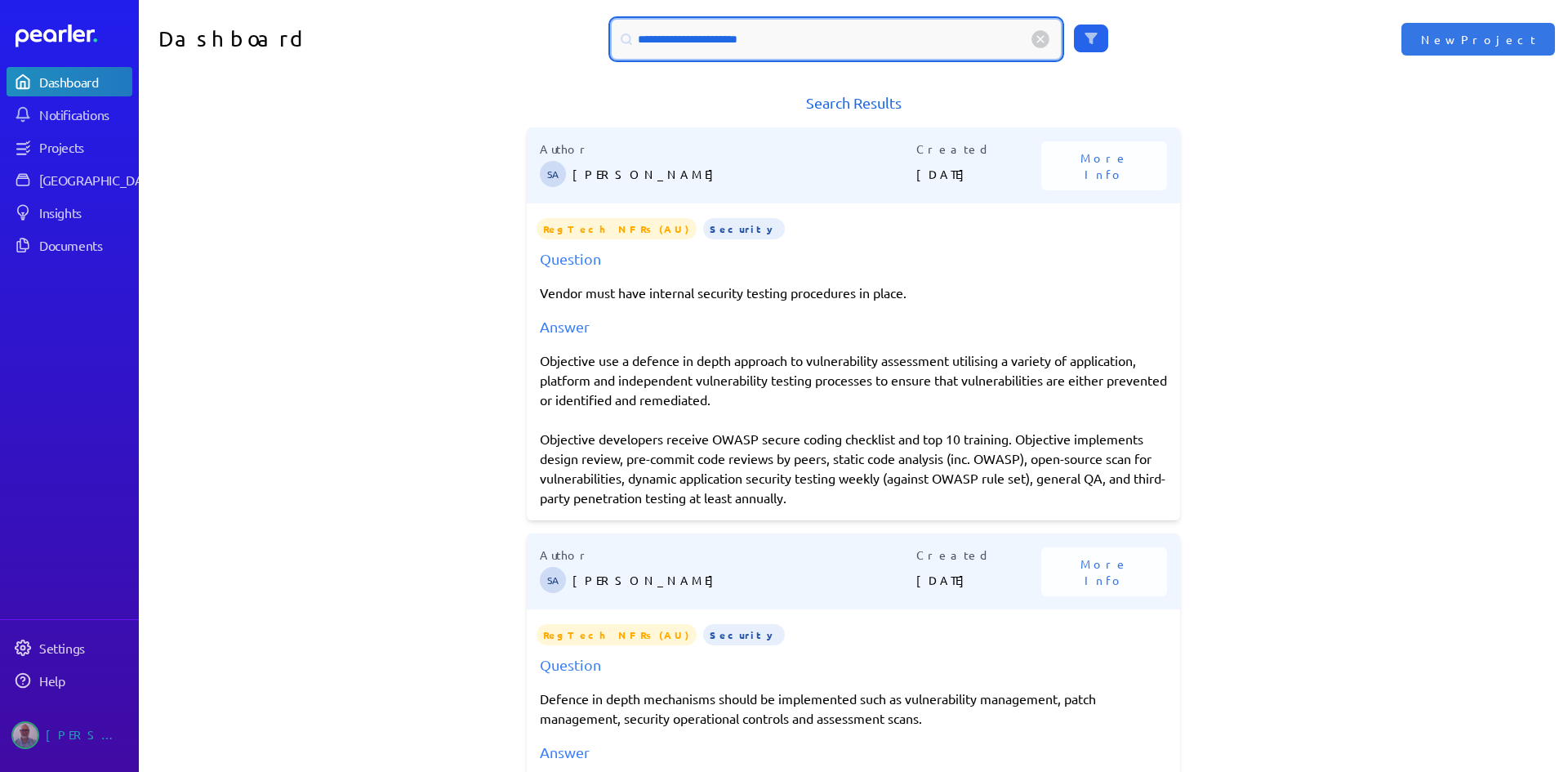
type input "**********"
